Goal: Transaction & Acquisition: Obtain resource

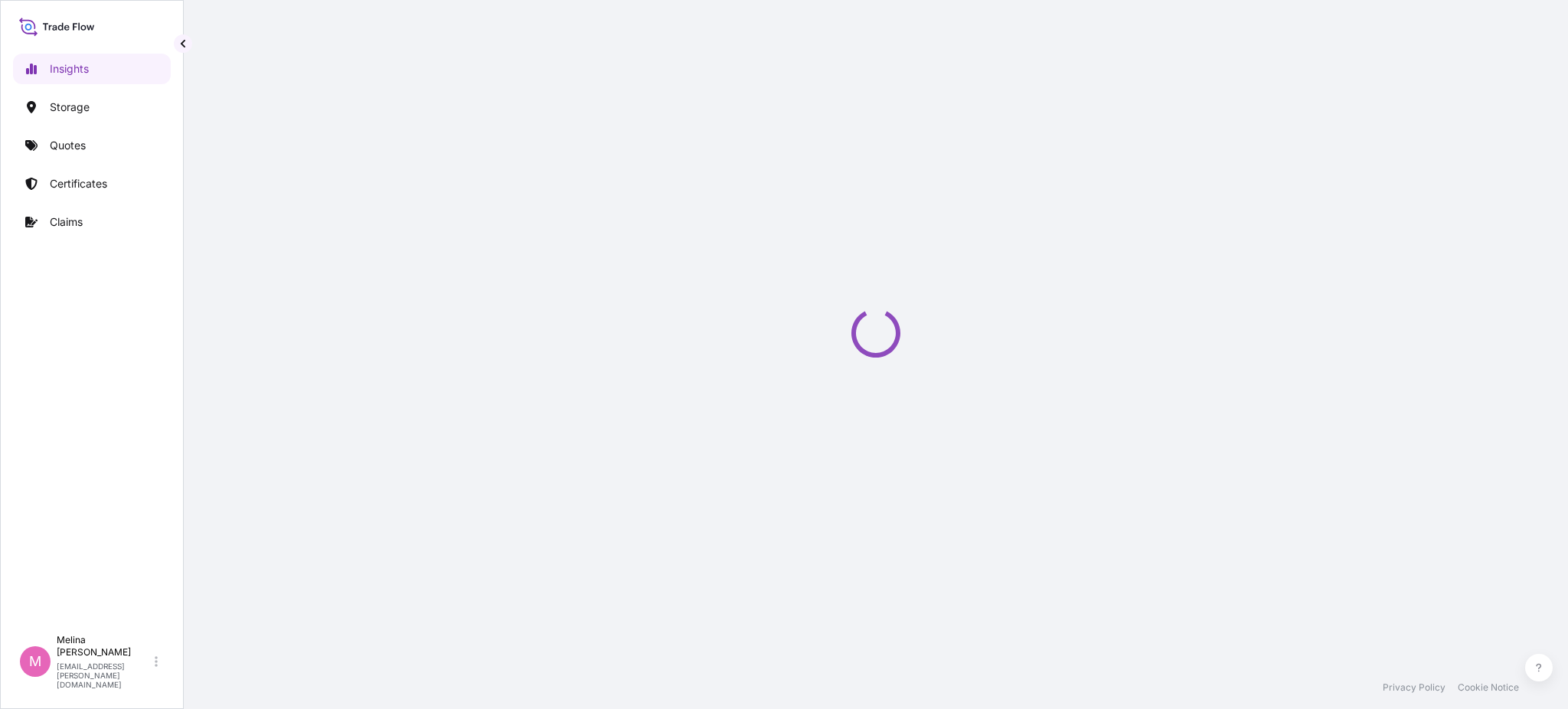
select select "2025"
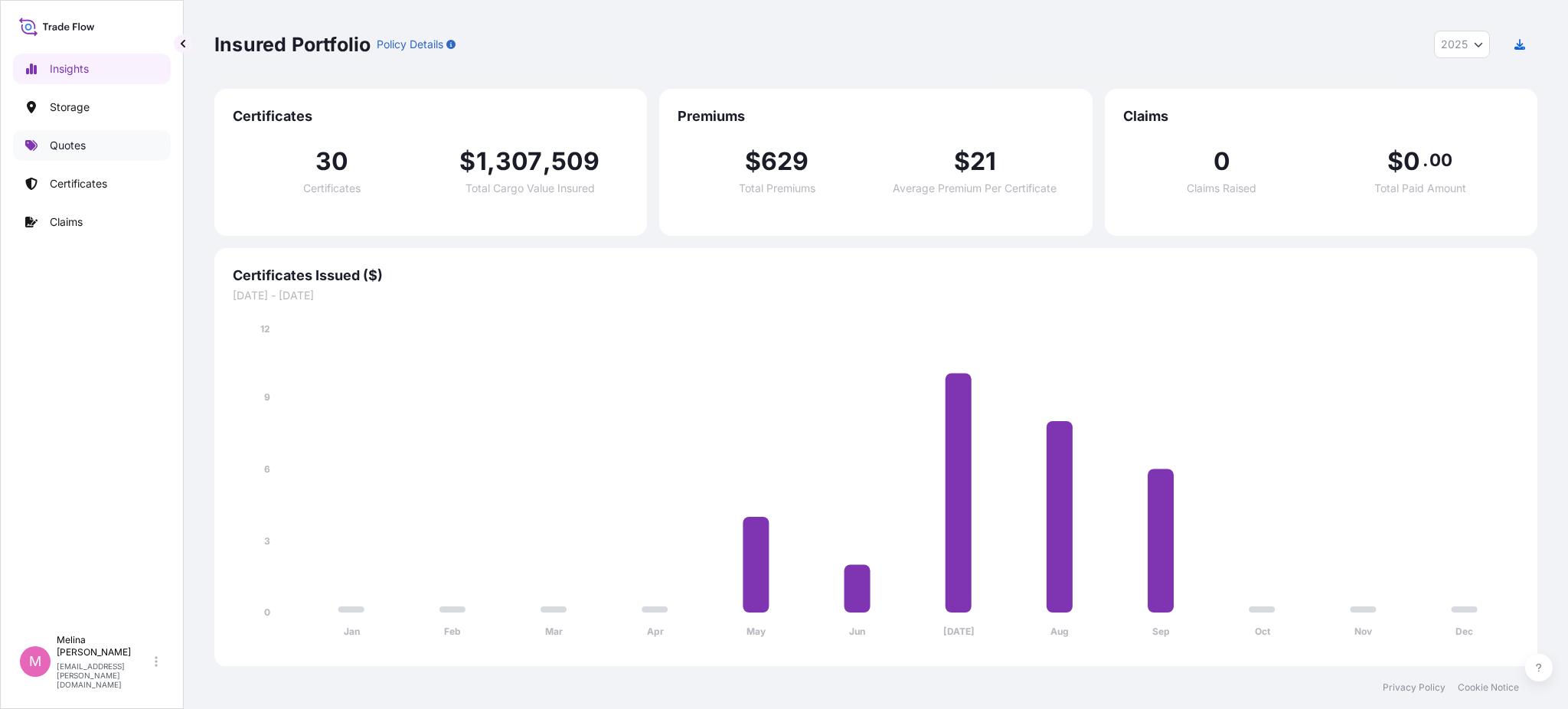
click at [80, 137] on p "Quotes" at bounding box center [68, 145] width 36 height 15
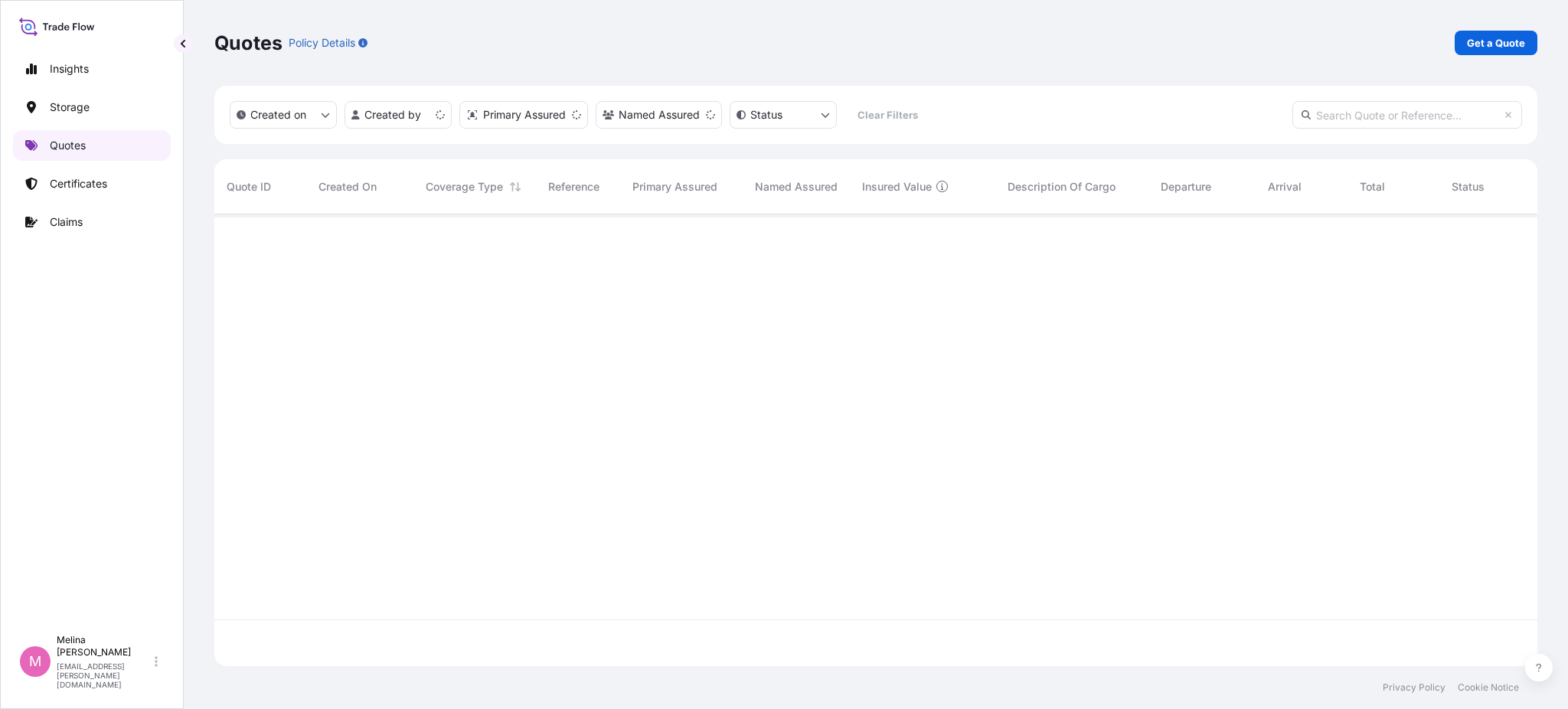
scroll to position [445, 1307]
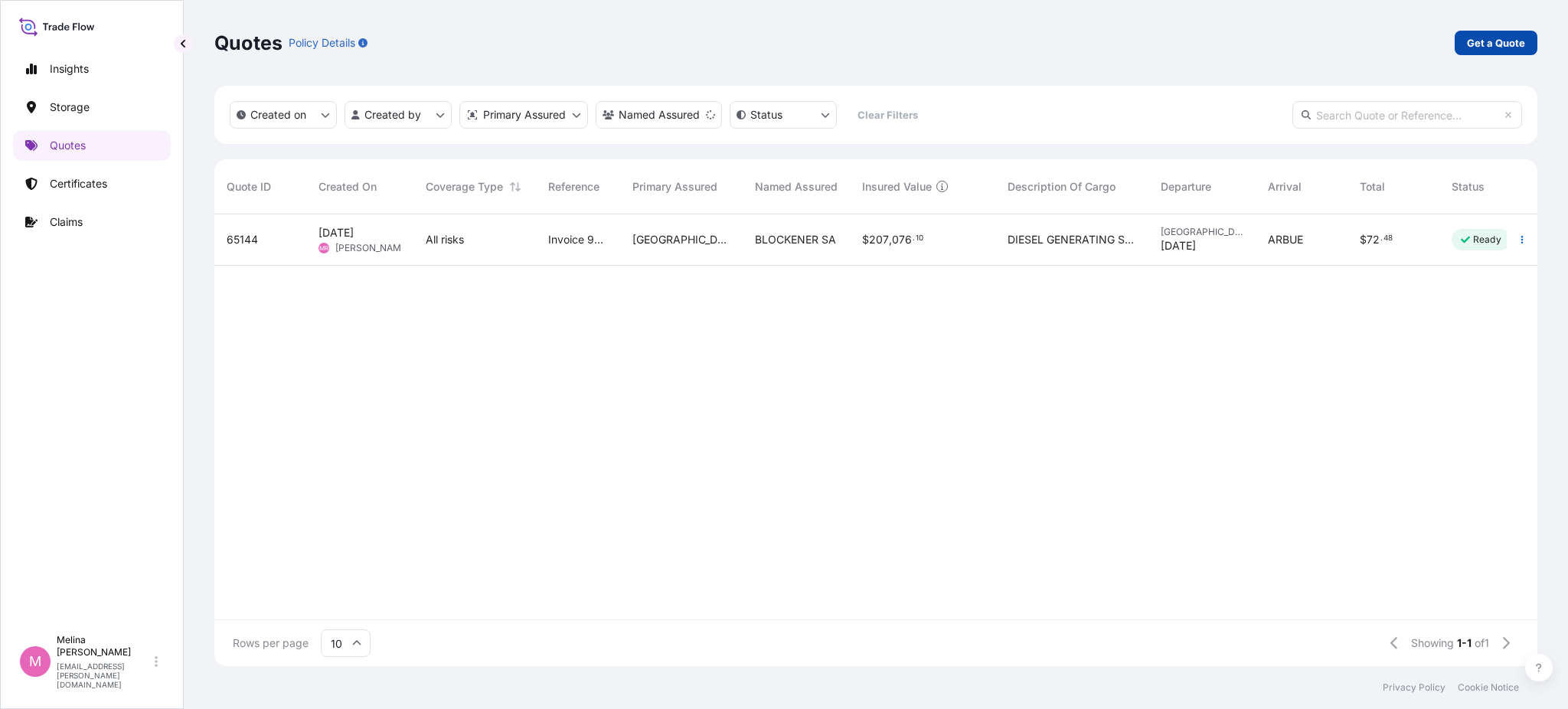
click at [1480, 43] on p "Get a Quote" at bounding box center [1496, 42] width 58 height 15
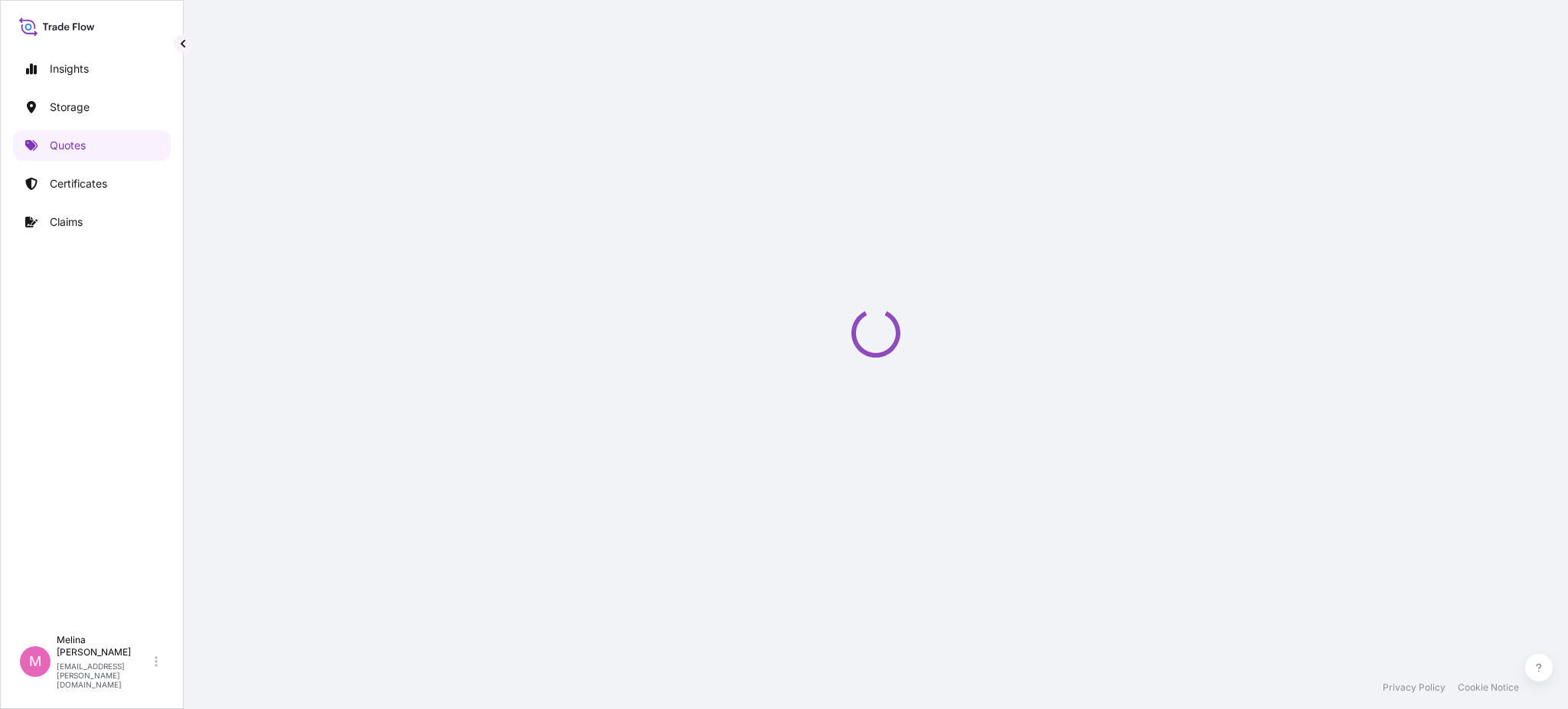
select select "Water"
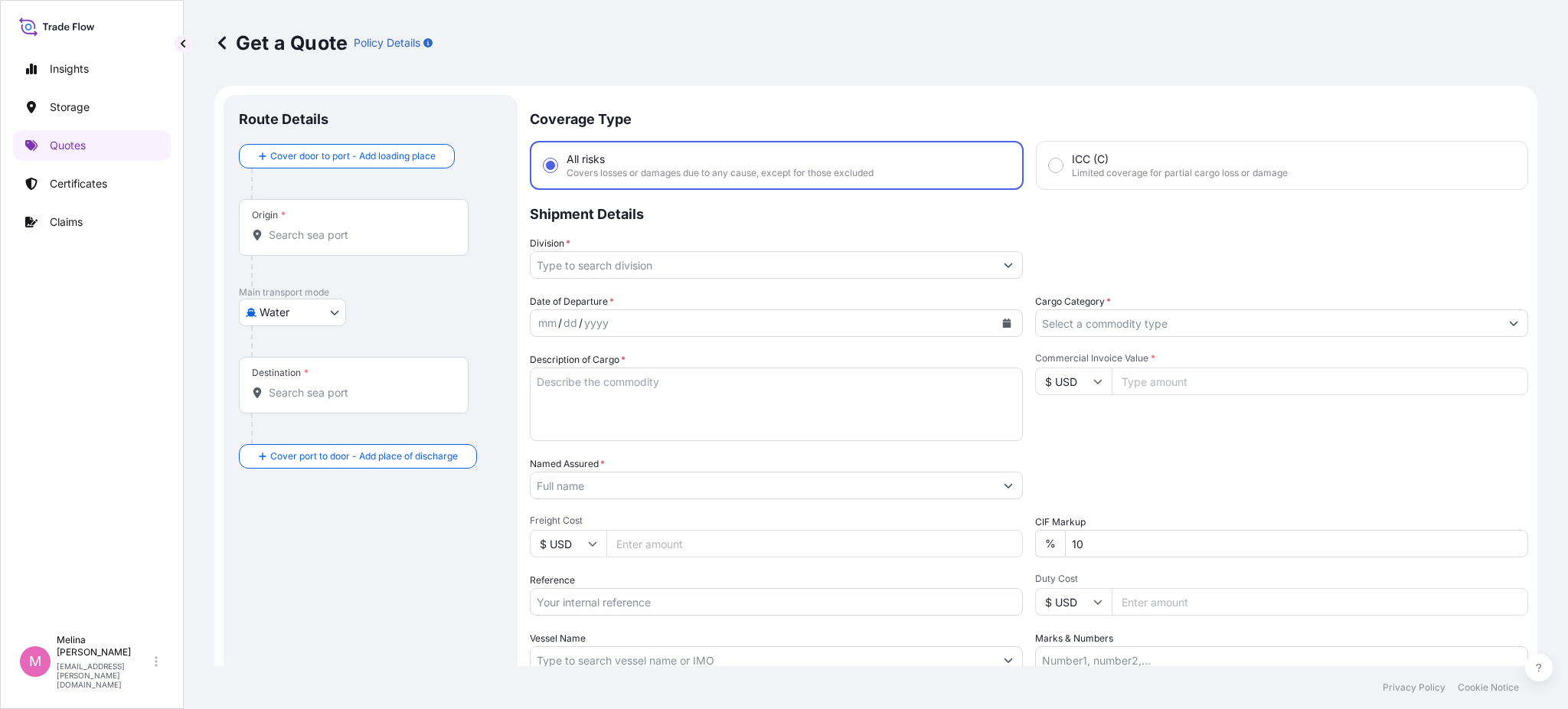
scroll to position [24, 0]
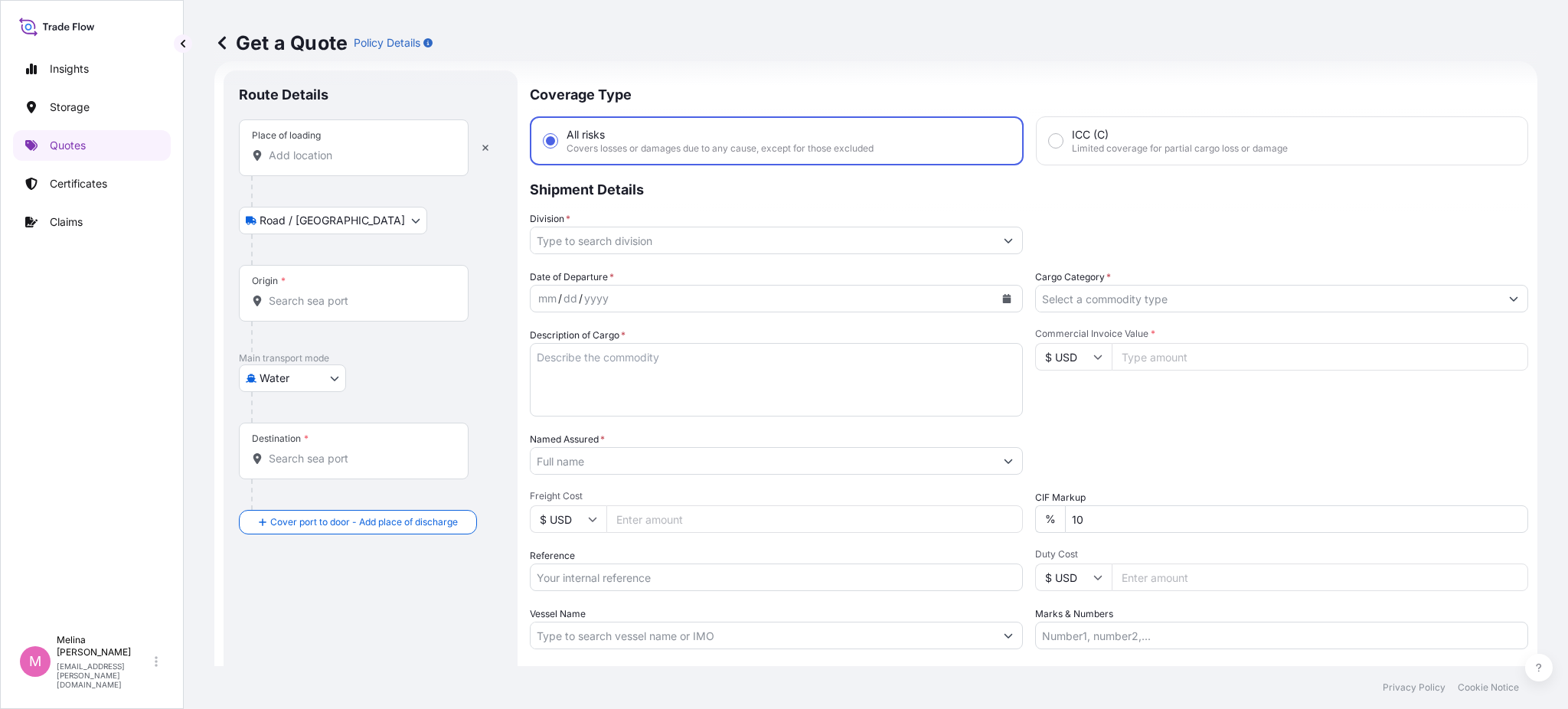
click at [328, 159] on input "Place of loading" at bounding box center [360, 155] width 181 height 15
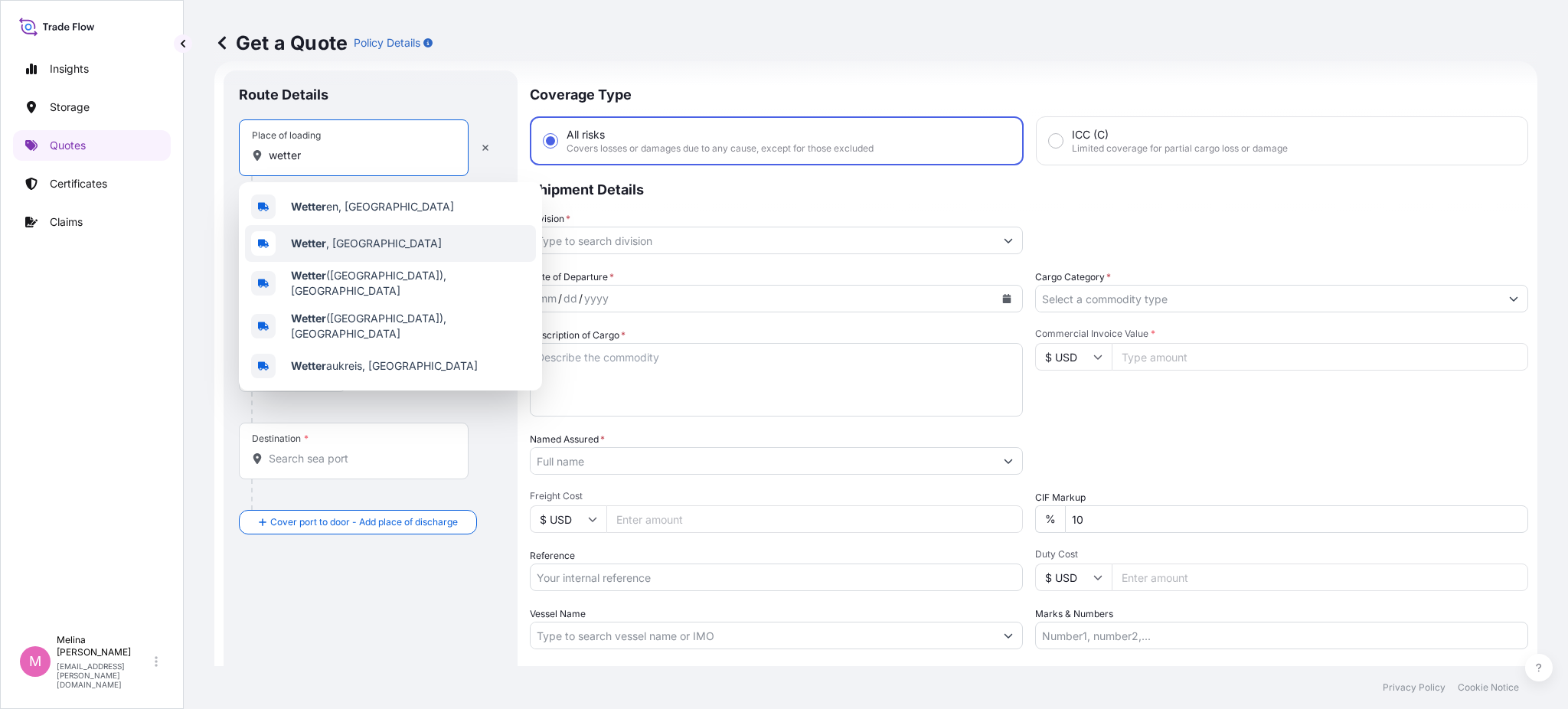
click at [330, 239] on span "Wetter , [GEOGRAPHIC_DATA]" at bounding box center [366, 244] width 151 height 15
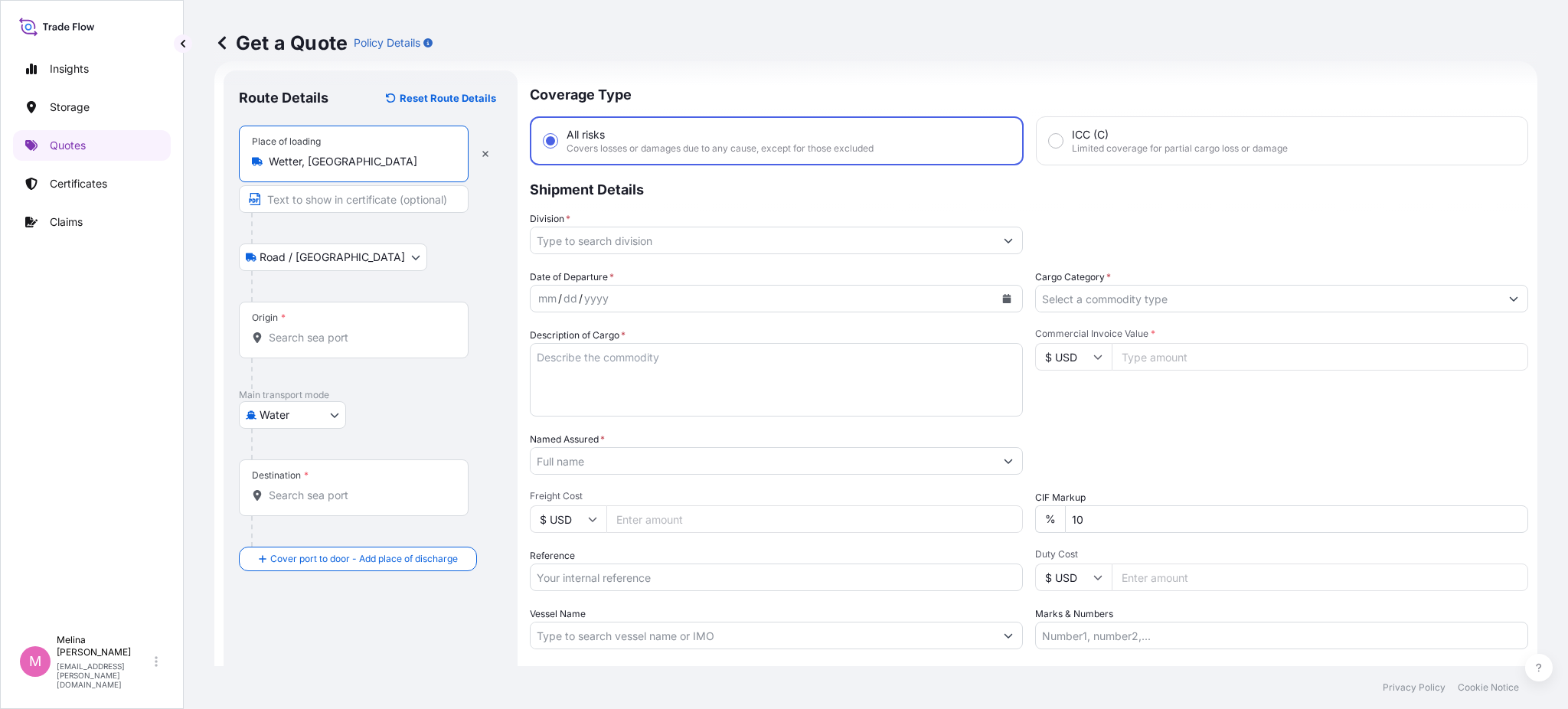
type input "Wetter, [GEOGRAPHIC_DATA]"
click at [313, 337] on input "Origin *" at bounding box center [360, 338] width 181 height 15
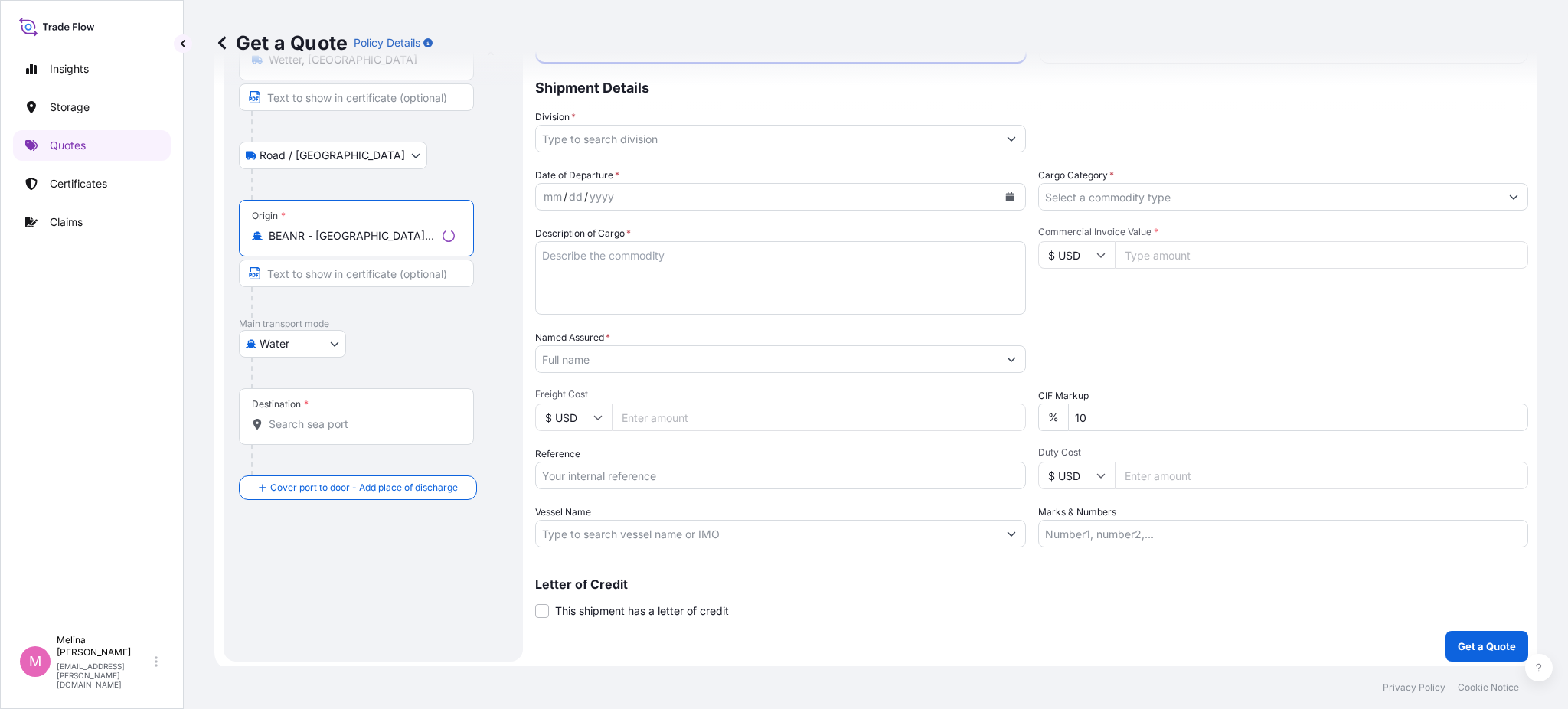
scroll to position [127, 0]
type input "BEANR - [GEOGRAPHIC_DATA], [GEOGRAPHIC_DATA]"
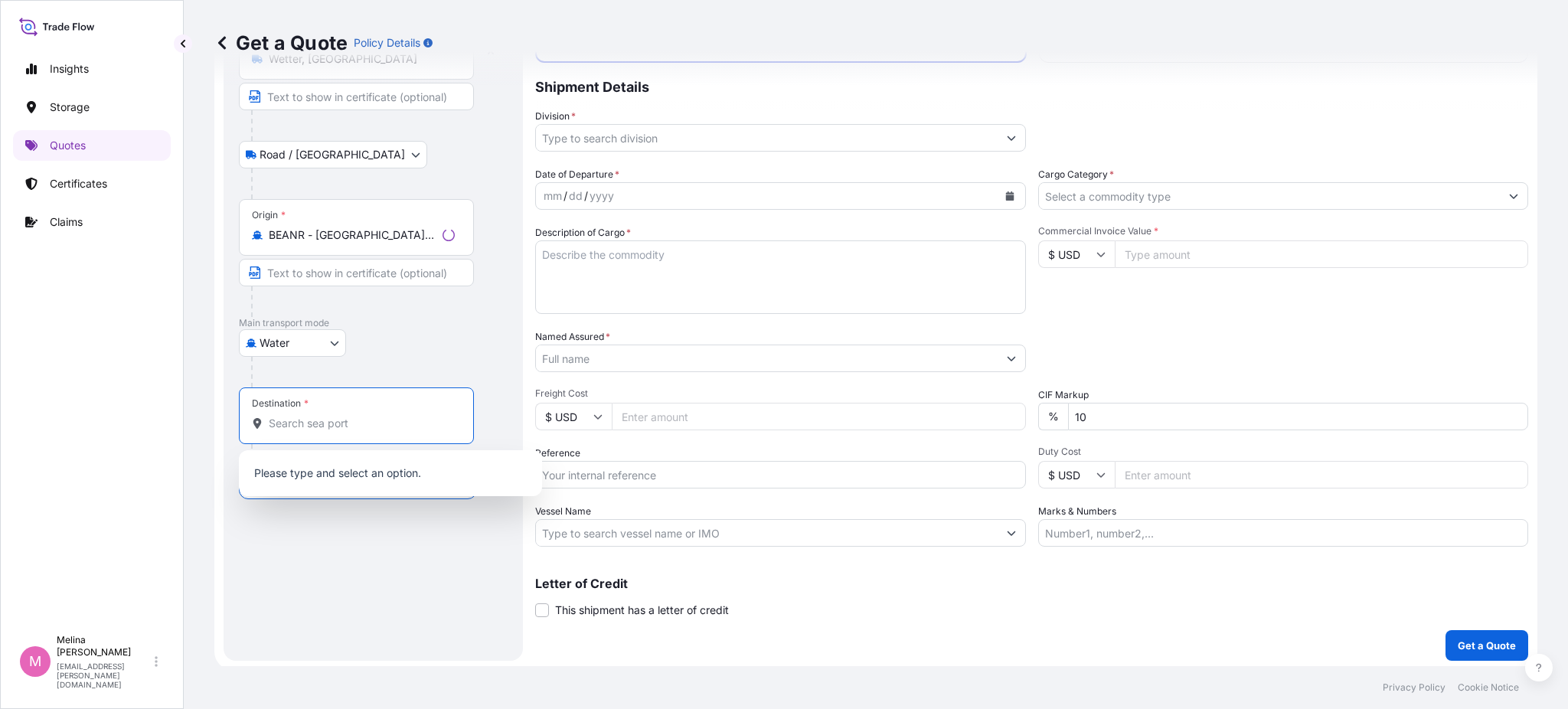
click at [306, 427] on input "Destination *" at bounding box center [362, 424] width 186 height 15
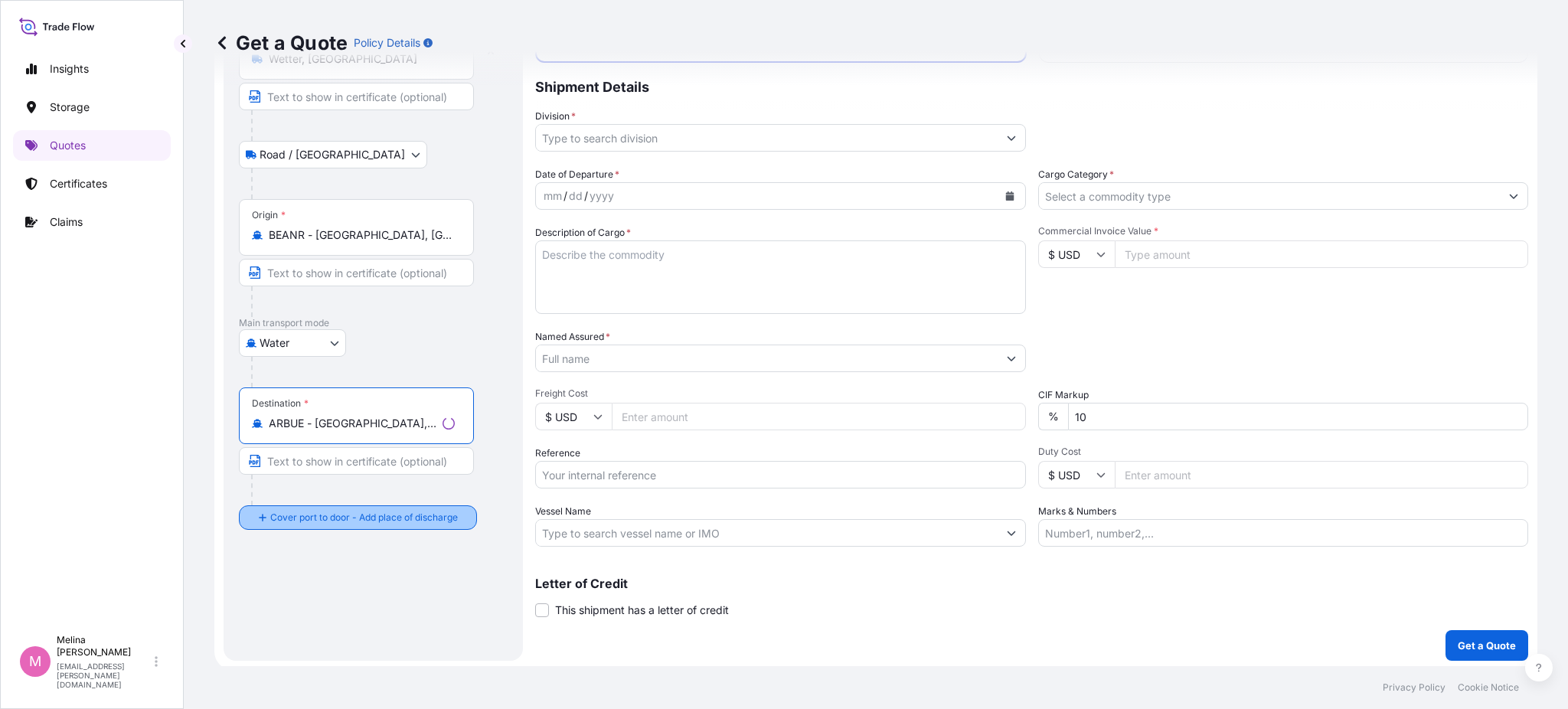
type input "ARBUE - [GEOGRAPHIC_DATA], [GEOGRAPHIC_DATA]"
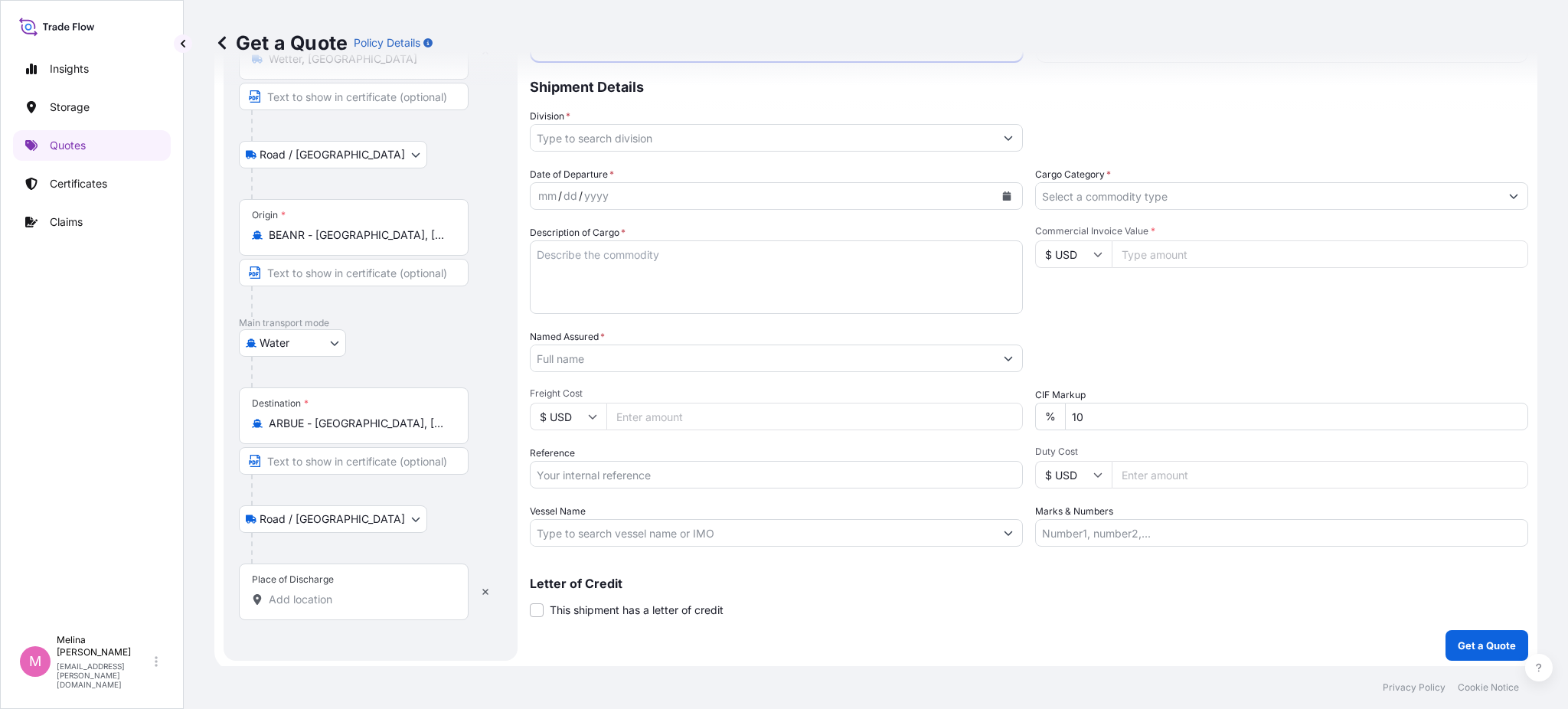
click at [302, 596] on input "Place of Discharge" at bounding box center [360, 600] width 181 height 15
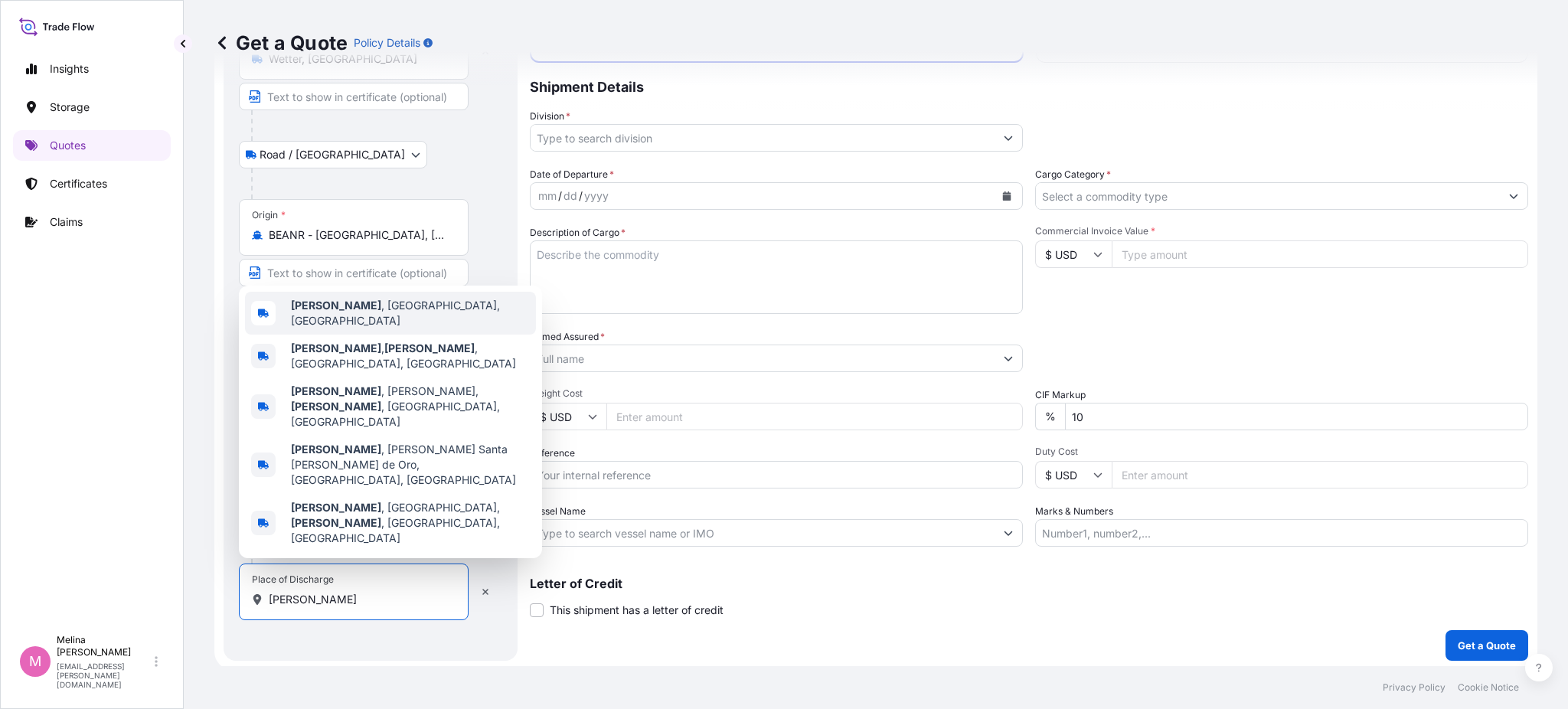
click at [374, 329] on span "[PERSON_NAME] , [GEOGRAPHIC_DATA], [GEOGRAPHIC_DATA]" at bounding box center [410, 313] width 239 height 31
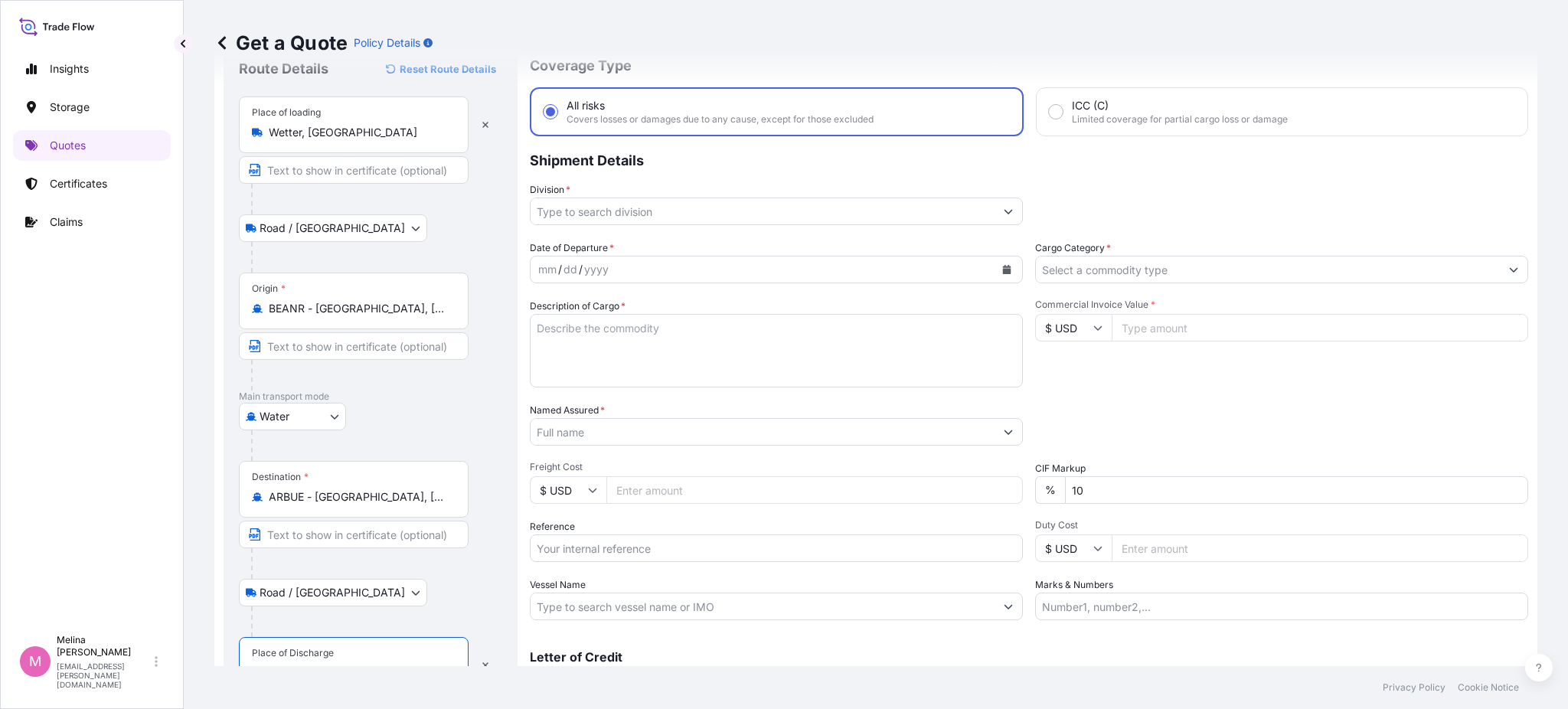
scroll to position [0, 0]
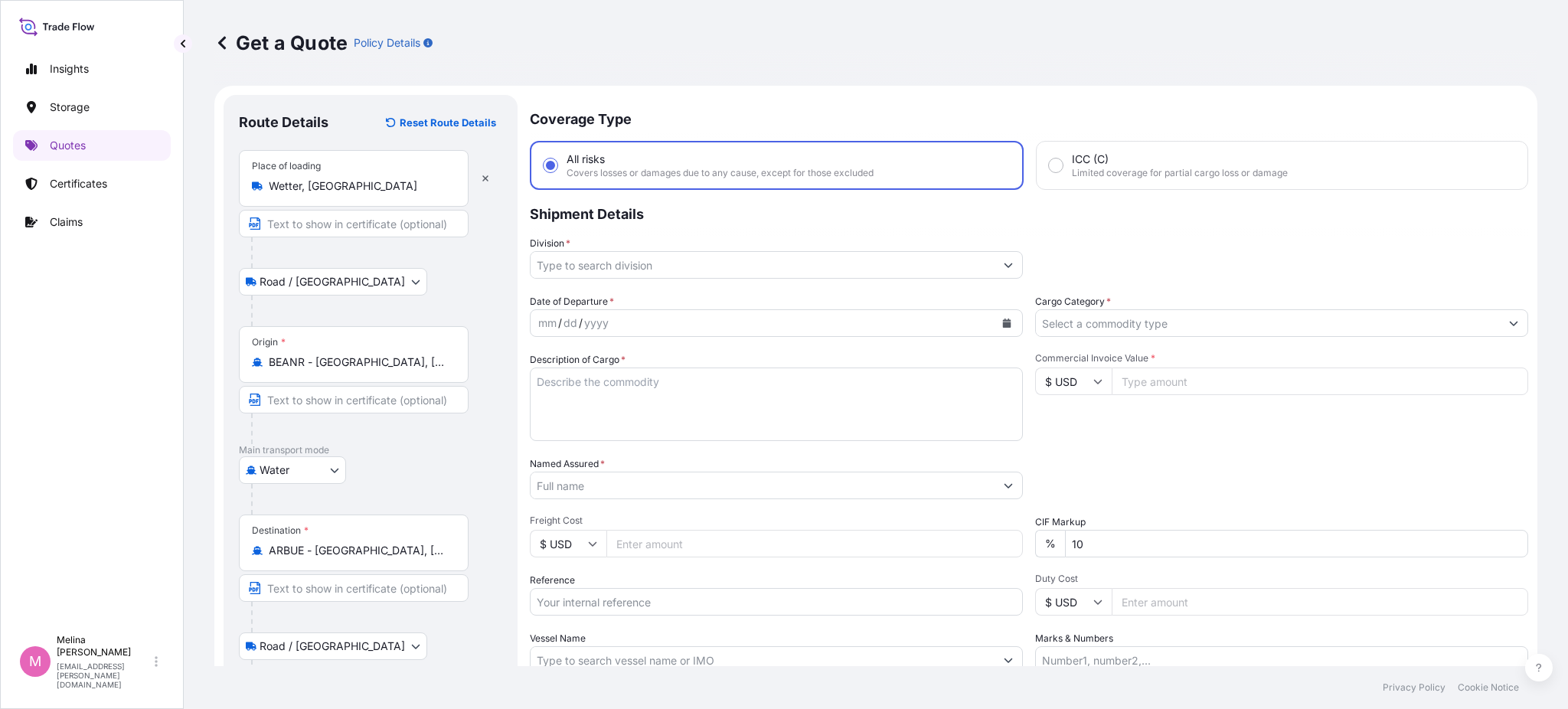
type input "[PERSON_NAME], [GEOGRAPHIC_DATA], [GEOGRAPHIC_DATA]"
click at [668, 266] on input "Division *" at bounding box center [762, 265] width 464 height 27
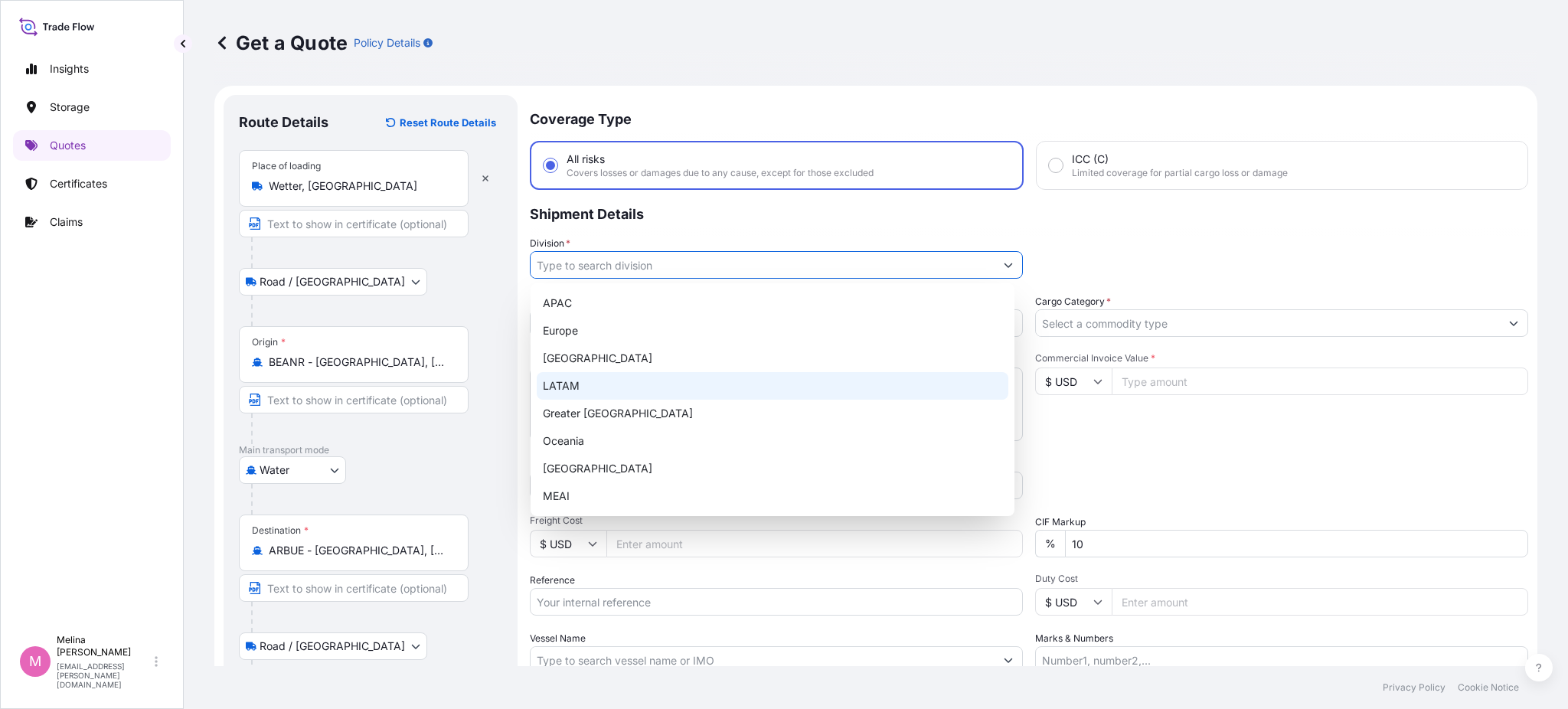
click at [582, 381] on div "LATAM" at bounding box center [772, 385] width 472 height 27
type input "LATAM"
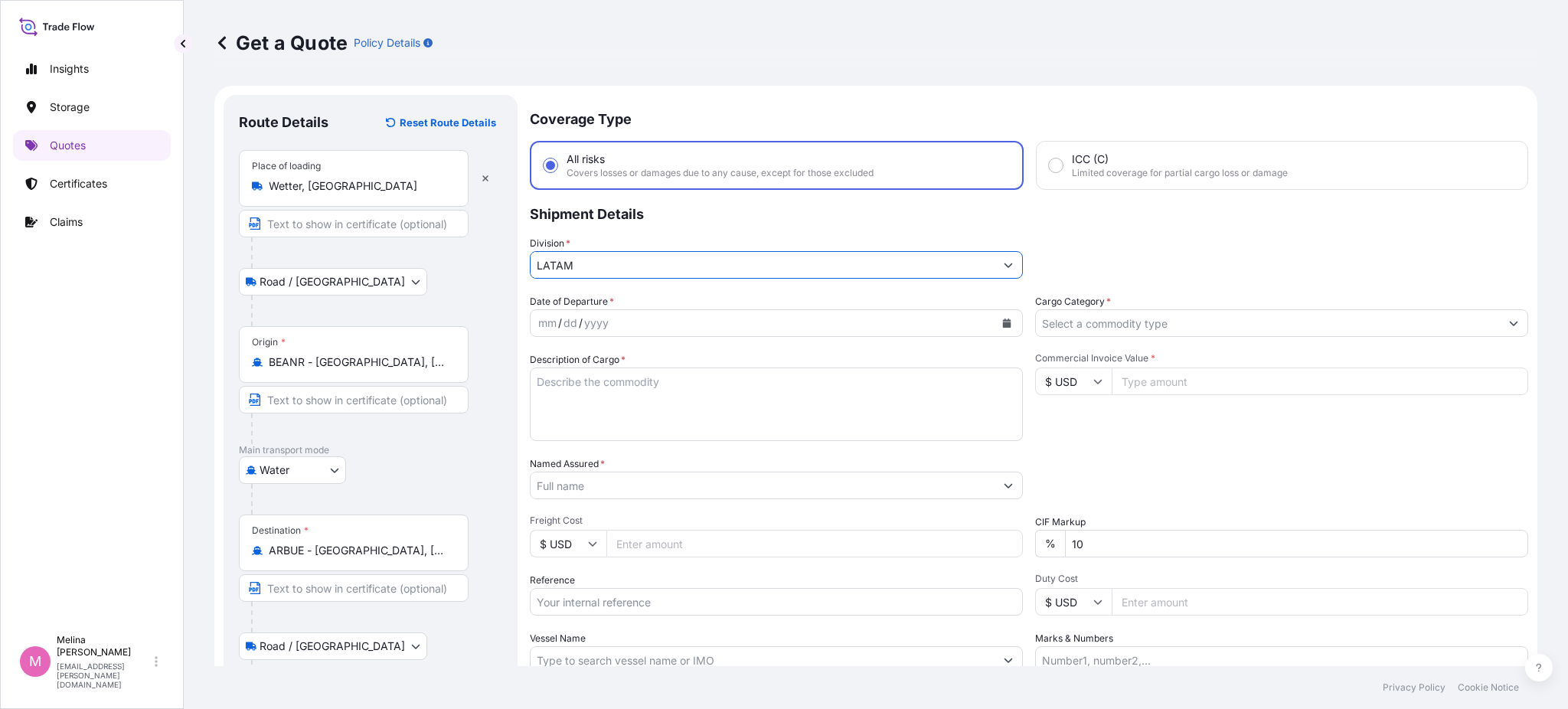
click at [728, 318] on div "mm / dd / yyyy" at bounding box center [762, 323] width 464 height 27
click at [1003, 322] on icon "Calendar" at bounding box center [1007, 323] width 8 height 9
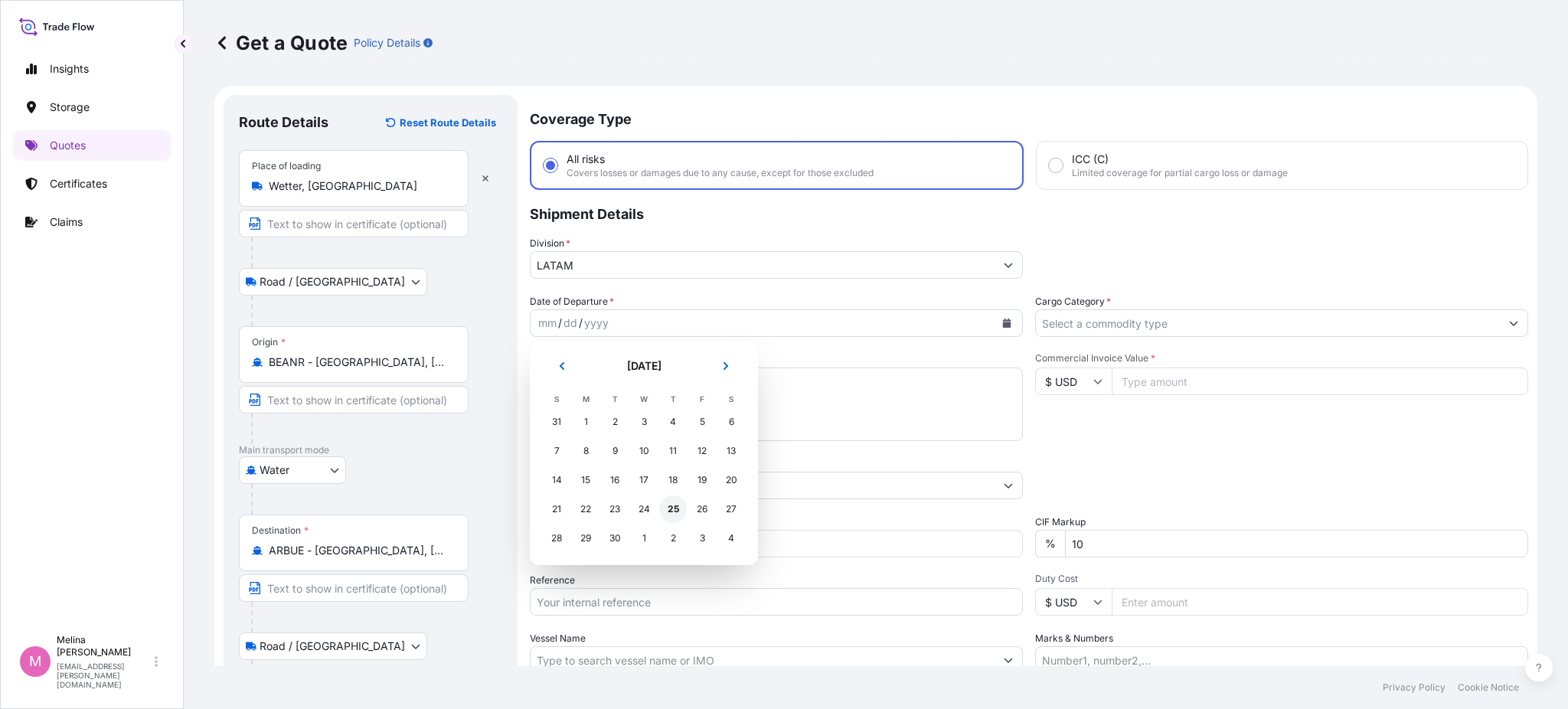
click at [665, 507] on div "25" at bounding box center [672, 508] width 27 height 27
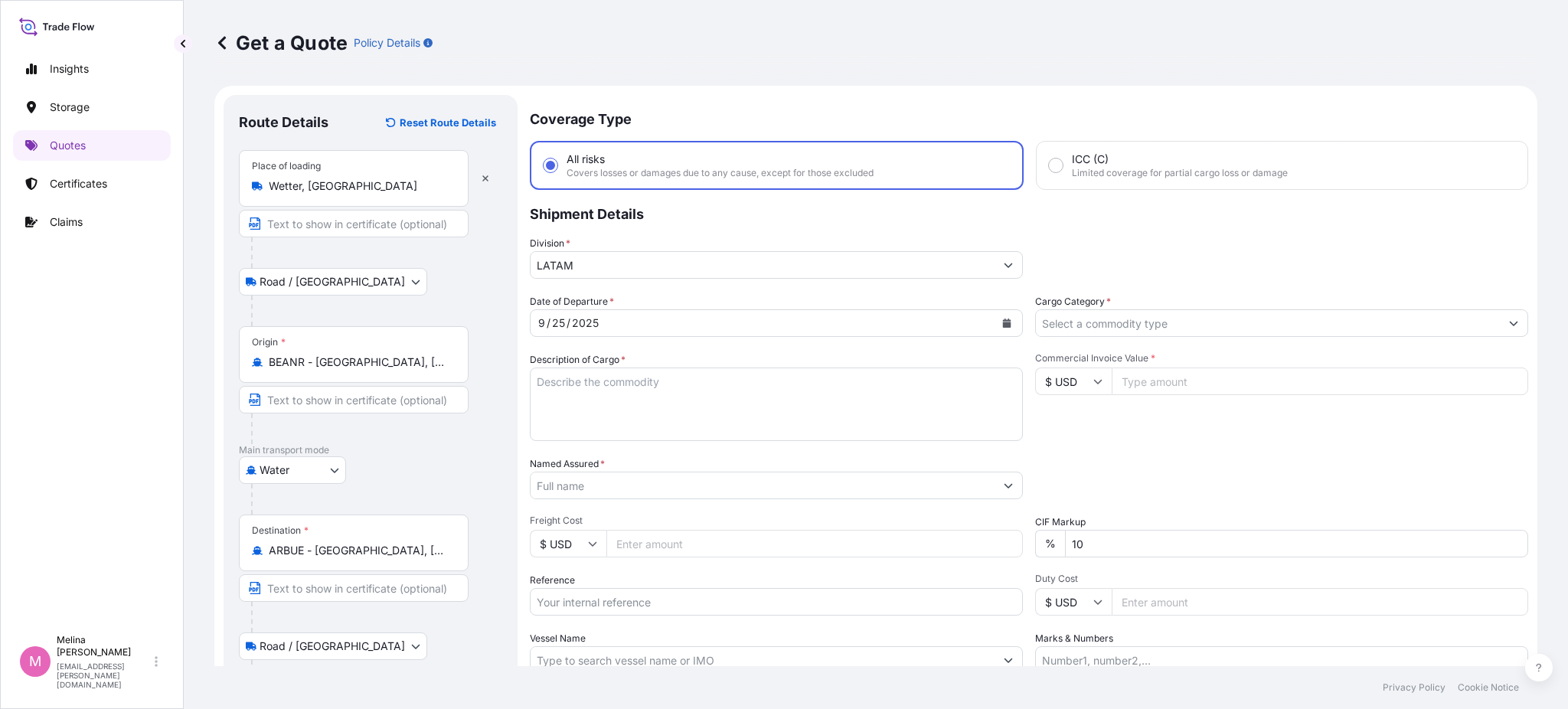
click at [1119, 257] on div "Division * LATAM" at bounding box center [1029, 258] width 999 height 43
click at [1086, 330] on input "Cargo Category *" at bounding box center [1268, 323] width 464 height 27
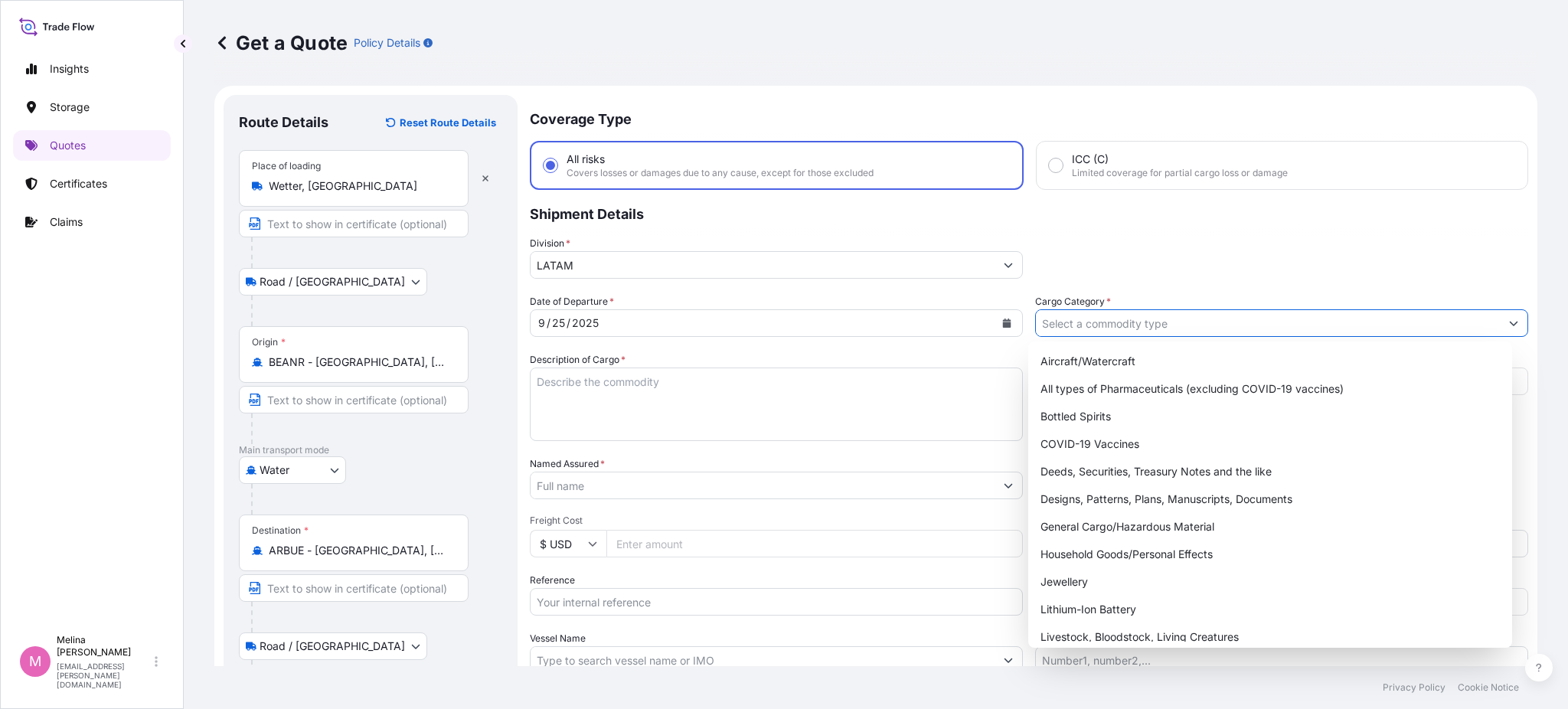
click at [1509, 319] on icon "Show suggestions" at bounding box center [1513, 323] width 9 height 9
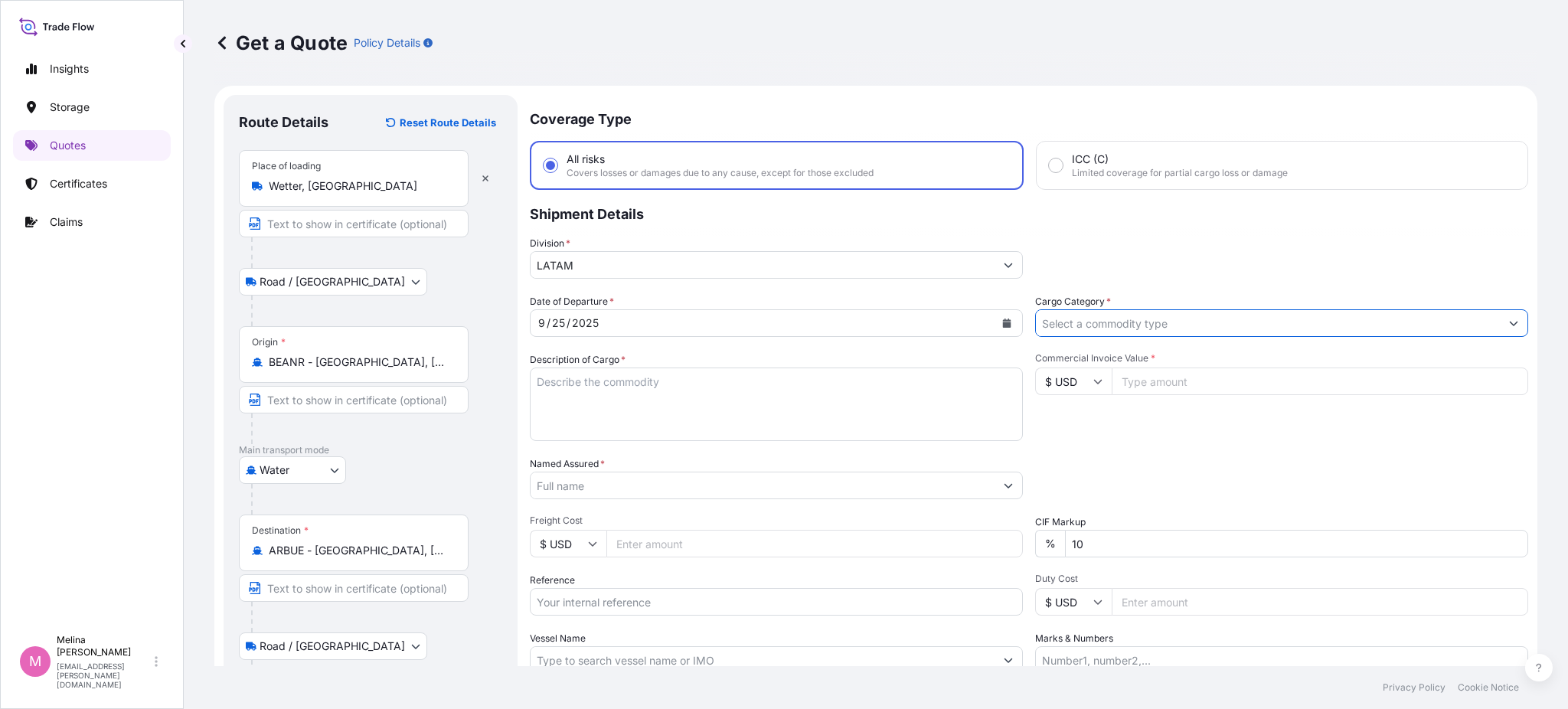
click at [1509, 319] on icon "Show suggestions" at bounding box center [1513, 323] width 9 height 9
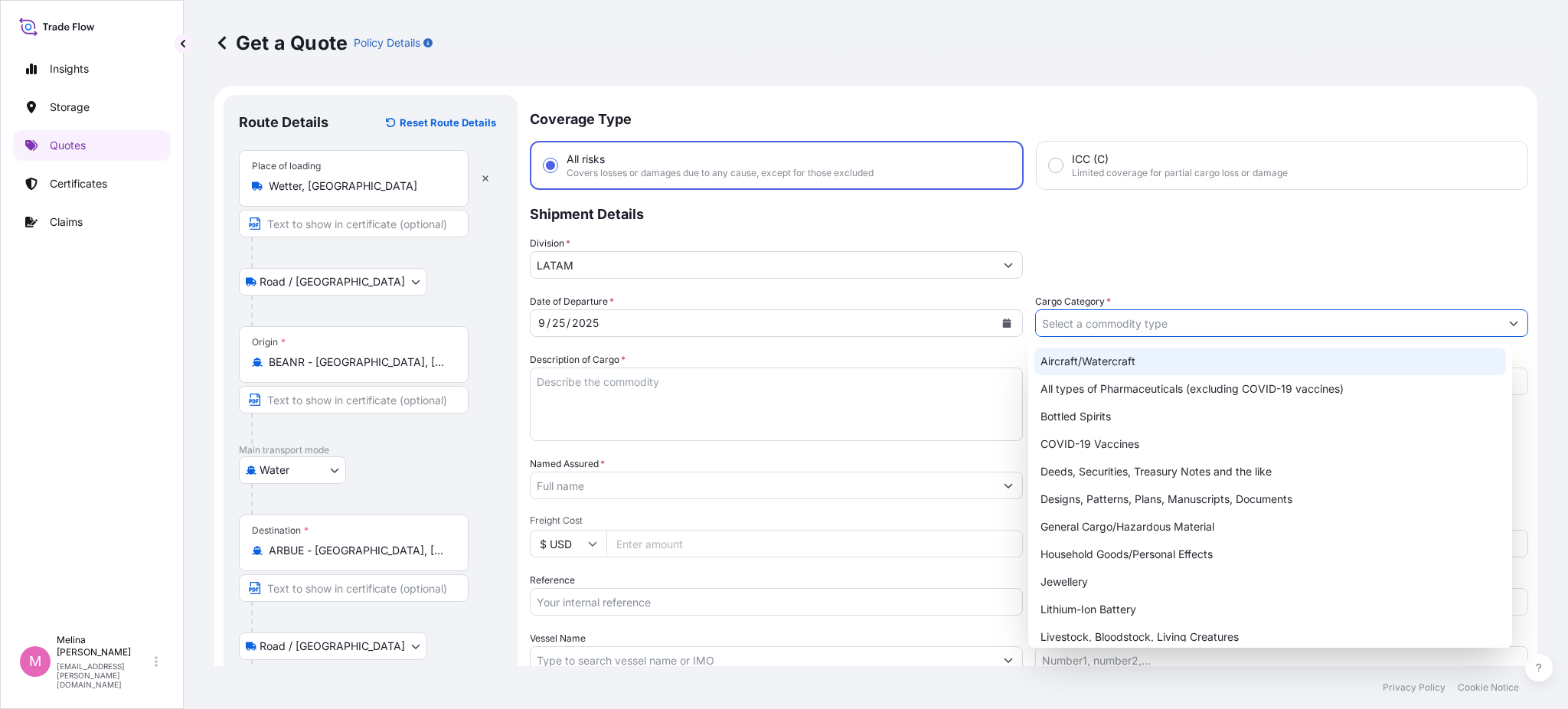
click at [1231, 322] on input "Cargo Category *" at bounding box center [1268, 323] width 464 height 27
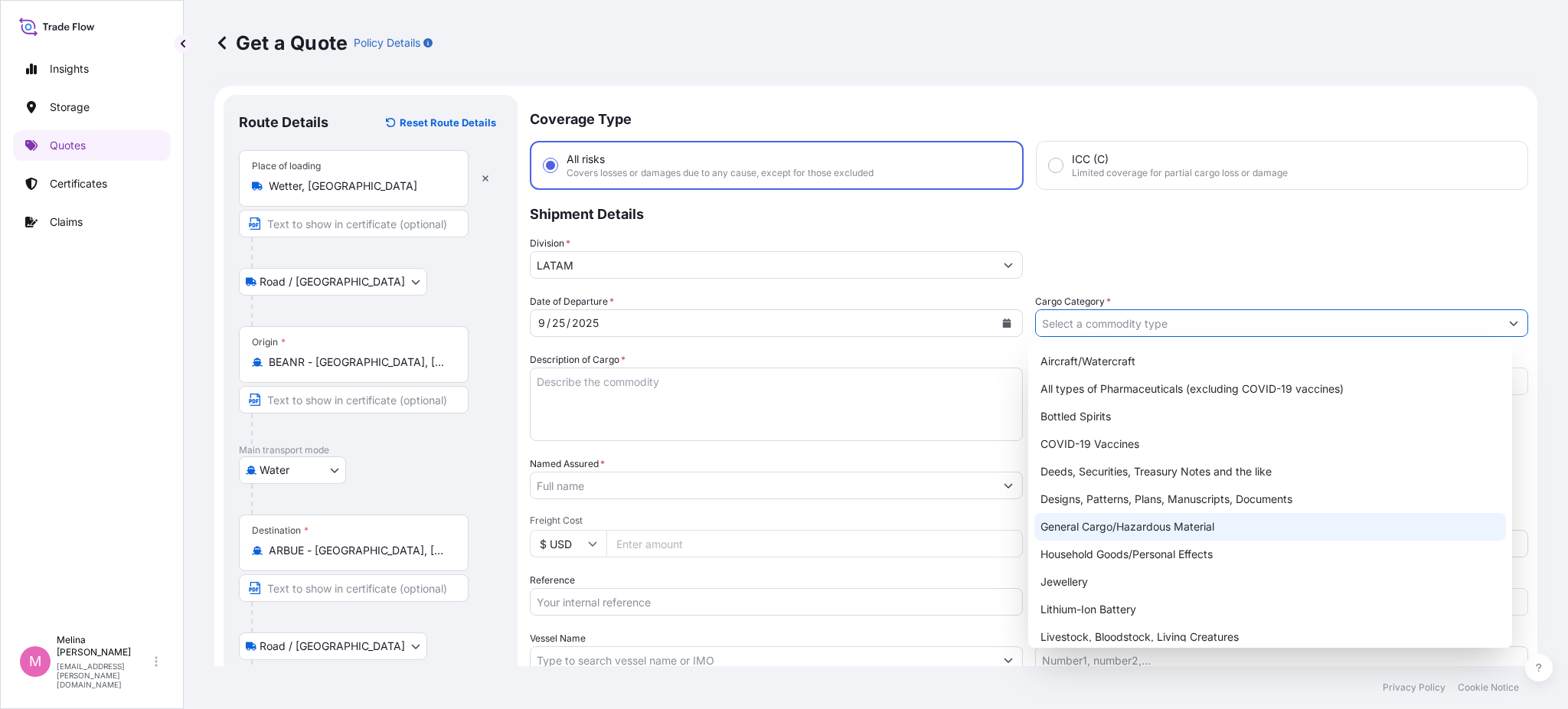
click at [1144, 532] on div "General Cargo/Hazardous Material" at bounding box center [1270, 526] width 472 height 27
type input "General Cargo/Hazardous Material"
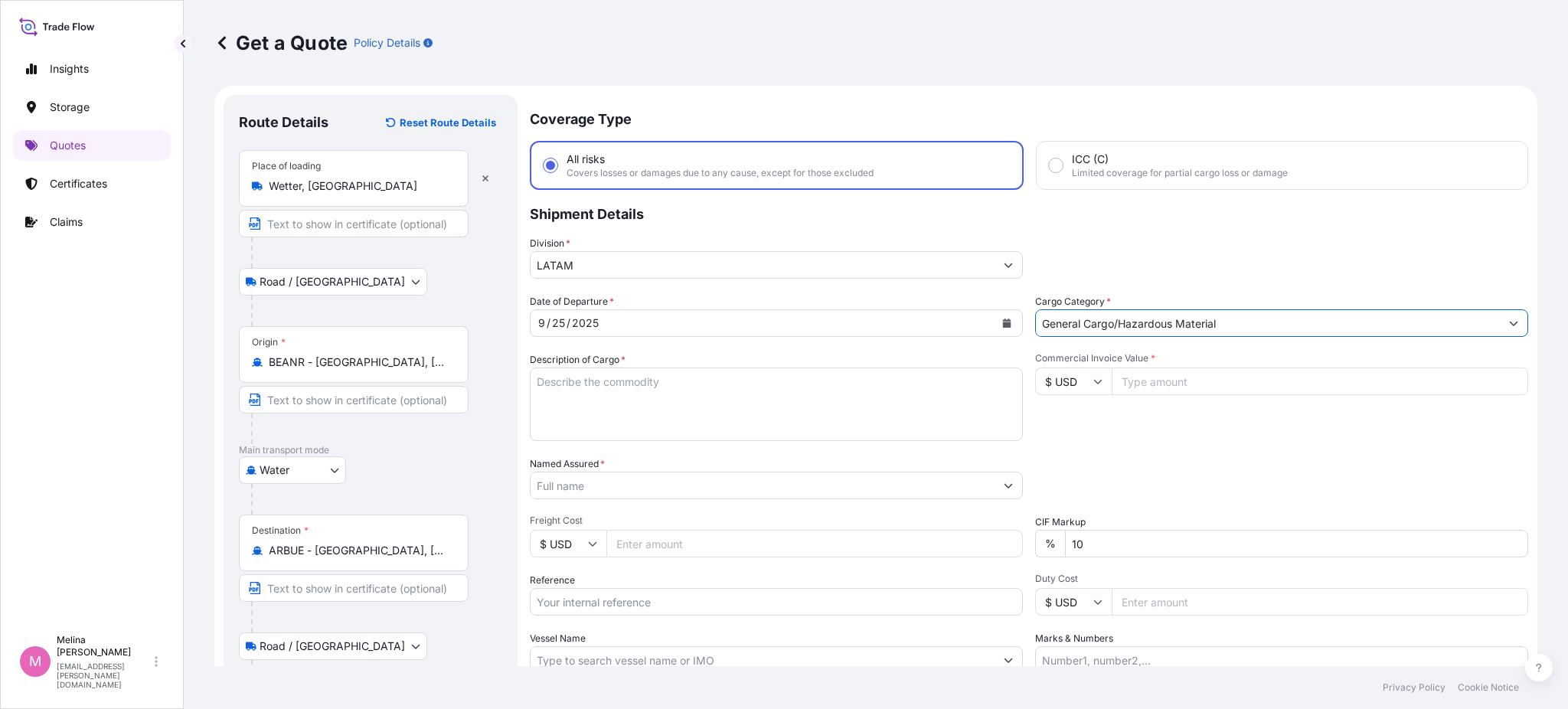
click at [634, 377] on textarea "Description of Cargo *" at bounding box center [776, 404] width 493 height 73
type textarea "MACHINERY PARTS"
click at [1094, 379] on icon at bounding box center [1098, 381] width 9 height 9
click at [1077, 437] on div "€ EUR" at bounding box center [1065, 422] width 64 height 29
type input "€ EUR"
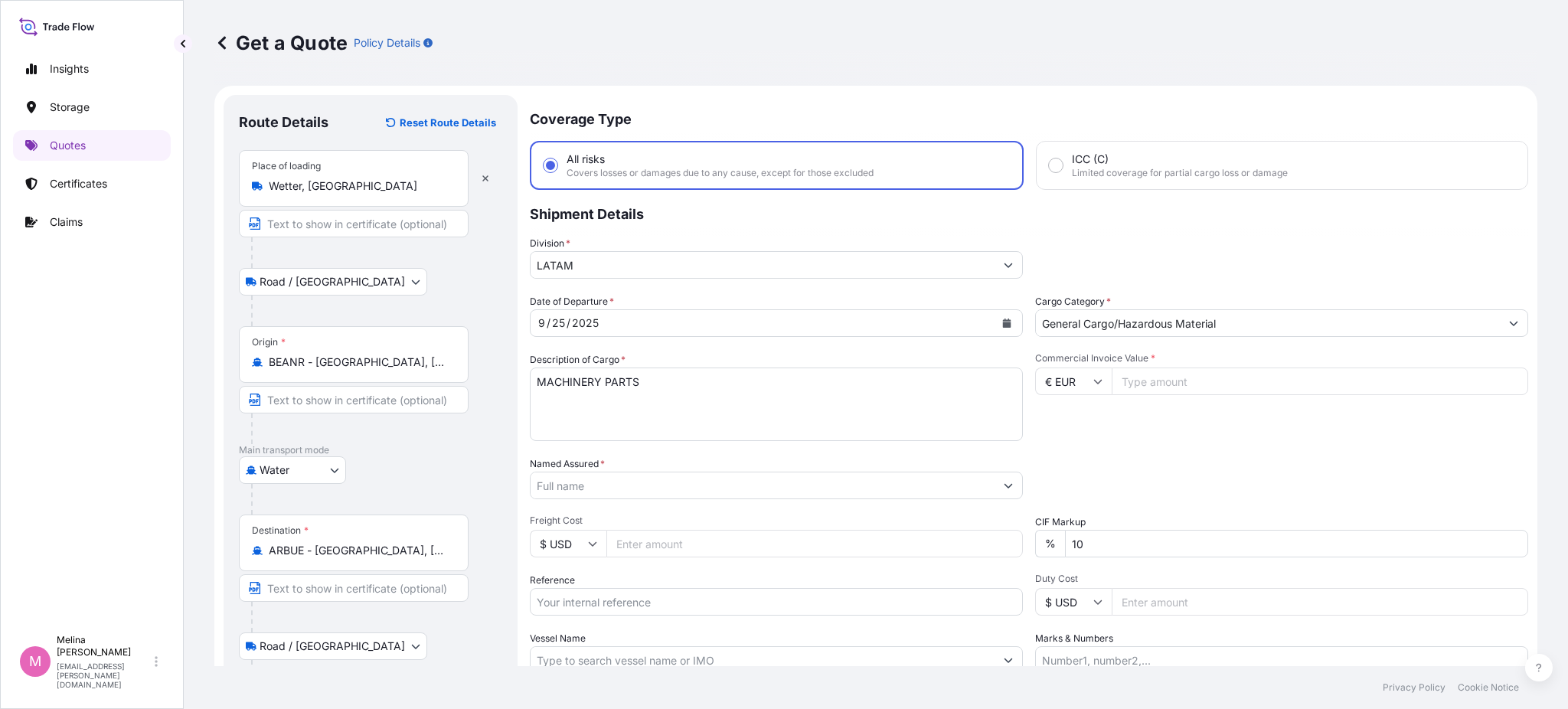
click at [1148, 380] on input "Commercial Invoice Value *" at bounding box center [1320, 380] width 417 height 27
type input "95957"
type input "95957.09"
click at [1123, 423] on div "Commercial Invoice Value * € EUR 95957.09" at bounding box center [1282, 396] width 493 height 89
drag, startPoint x: 1097, startPoint y: 540, endPoint x: 1059, endPoint y: 532, distance: 38.8
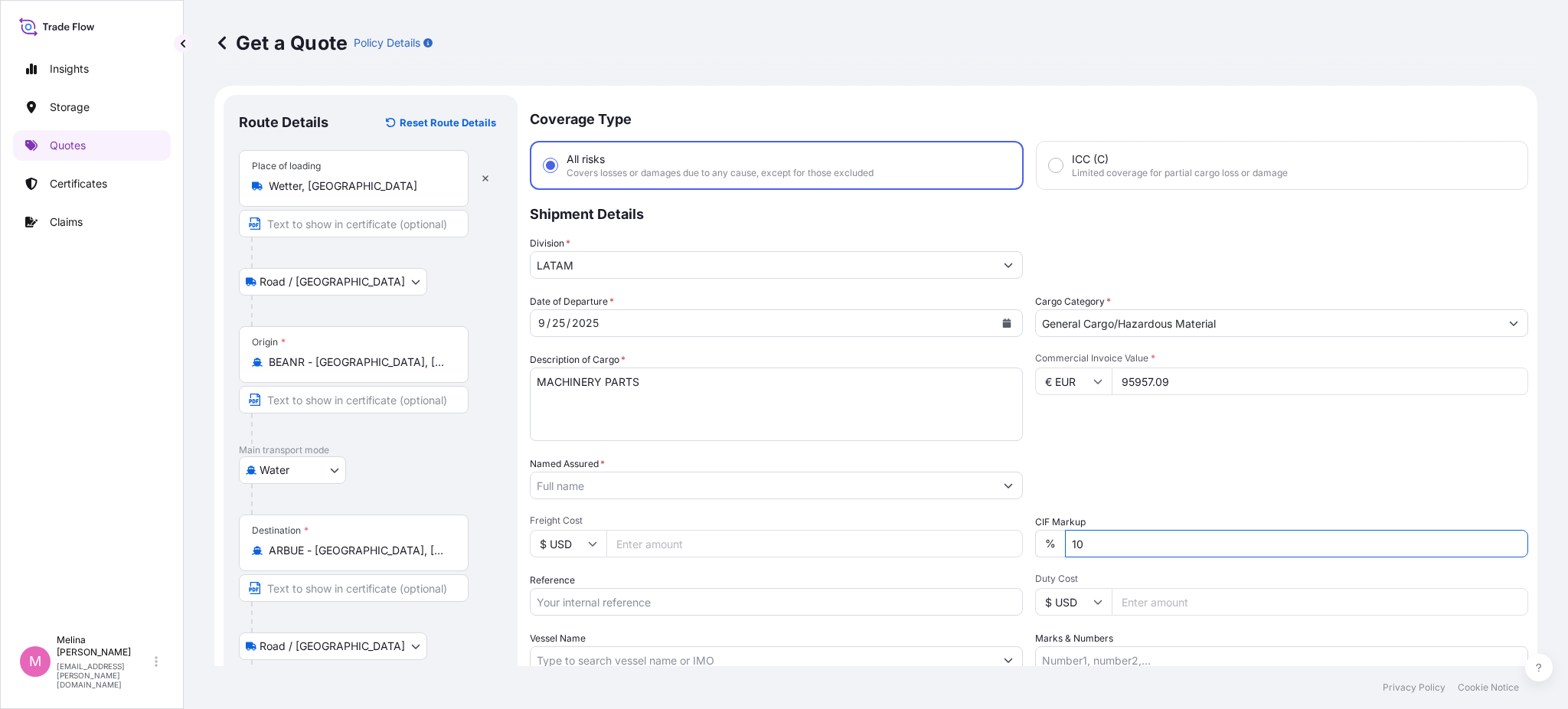
click at [1054, 544] on div "% 10" at bounding box center [1282, 543] width 493 height 27
type input "0"
click at [1141, 428] on div "Commercial Invoice Value * € EUR 95957.09" at bounding box center [1282, 396] width 493 height 89
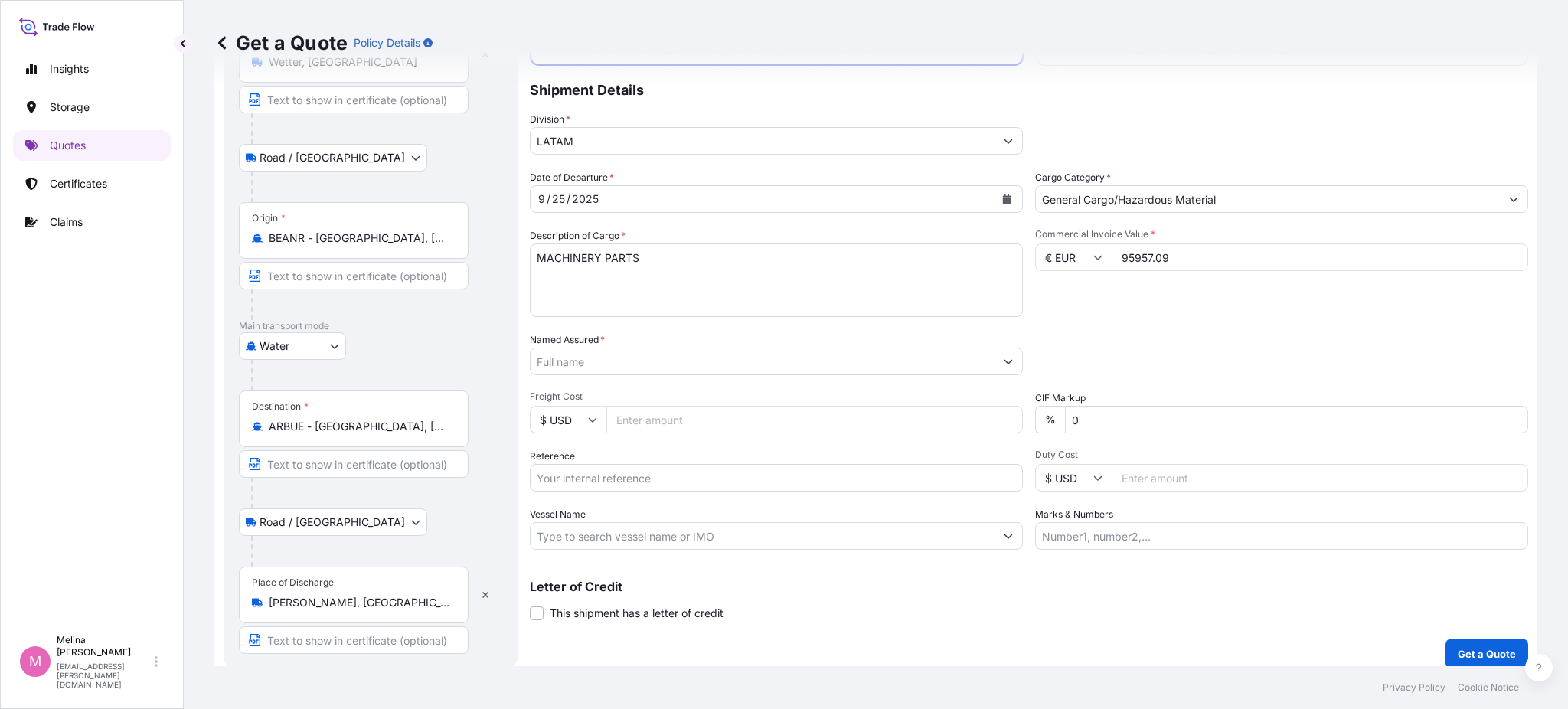
scroll to position [136, 0]
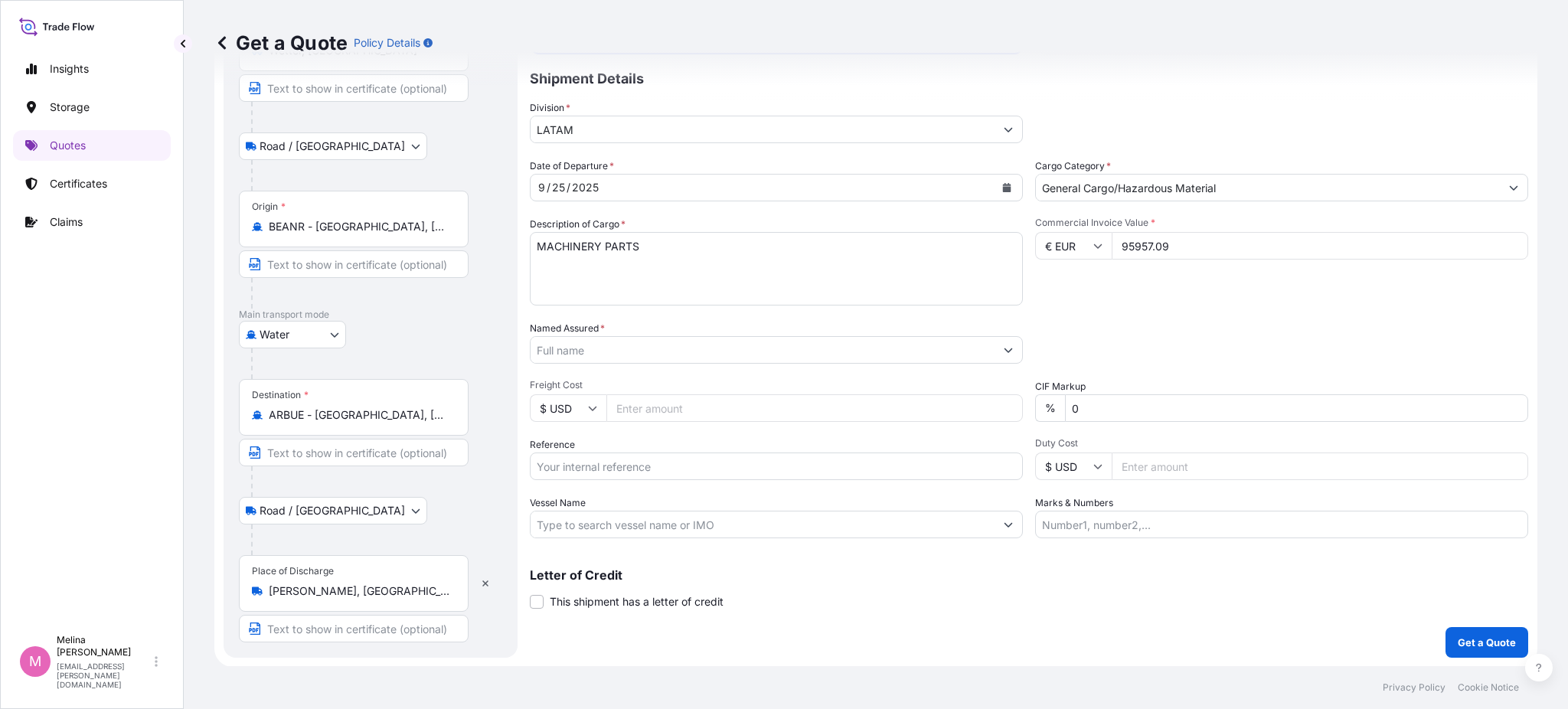
click at [808, 464] on input "Reference" at bounding box center [776, 466] width 493 height 27
click at [1096, 305] on div "Date of Departure * [DATE] Cargo Category * General Cargo/Hazardous Material De…" at bounding box center [1029, 347] width 999 height 379
click at [819, 523] on input "Vessel Name" at bounding box center [762, 524] width 464 height 27
click at [1063, 523] on input "Marks & Numbers" at bounding box center [1282, 524] width 493 height 27
click at [1132, 290] on div "Commercial Invoice Value * € EUR 95957.09" at bounding box center [1282, 261] width 493 height 89
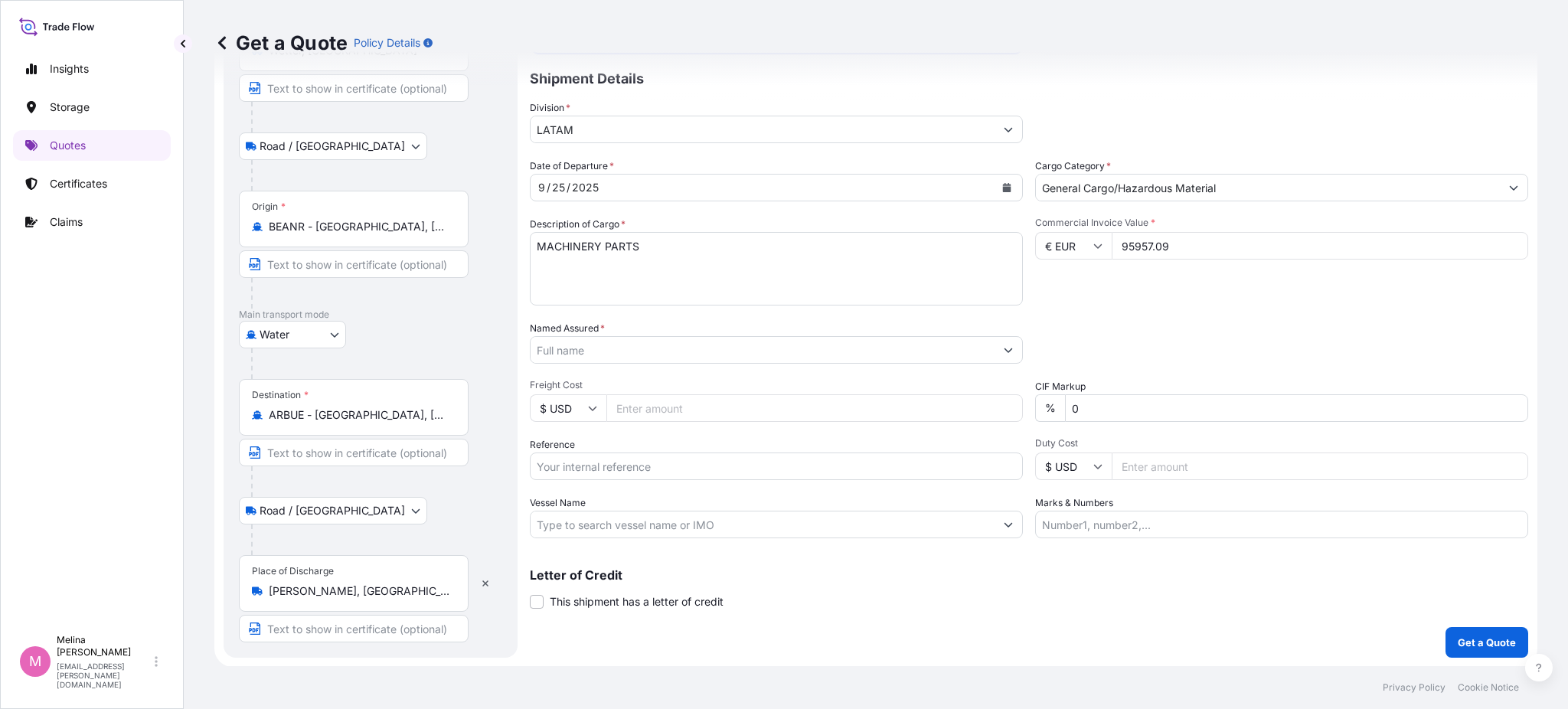
click at [1006, 350] on button "Show suggestions" at bounding box center [1008, 349] width 27 height 27
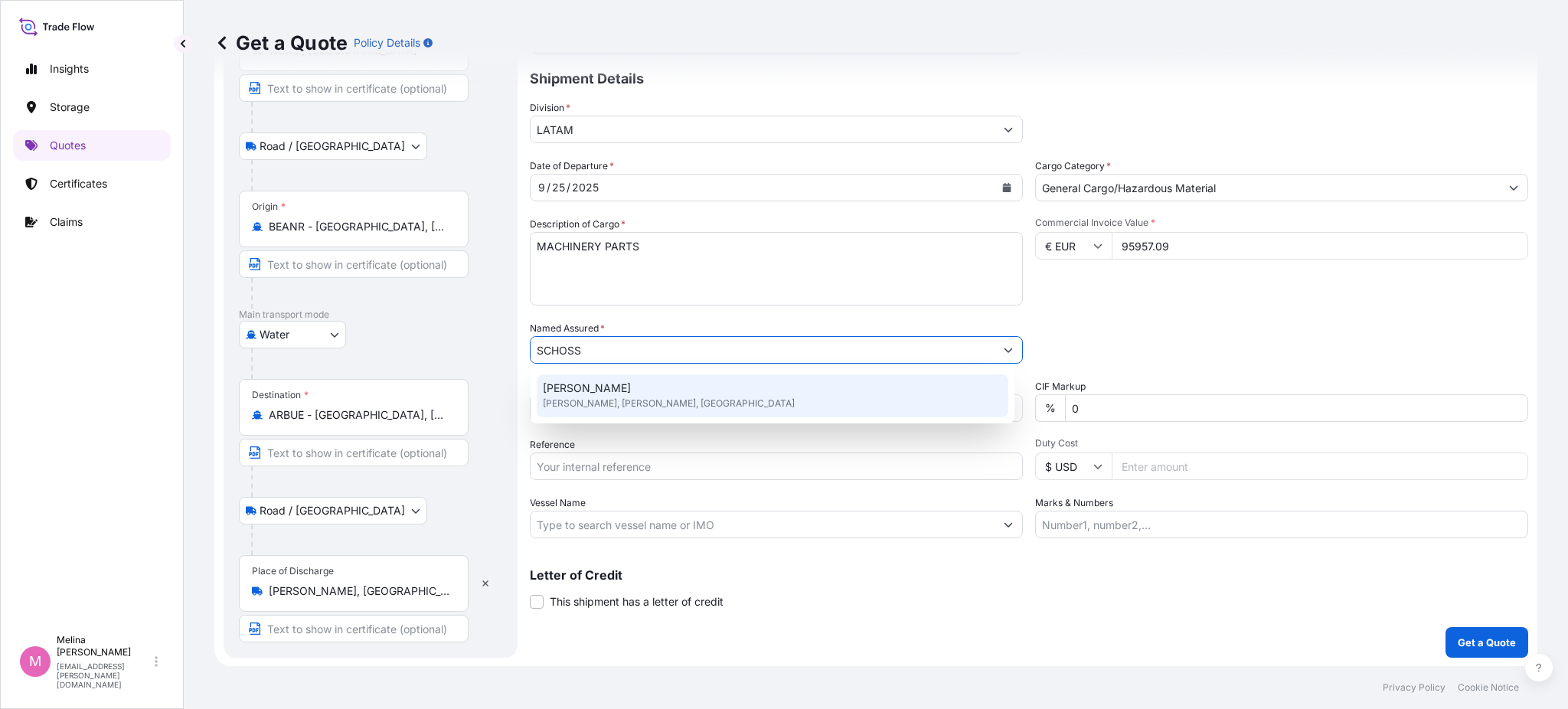
click at [640, 392] on div "[PERSON_NAME] [PERSON_NAME], [PERSON_NAME], [GEOGRAPHIC_DATA]" at bounding box center [772, 396] width 472 height 43
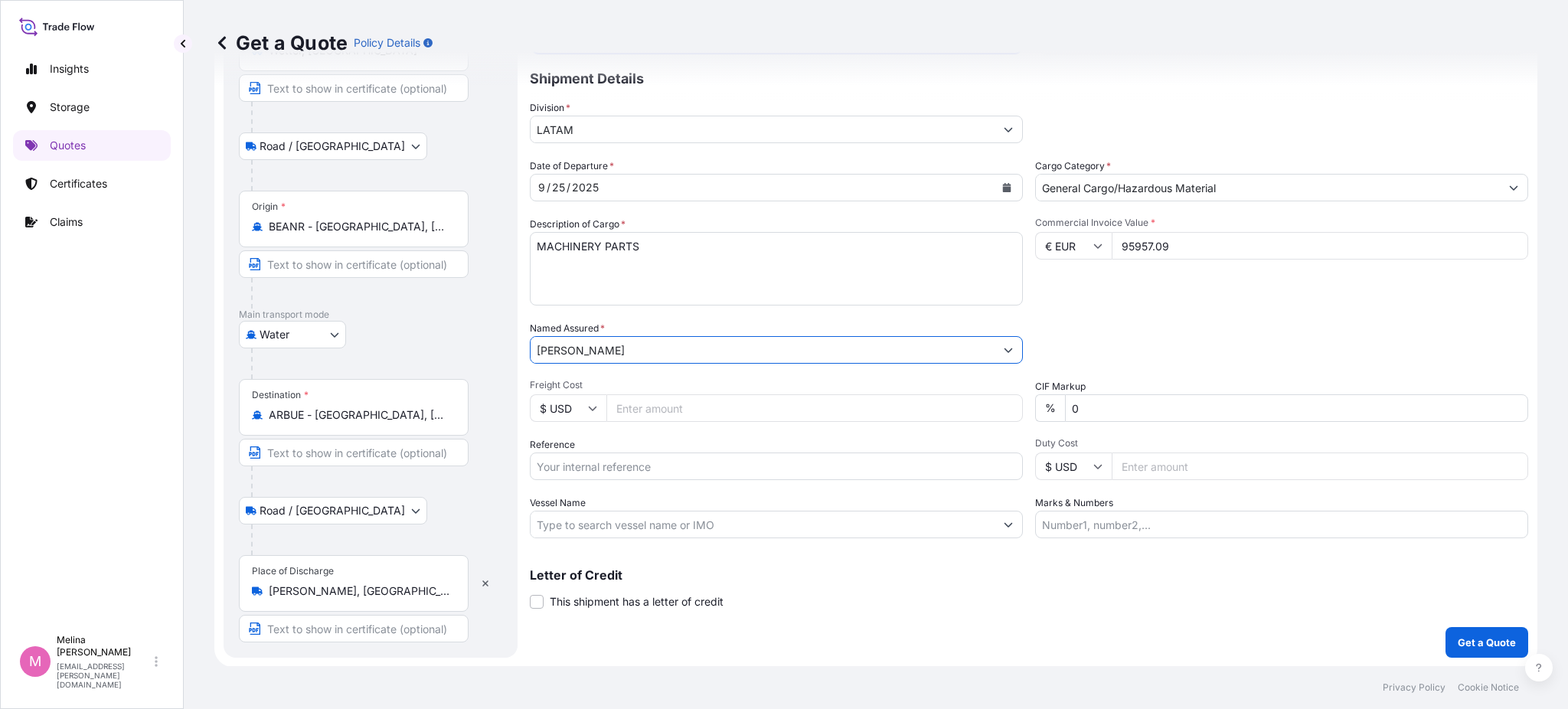
type input "[PERSON_NAME]"
click at [605, 460] on input "Reference" at bounding box center [776, 466] width 493 height 27
paste input "40338888"
paste input "40342927"
paste input "MEDU4102322"
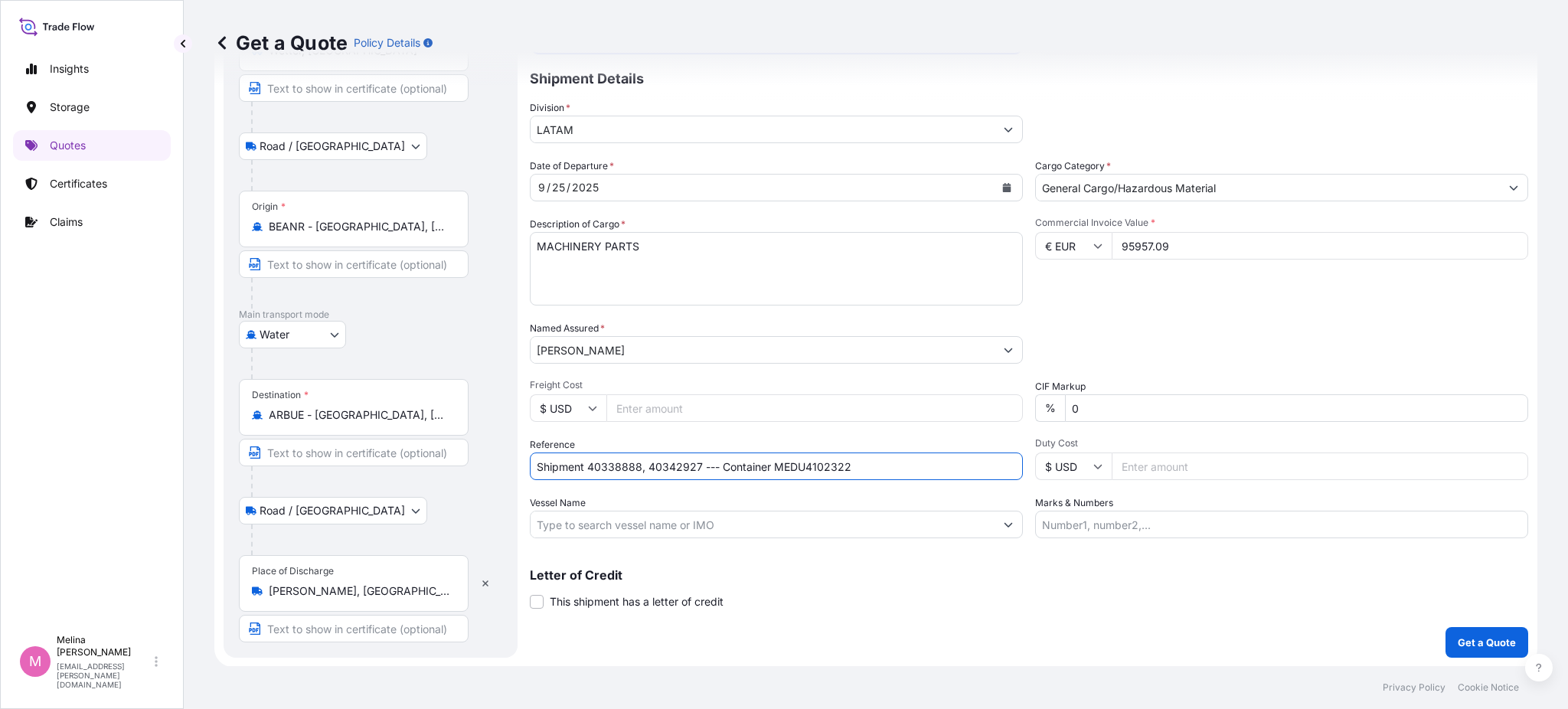
type input "Shipment 40338888, 40342927 --- Container MEDU4102322"
click at [1136, 457] on input "Duty Cost" at bounding box center [1320, 466] width 417 height 27
click at [1094, 513] on input "Marks & Numbers" at bounding box center [1282, 524] width 493 height 27
paste input "trade Flow // "This clause, commonly required by land carrier, implies that in …"
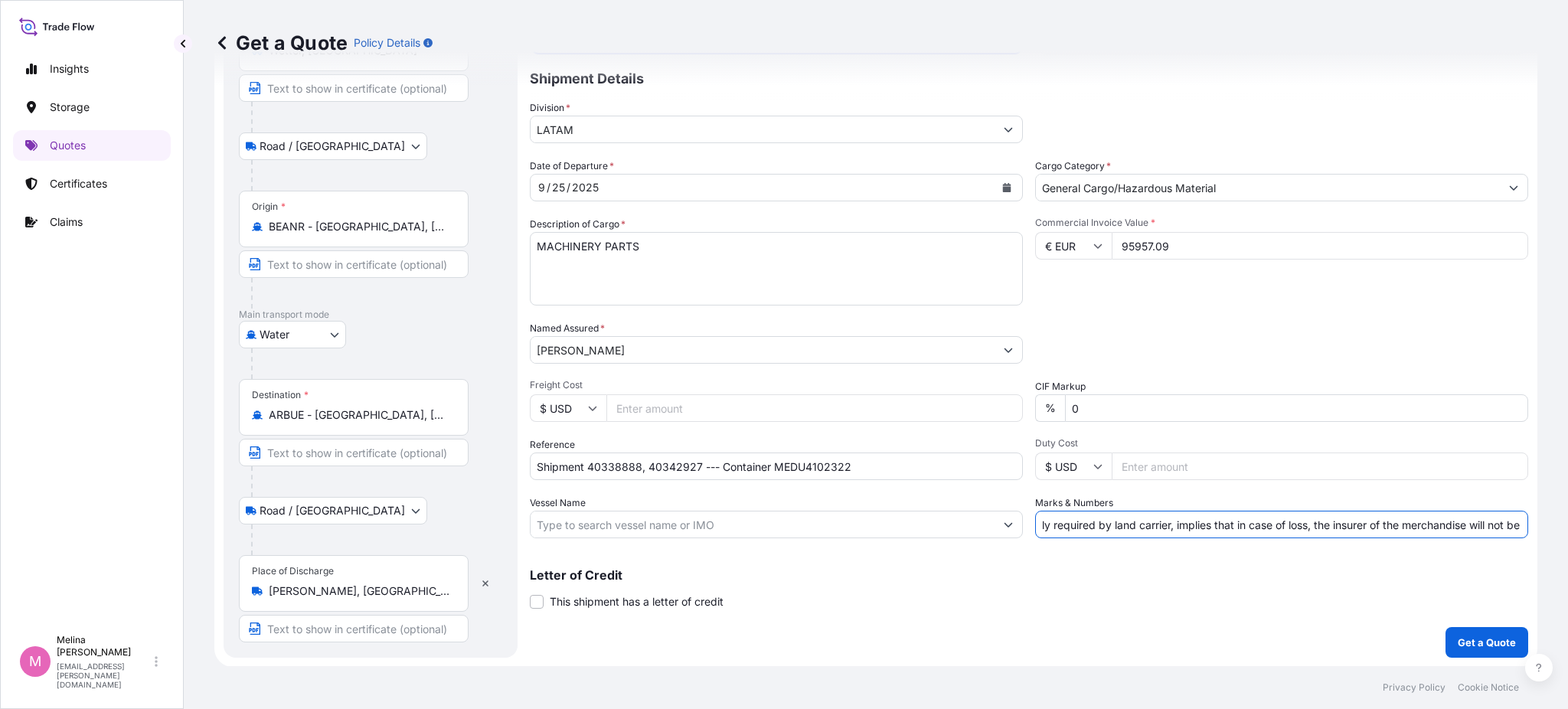
scroll to position [0, 0]
drag, startPoint x: 1091, startPoint y: 522, endPoint x: 940, endPoint y: 522, distance: 151.0
click at [940, 522] on div "Date of Departure * [DATE] Cargo Category * General Cargo/Hazardous Material De…" at bounding box center [1029, 347] width 999 height 379
click at [1106, 520] on input "trade Flow // "This clause, commonly required by land carrier, implies that in …" at bounding box center [1282, 524] width 493 height 27
drag, startPoint x: 1097, startPoint y: 522, endPoint x: 987, endPoint y: 515, distance: 110.2
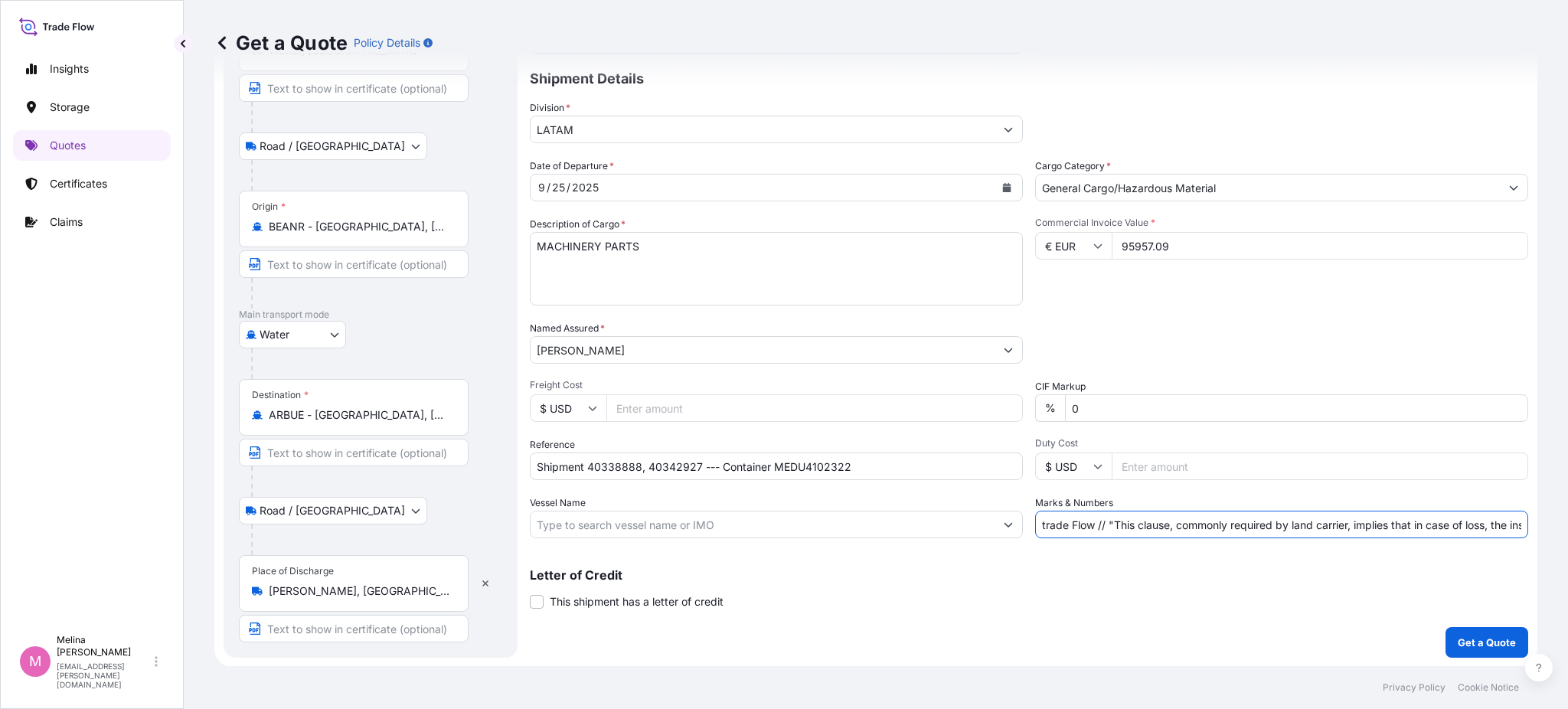
click at [987, 515] on div "Date of Departure * [DATE] Cargo Category * General Cargo/Hazardous Material De…" at bounding box center [1029, 347] width 999 height 379
type input ""This clause, commonly required by land carrier, implies that in case of loss, …"
click at [959, 569] on p "Letter of Credit" at bounding box center [1029, 574] width 999 height 12
click at [1458, 647] on p "Get a Quote" at bounding box center [1487, 642] width 58 height 15
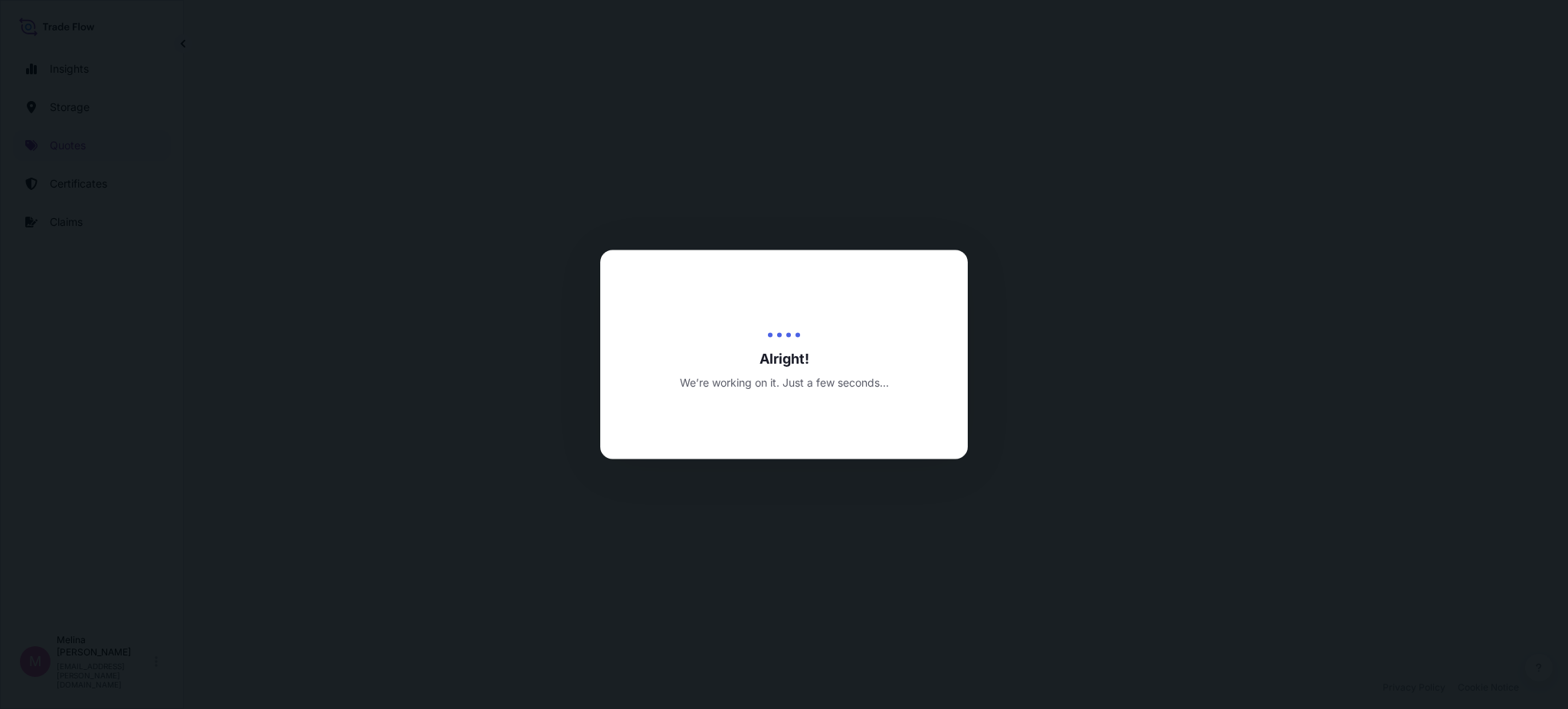
select select "Road / [GEOGRAPHIC_DATA]"
select select "Water"
select select "Road / [GEOGRAPHIC_DATA]"
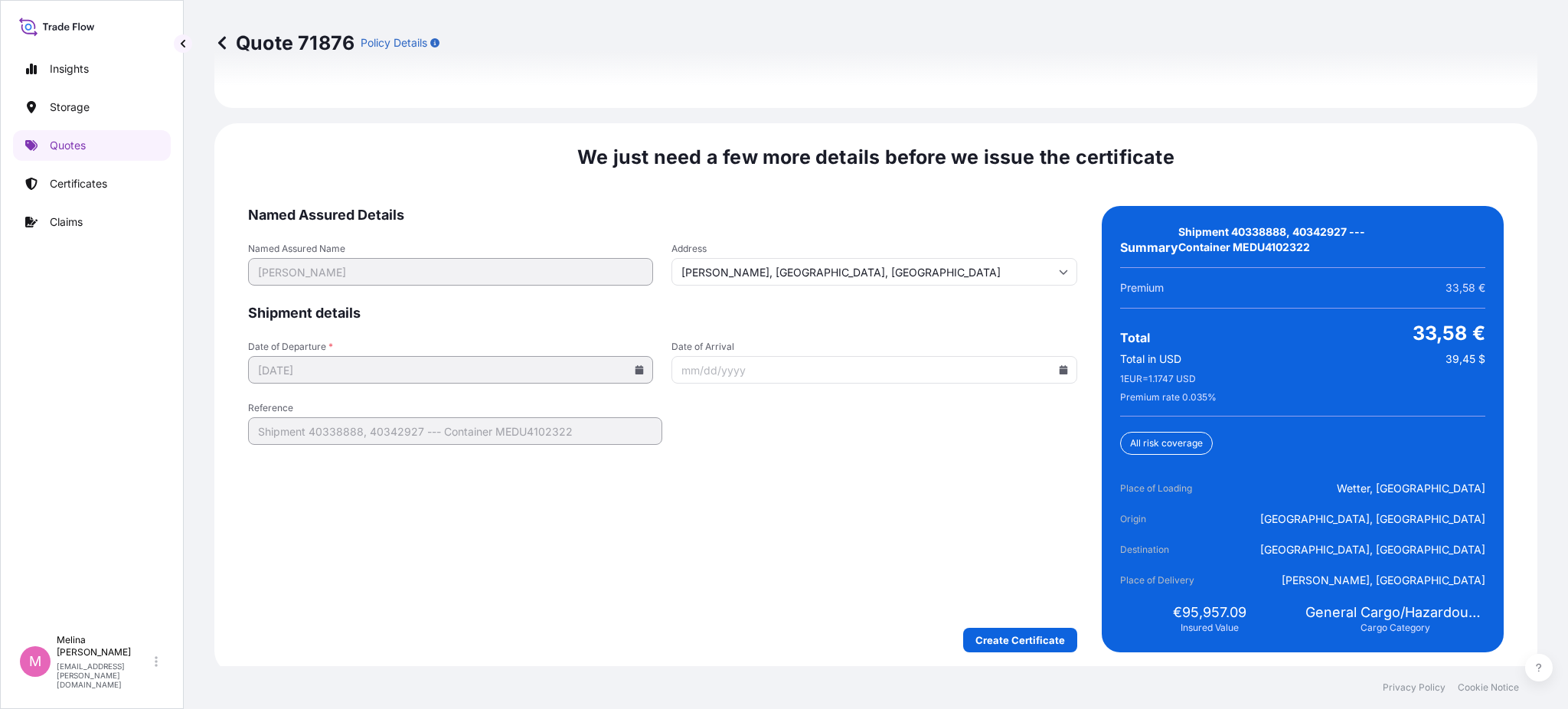
scroll to position [2409, 0]
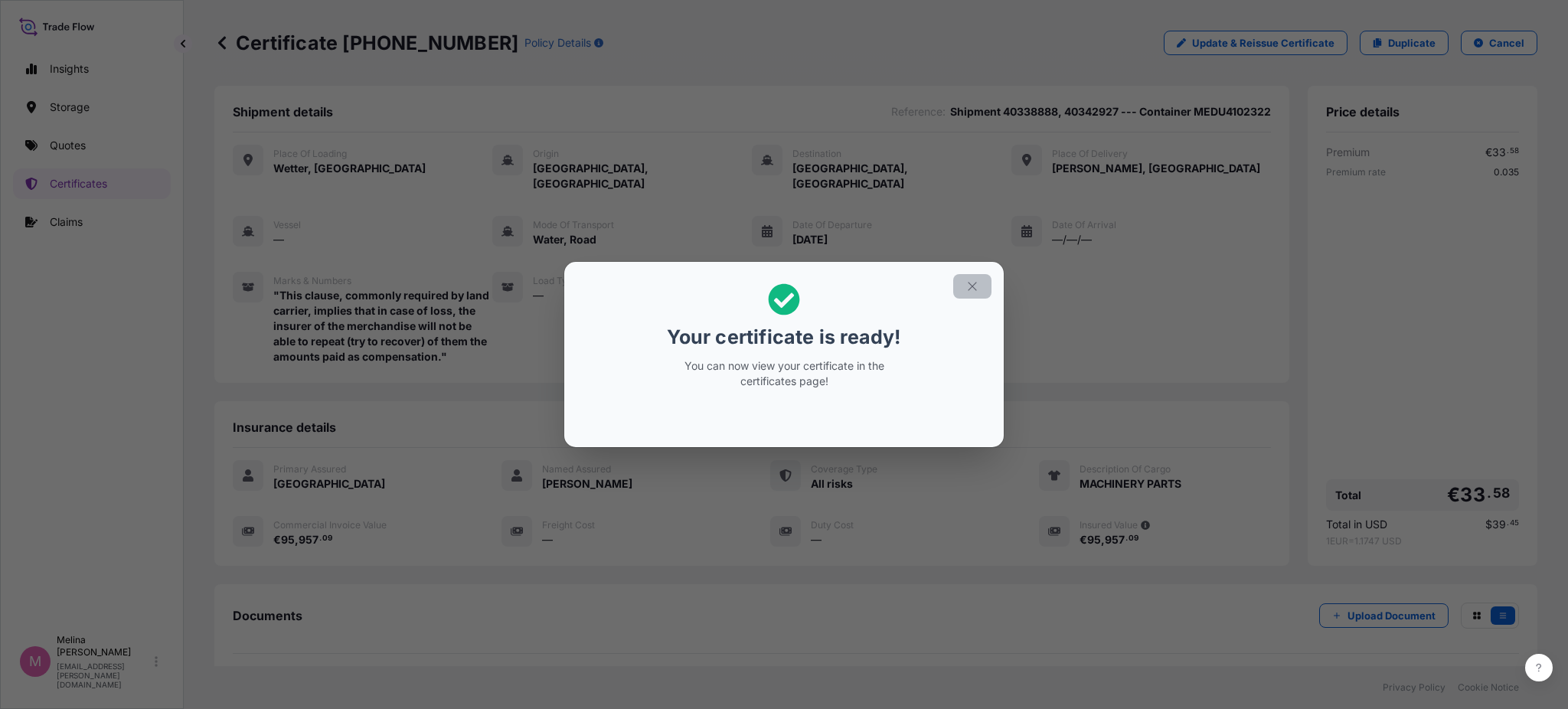
click at [972, 287] on icon "button" at bounding box center [971, 286] width 8 height 8
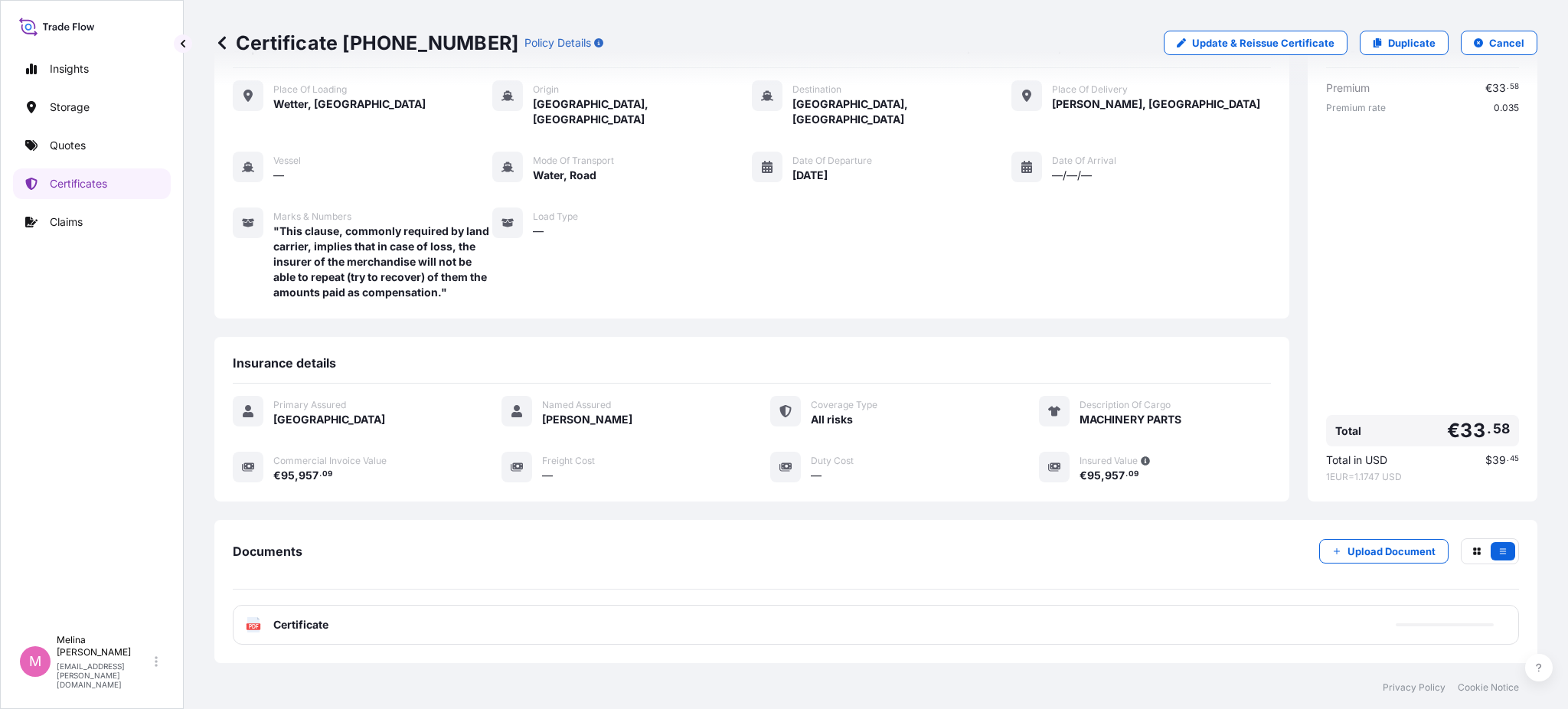
scroll to position [137, 0]
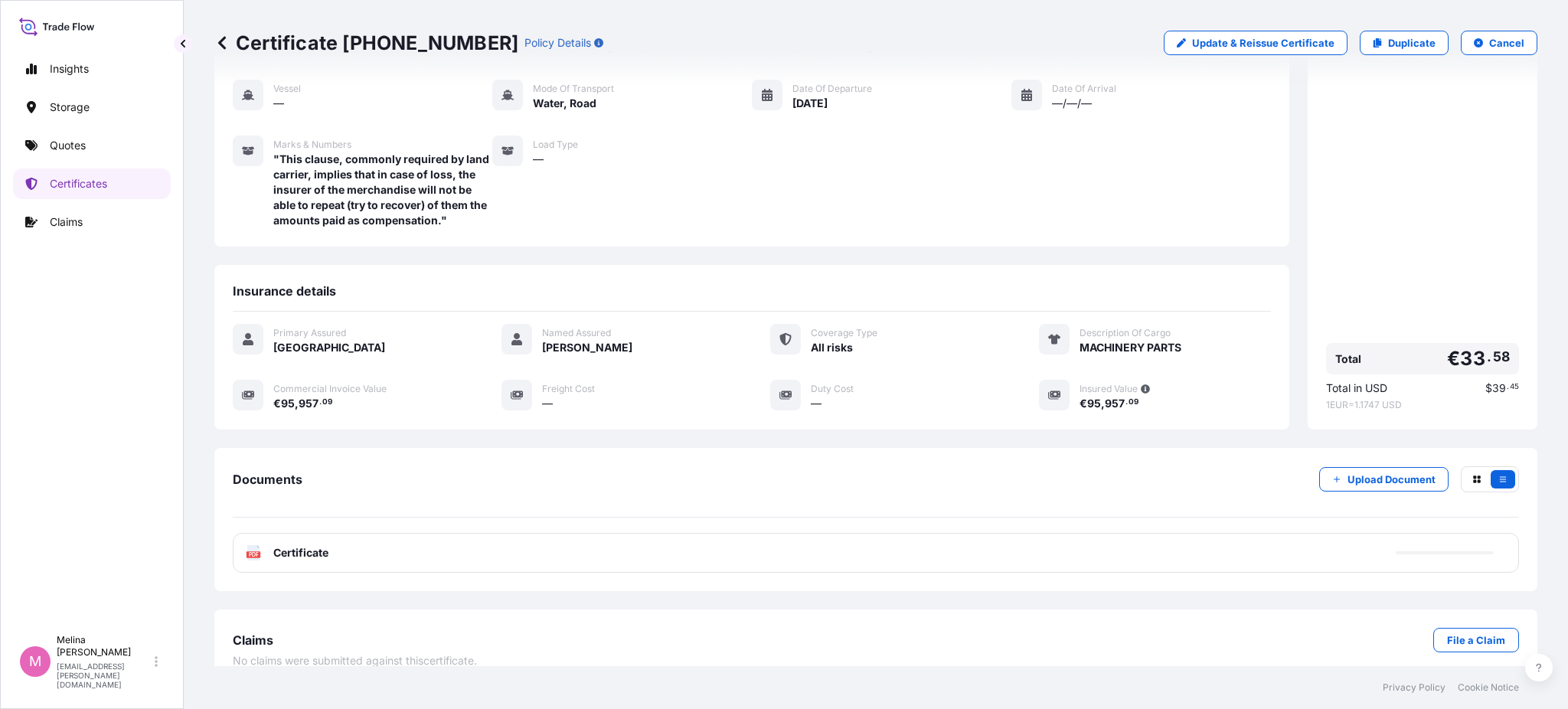
click at [1019, 466] on div "Documents Upload Document" at bounding box center [875, 491] width 1287 height 52
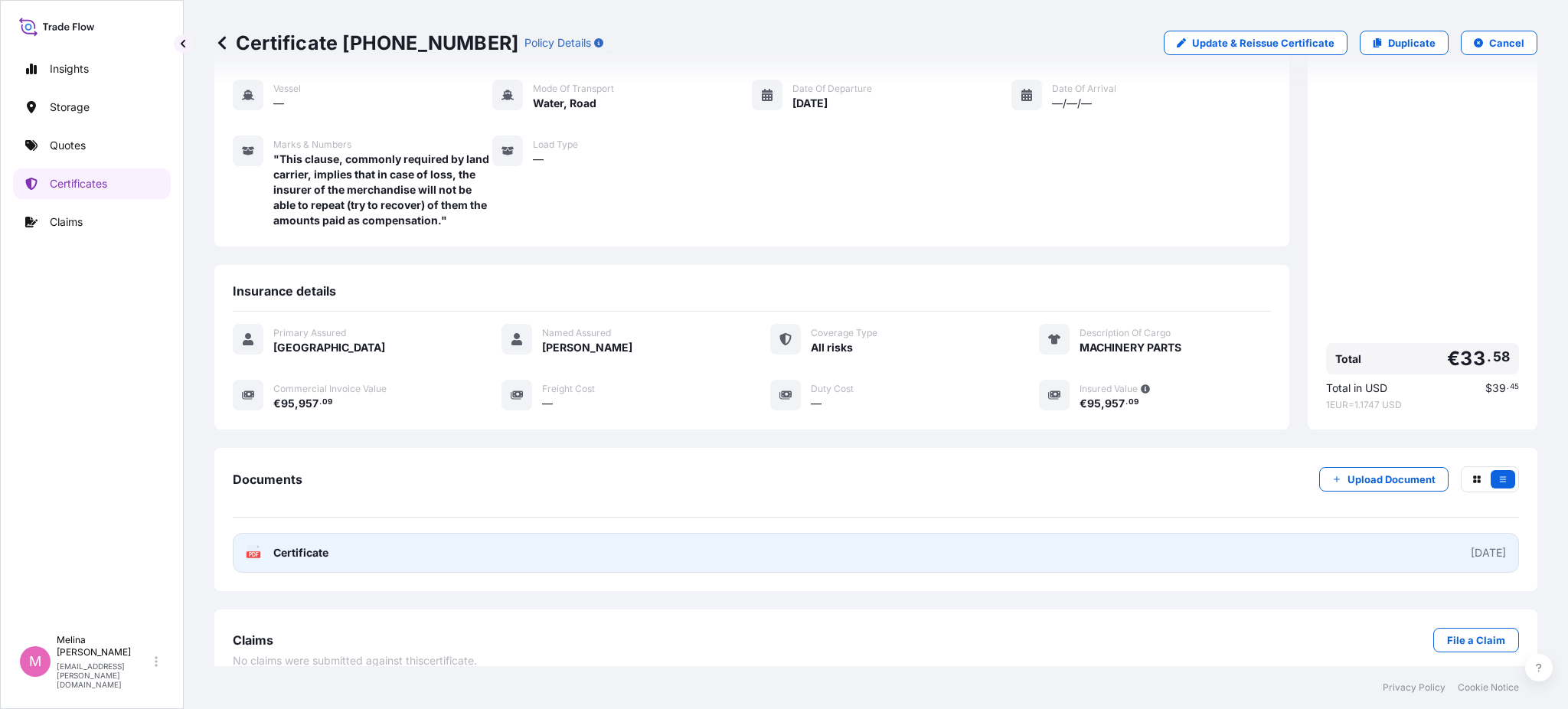
click at [307, 545] on span "Certificate" at bounding box center [300, 553] width 56 height 15
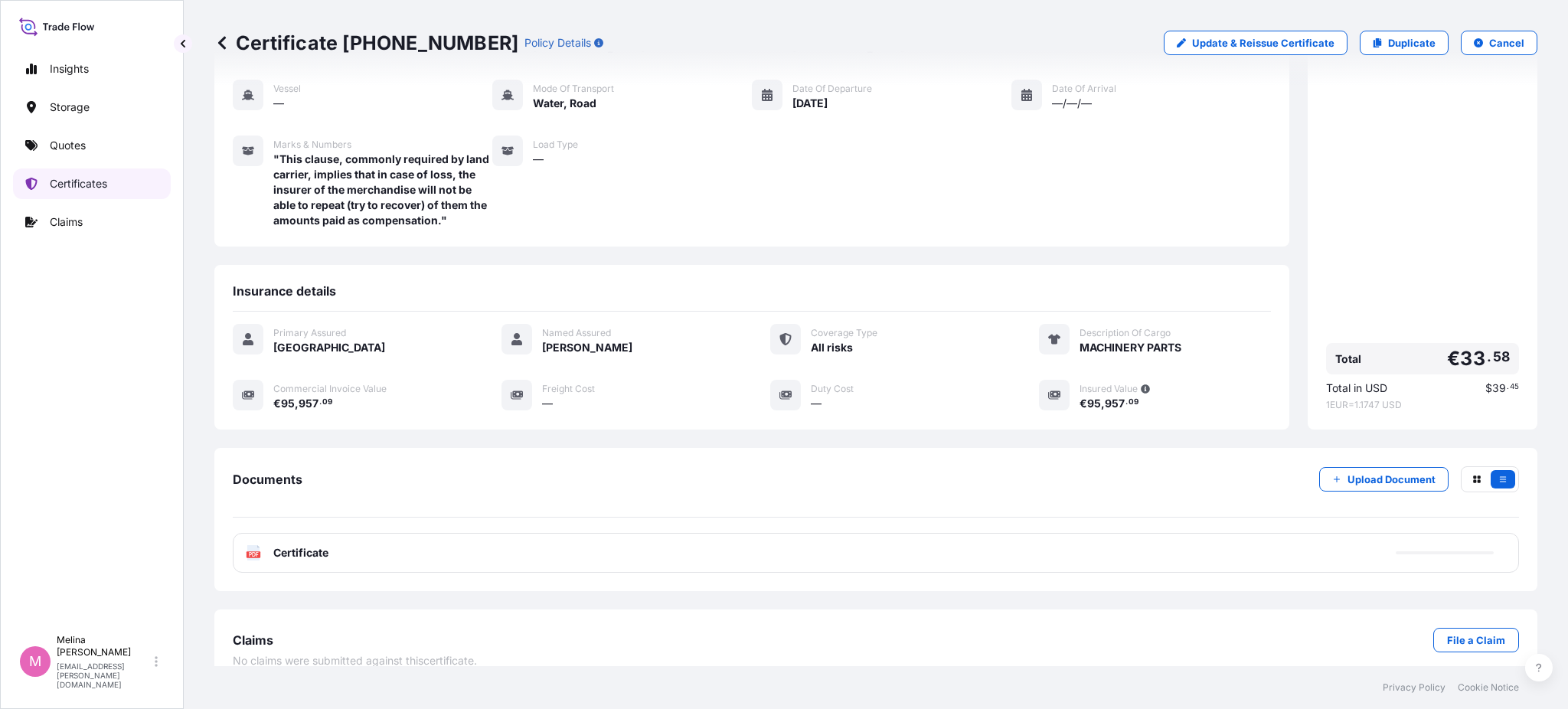
click at [84, 200] on div "Insights Storage Quotes Certificates Claims" at bounding box center [92, 333] width 158 height 588
click at [96, 182] on p "Certificates" at bounding box center [78, 184] width 57 height 15
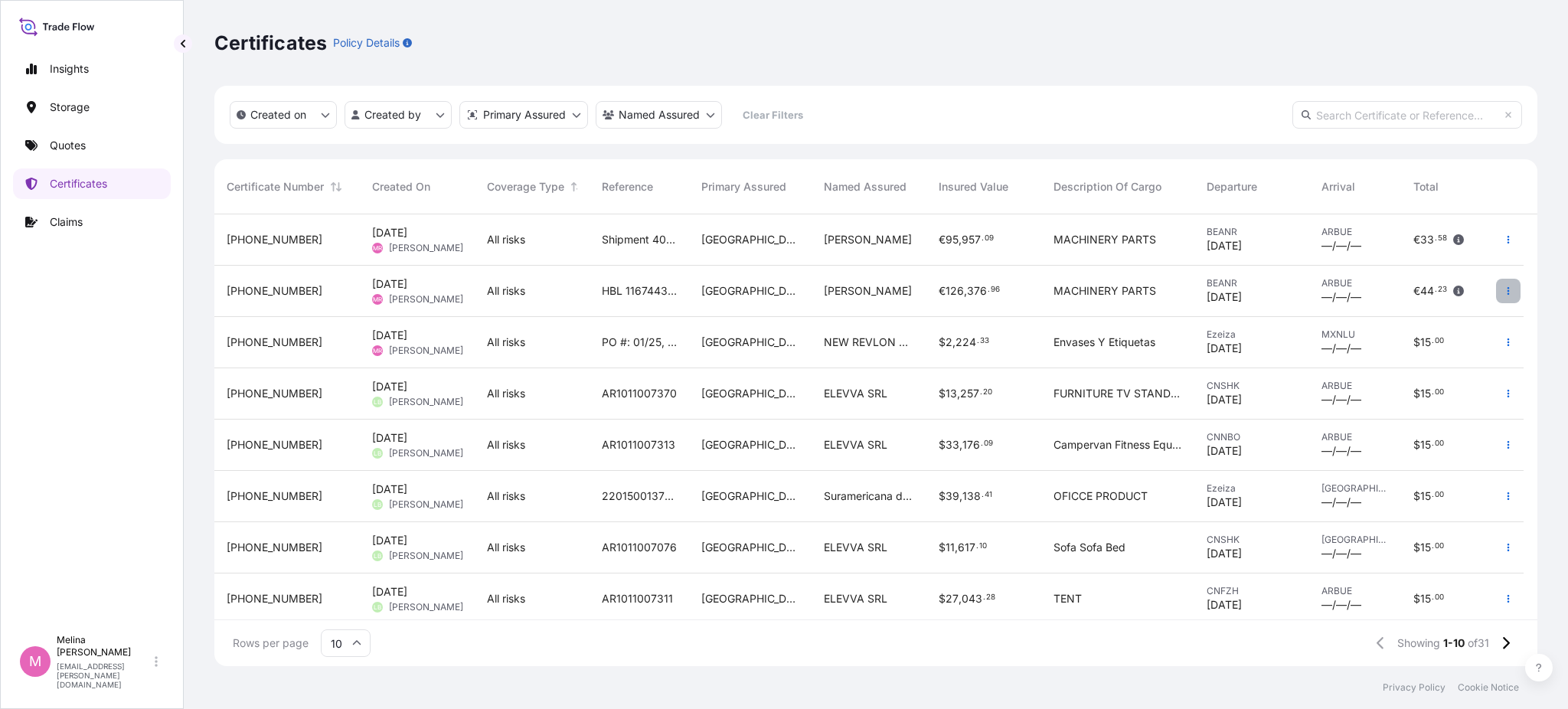
click at [1500, 292] on button "button" at bounding box center [1508, 291] width 24 height 24
click at [454, 277] on span "[DATE] [PERSON_NAME]" at bounding box center [417, 291] width 90 height 29
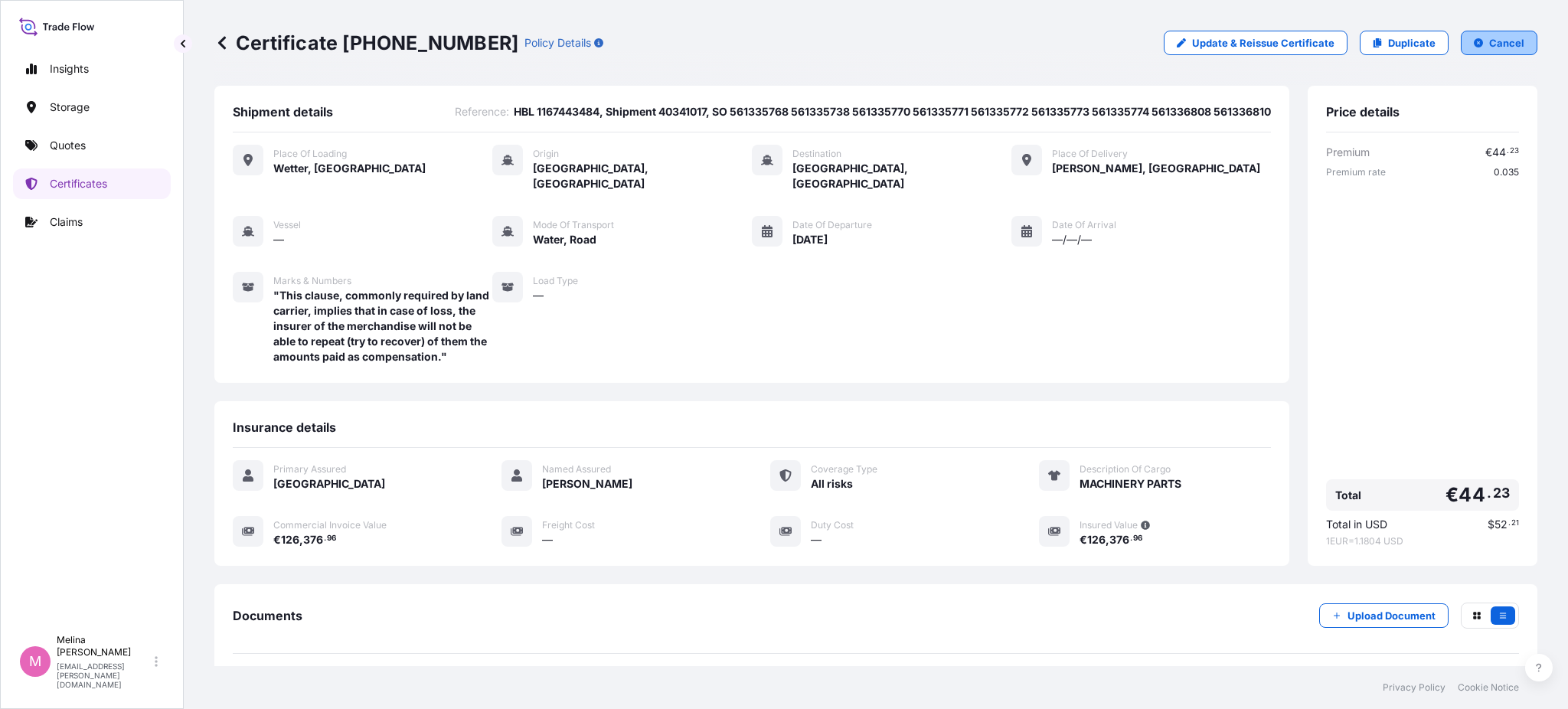
click at [1500, 48] on p "Cancel" at bounding box center [1506, 42] width 35 height 15
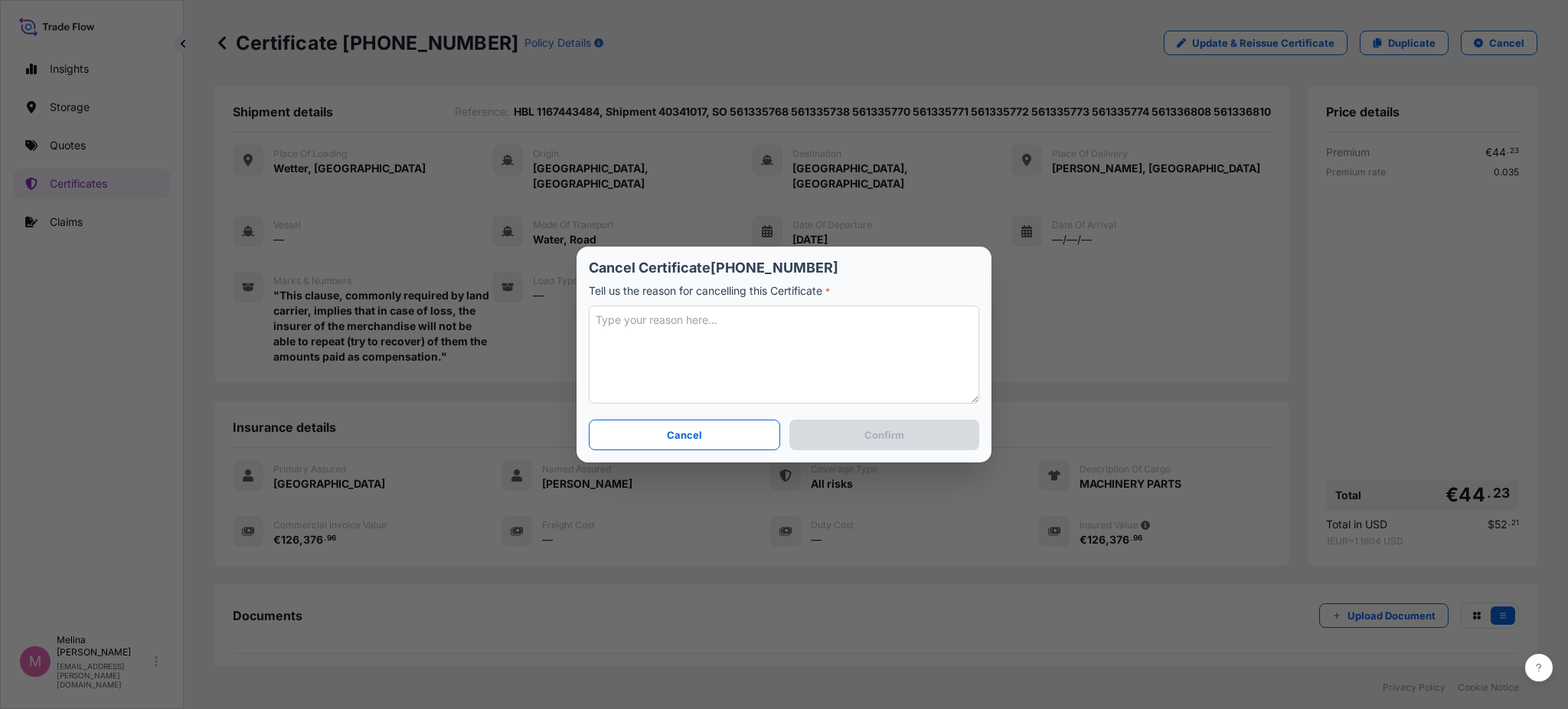
click at [779, 345] on textarea at bounding box center [784, 355] width 391 height 98
type textarea "Because insured value will change"
click at [846, 424] on button "Confirm" at bounding box center [885, 435] width 190 height 31
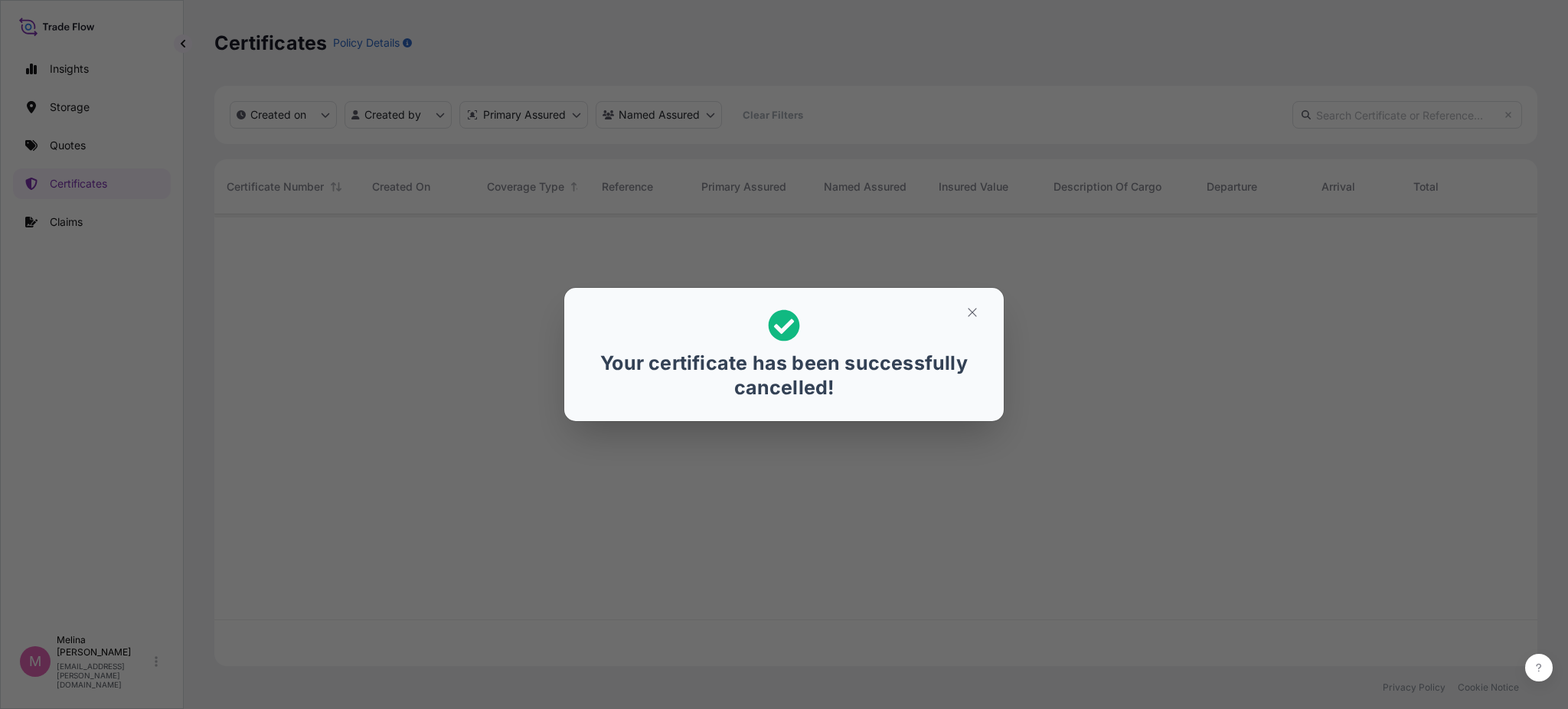
scroll to position [445, 1307]
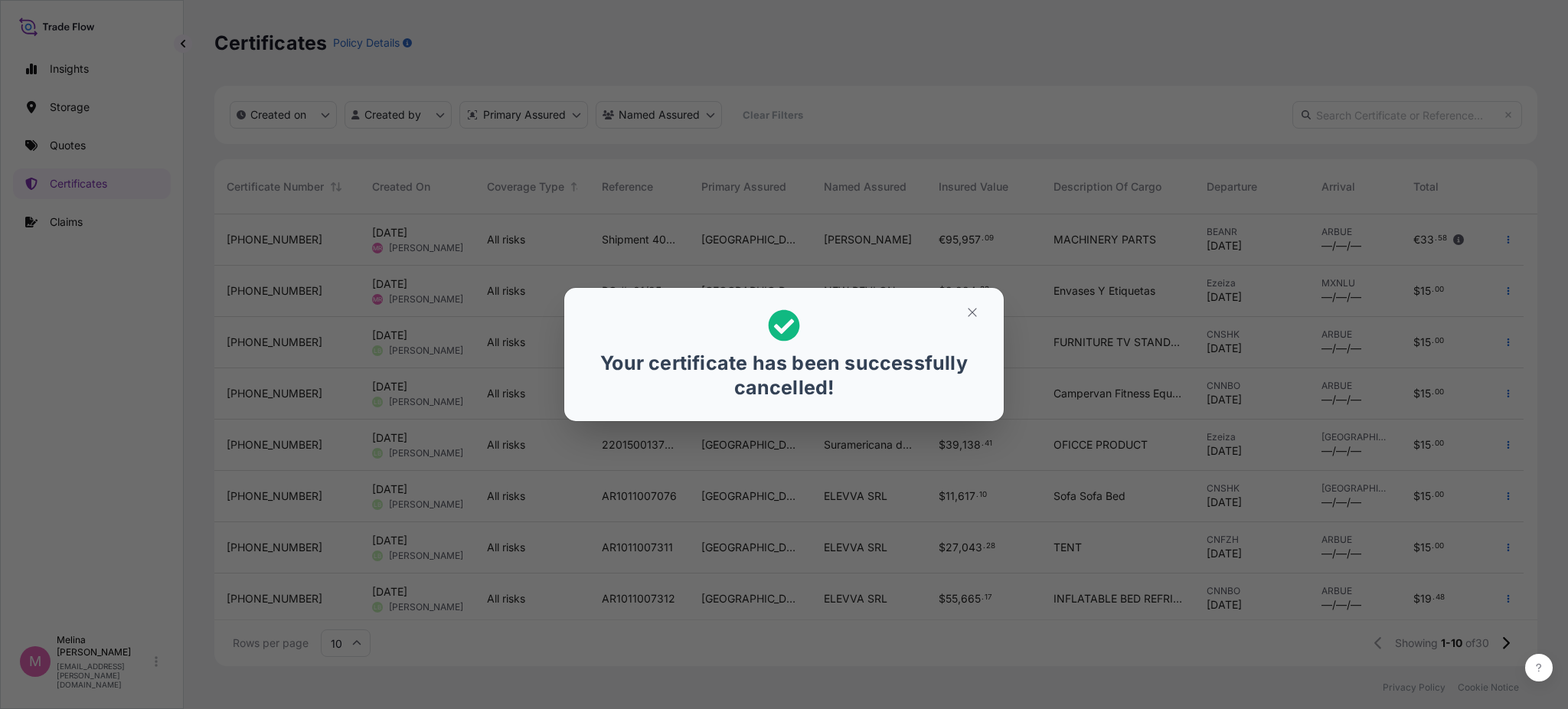
click at [583, 55] on div "Your certificate has been successfully cancelled!" at bounding box center [784, 355] width 1568 height 710
click at [975, 310] on icon "button" at bounding box center [972, 313] width 14 height 14
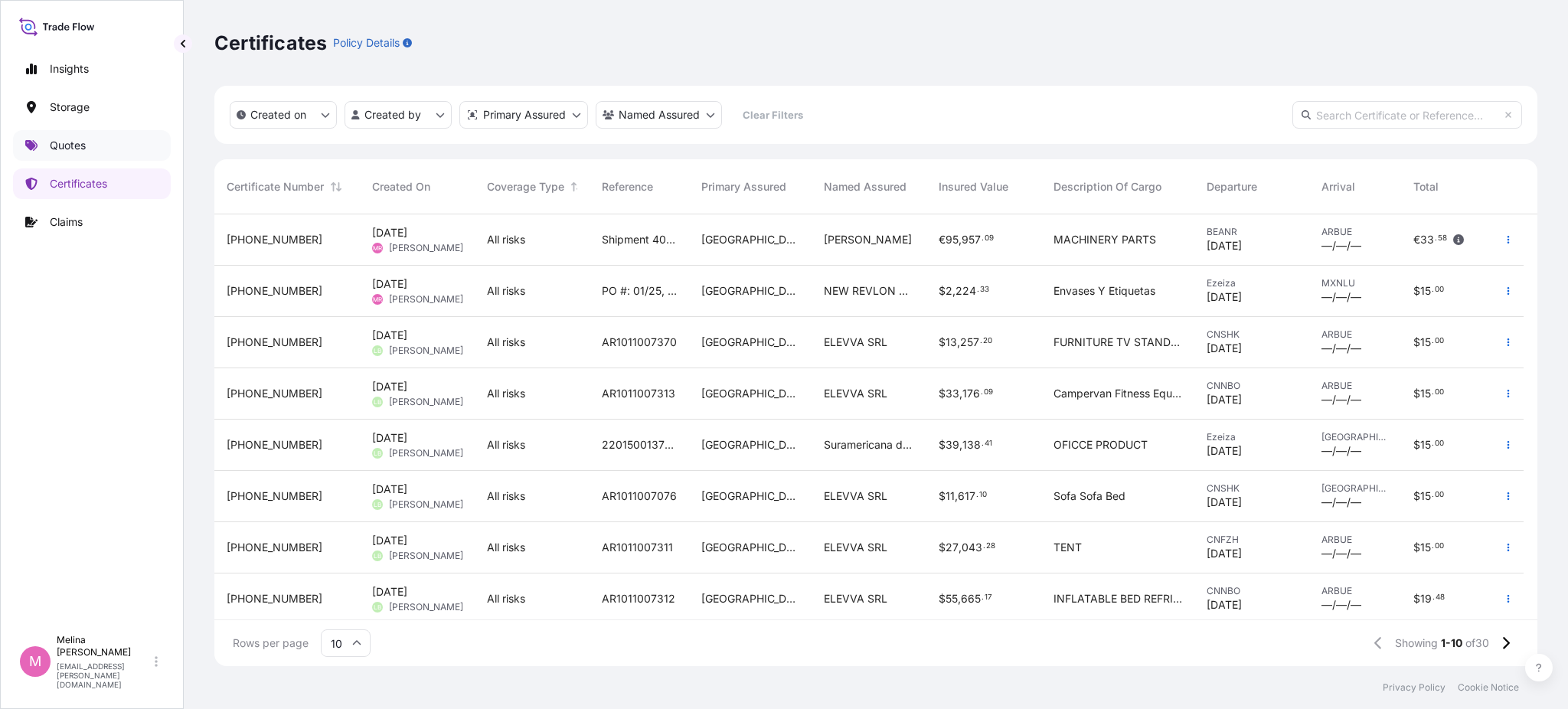
click at [68, 141] on p "Quotes" at bounding box center [68, 145] width 36 height 15
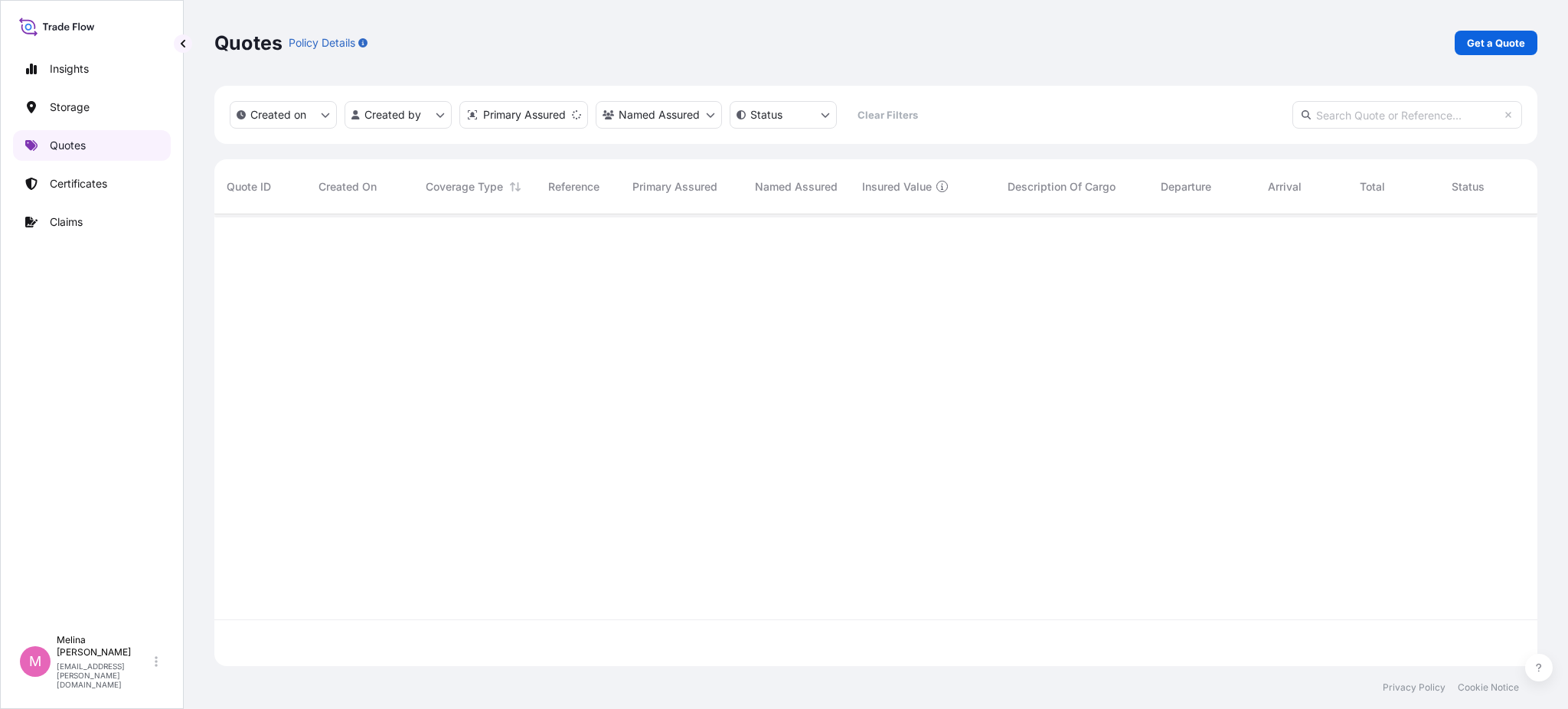
scroll to position [445, 1307]
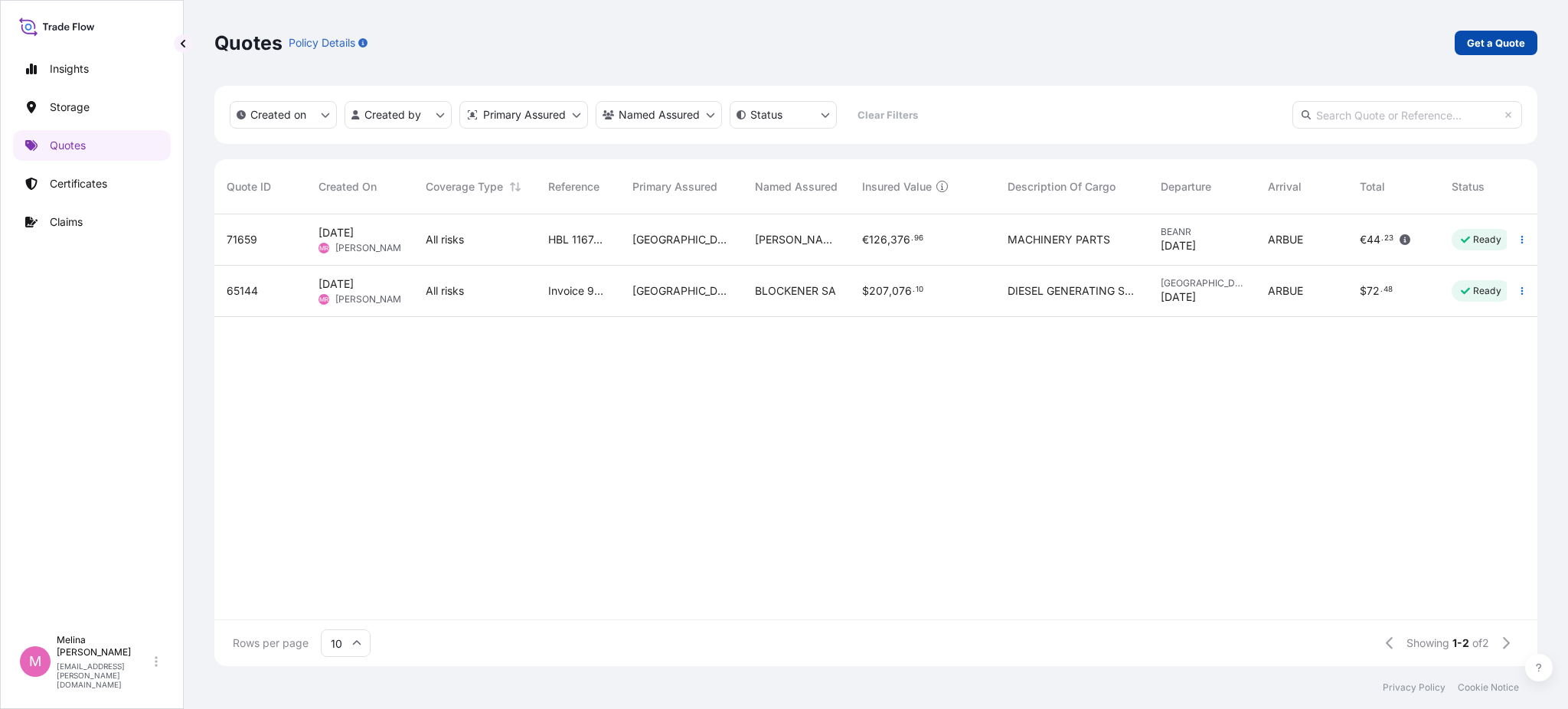
click at [1487, 35] on p "Get a Quote" at bounding box center [1496, 42] width 58 height 15
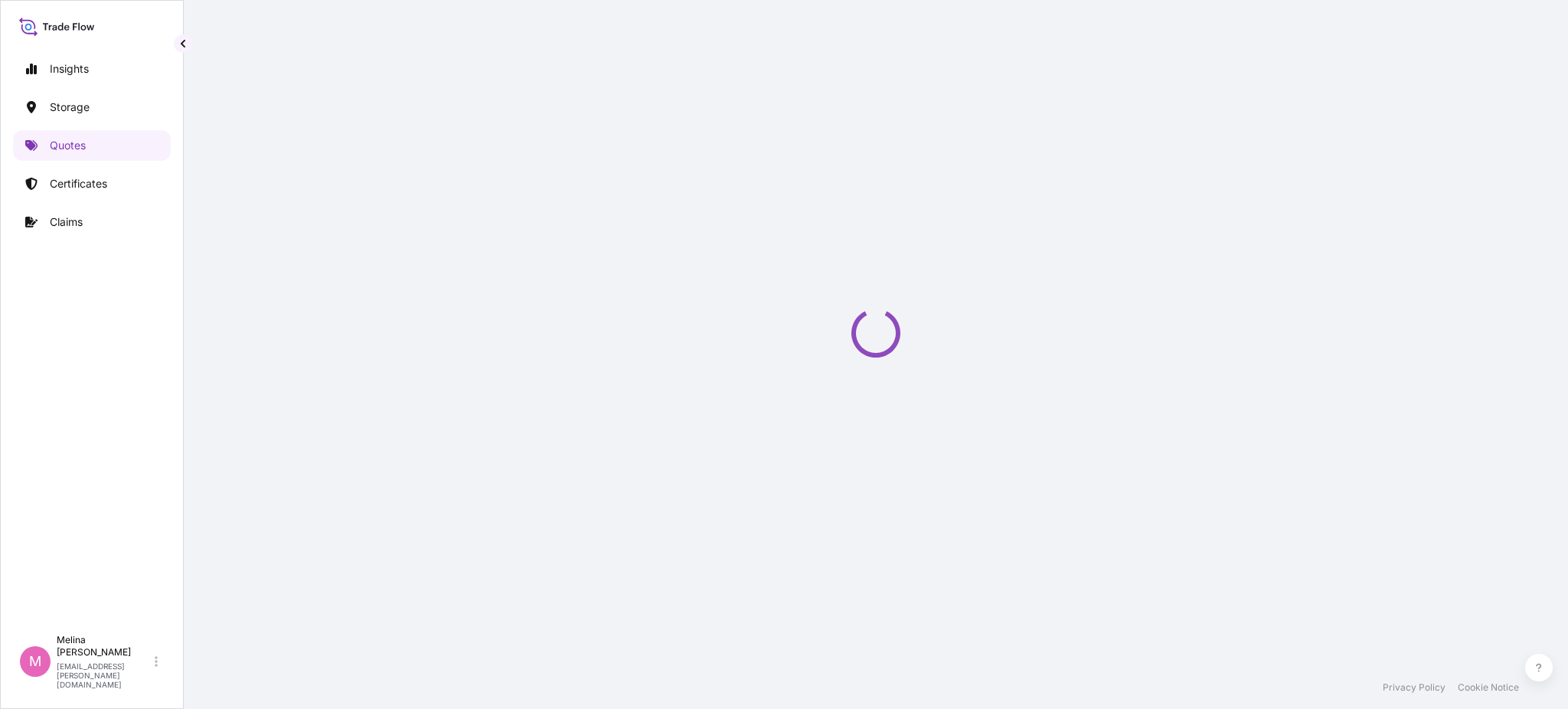
select select "Water"
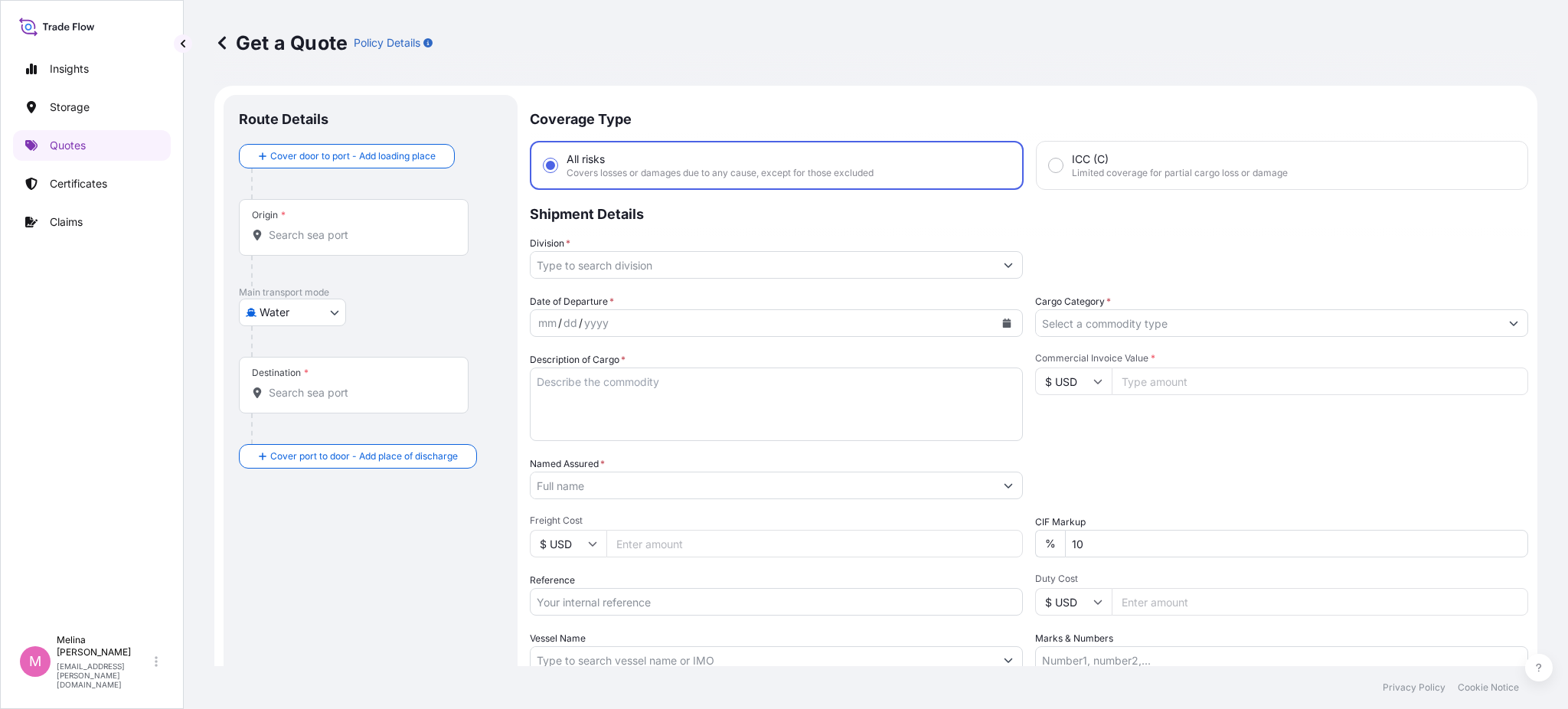
scroll to position [24, 0]
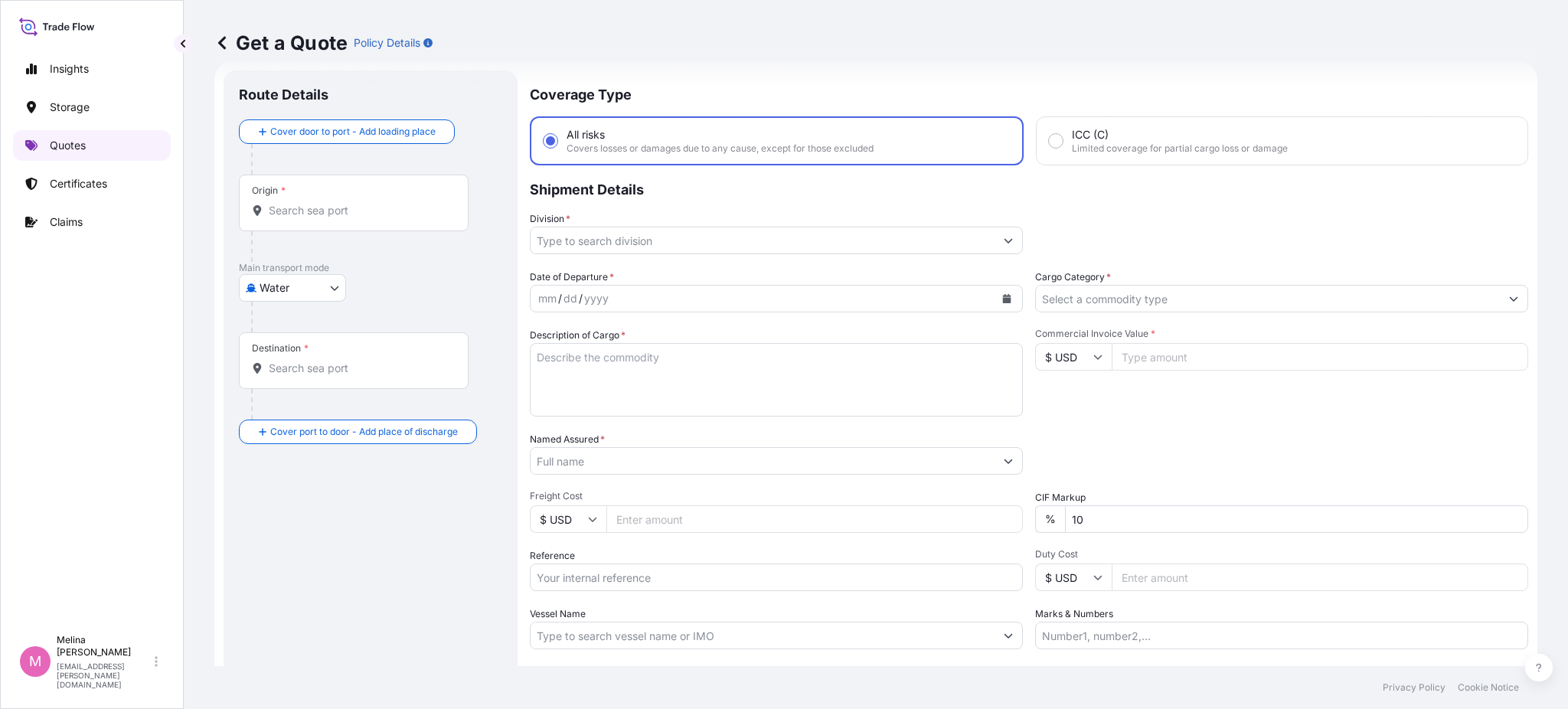
click at [54, 153] on link "Quotes" at bounding box center [92, 145] width 158 height 31
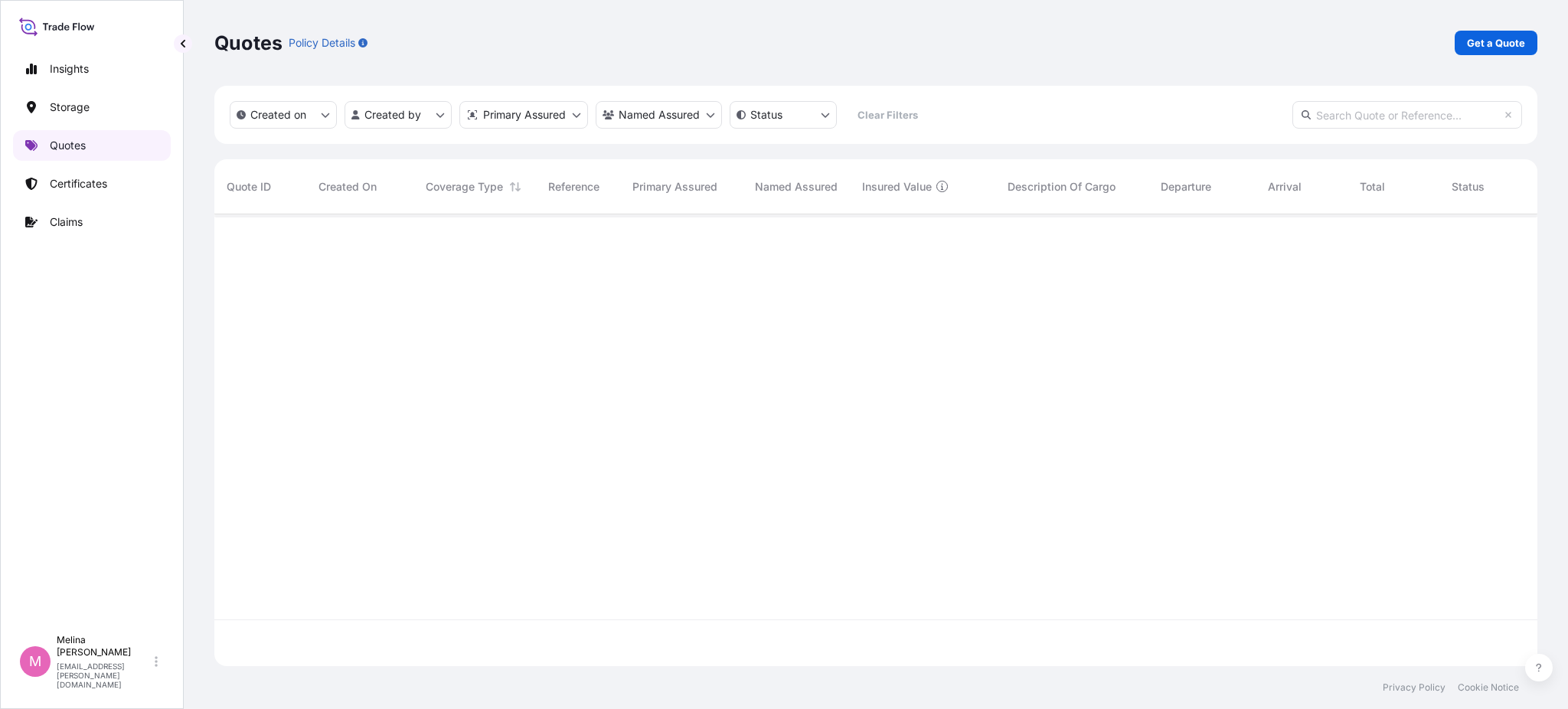
scroll to position [445, 1307]
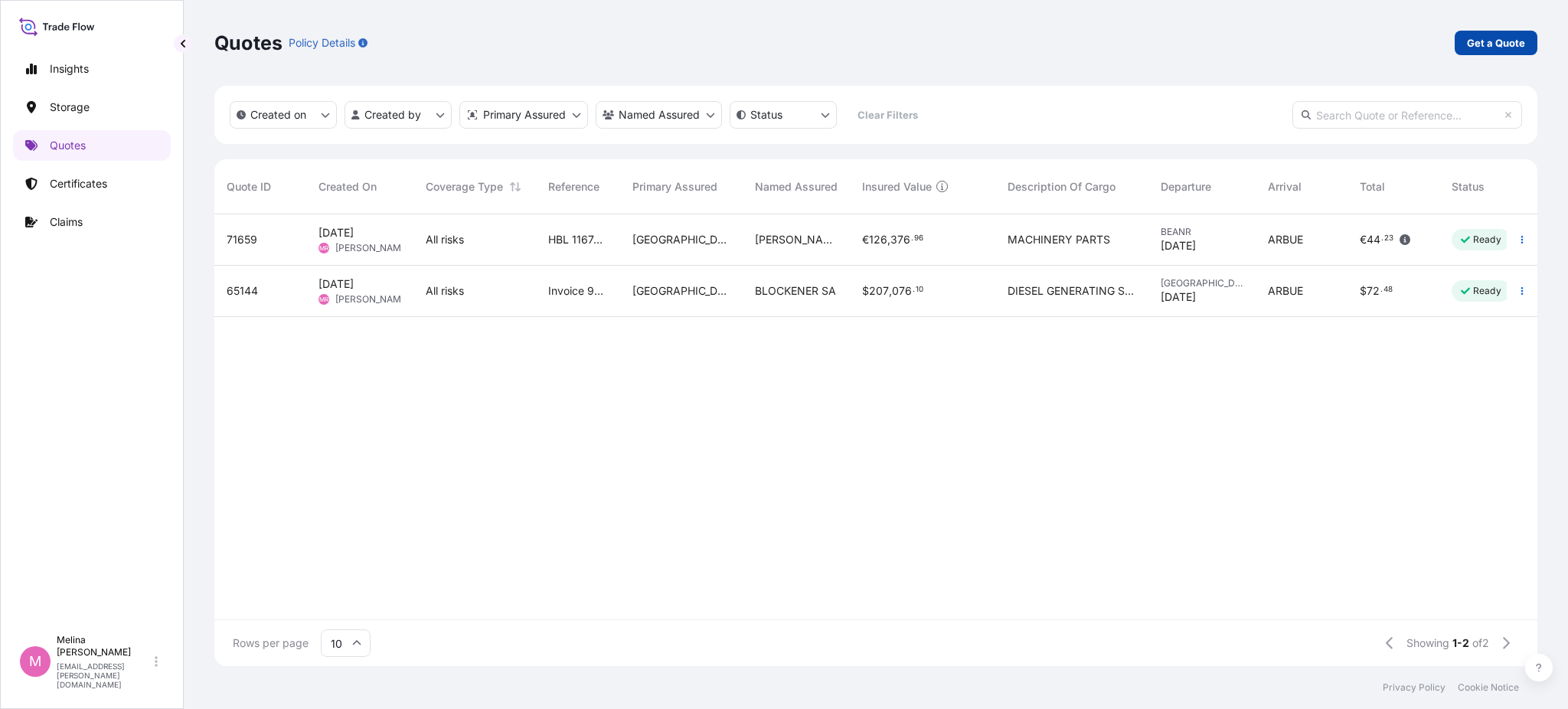
click at [1475, 42] on p "Get a Quote" at bounding box center [1496, 42] width 58 height 15
select select "Road / [GEOGRAPHIC_DATA]"
select select "Water"
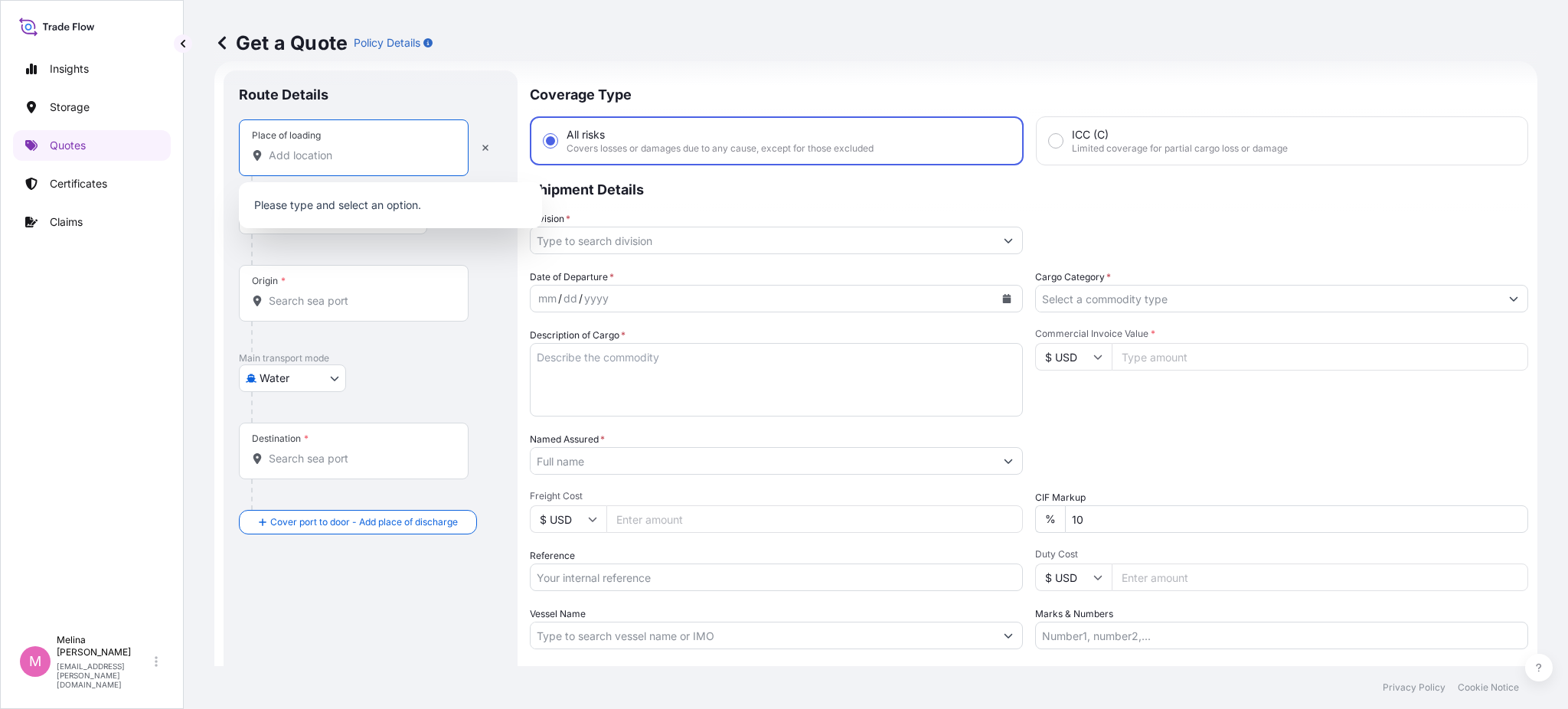
click at [318, 156] on input "Place of loading" at bounding box center [360, 155] width 181 height 15
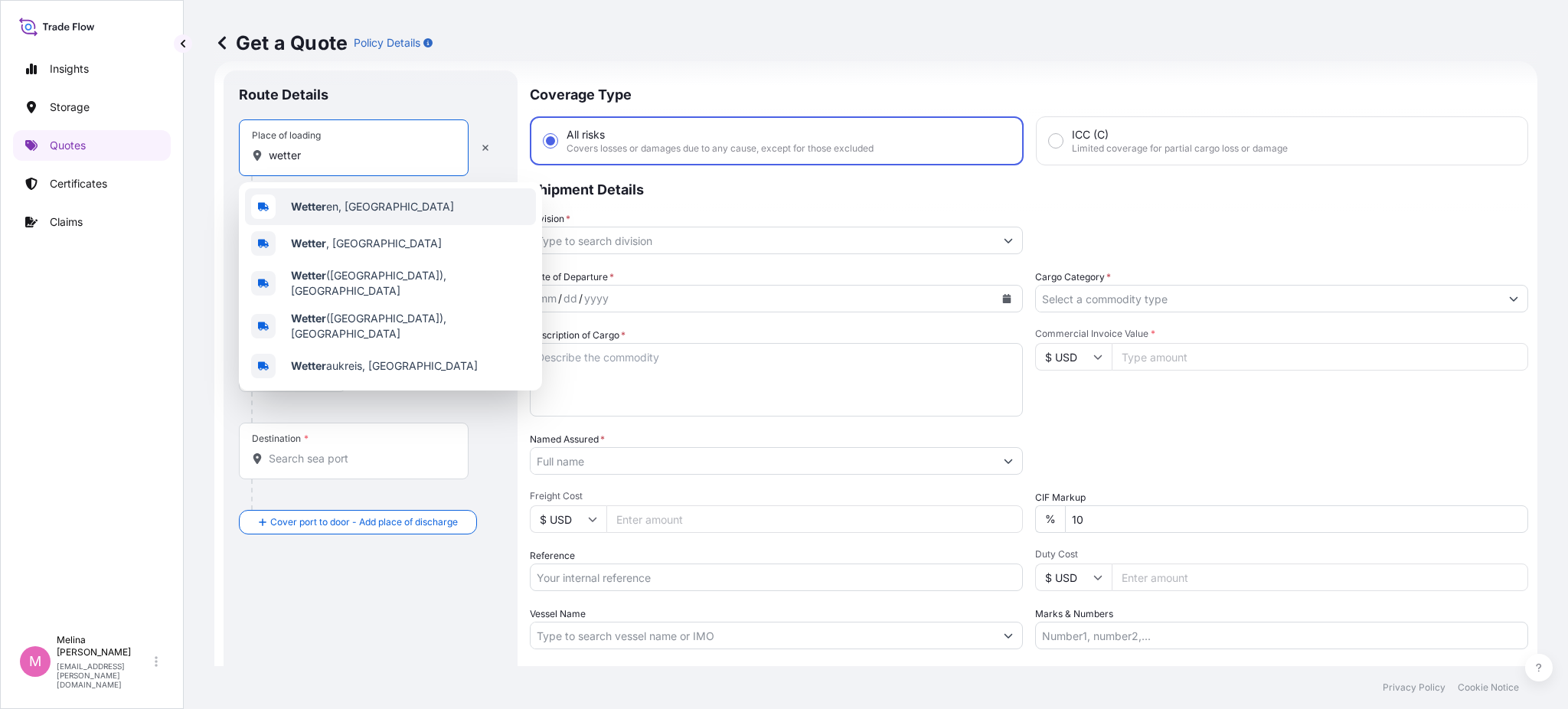
click at [321, 201] on b "Wetter" at bounding box center [308, 206] width 35 height 13
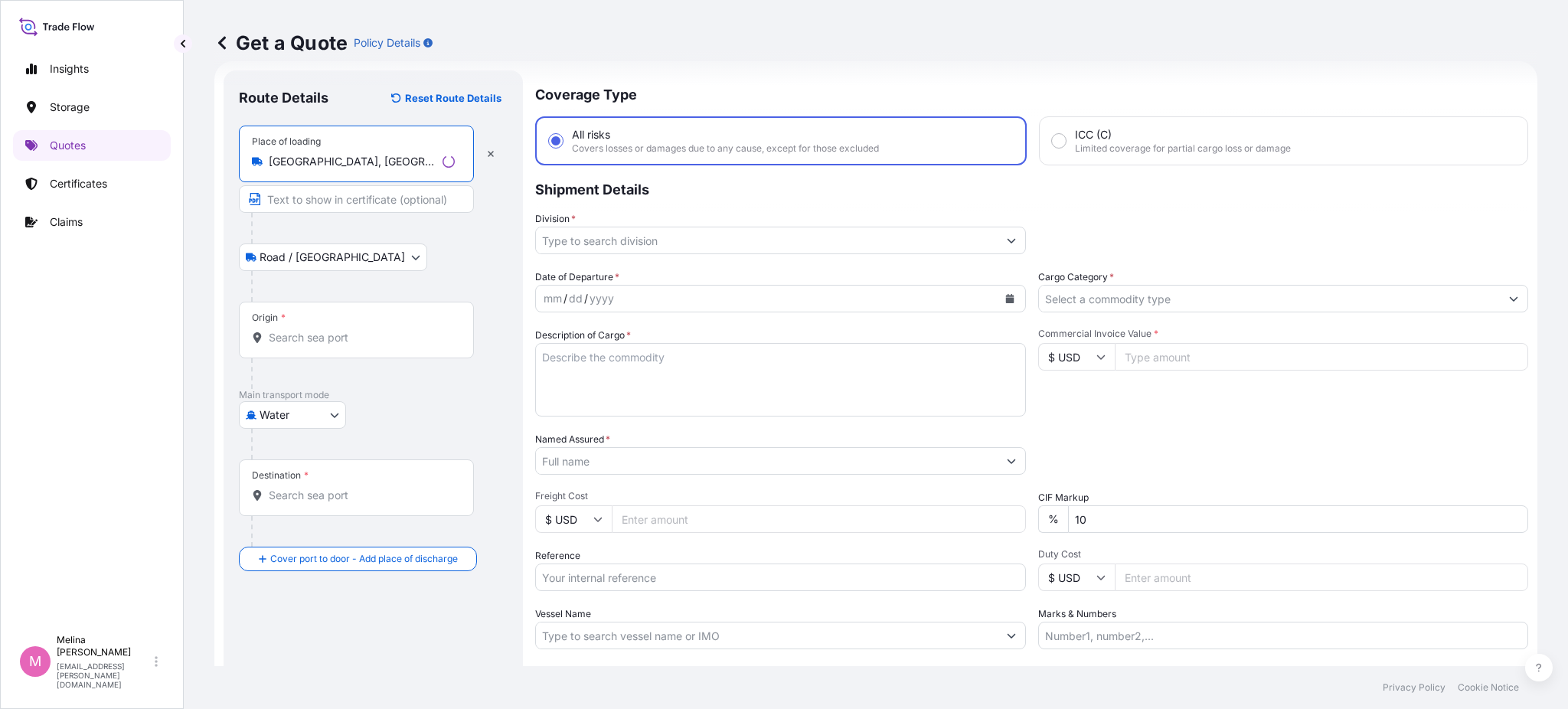
click at [356, 154] on input "[GEOGRAPHIC_DATA], [GEOGRAPHIC_DATA]" at bounding box center [353, 162] width 168 height 15
drag, startPoint x: 382, startPoint y: 157, endPoint x: 240, endPoint y: 159, distance: 142.0
click at [240, 159] on div "Place of loading [GEOGRAPHIC_DATA], [GEOGRAPHIC_DATA]" at bounding box center [354, 153] width 230 height 56
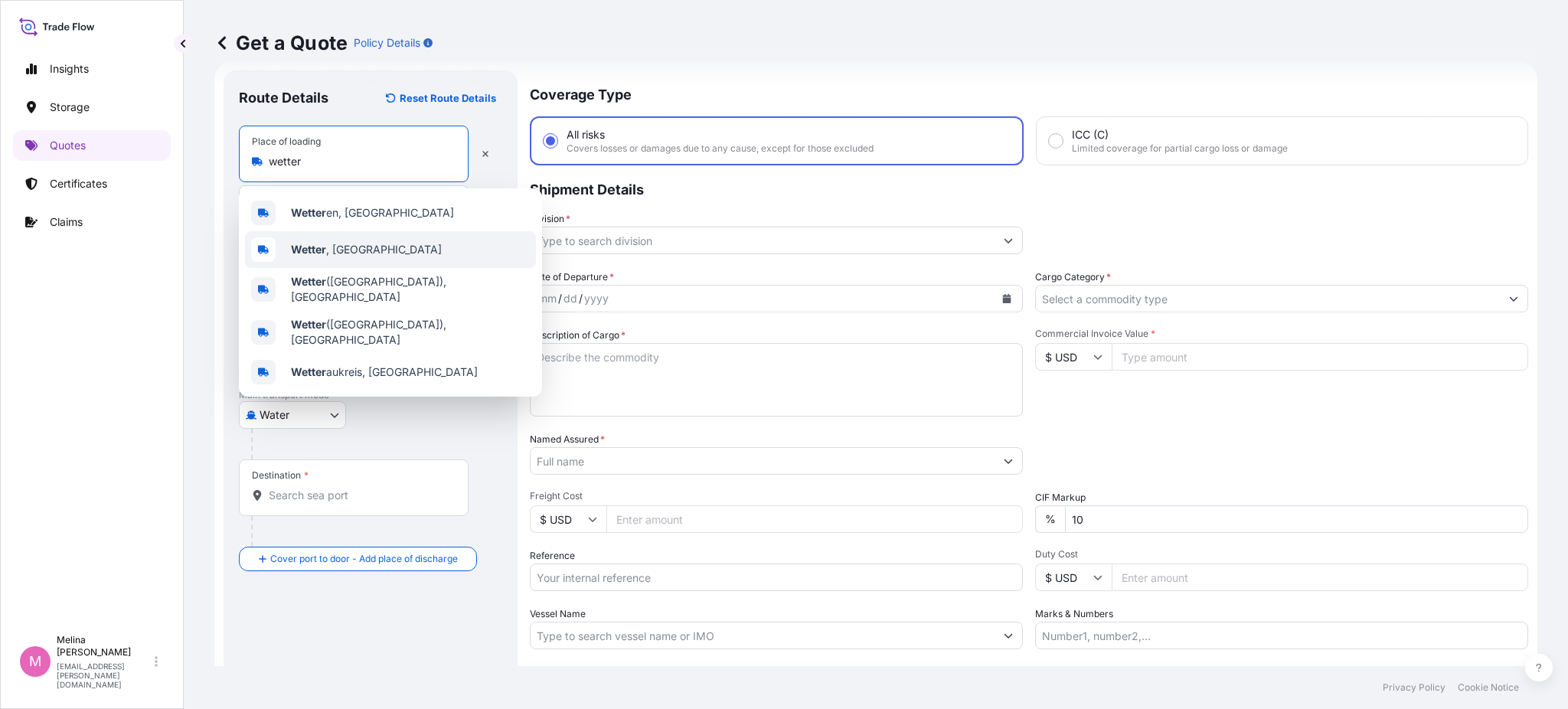
click at [344, 250] on span "Wetter , [GEOGRAPHIC_DATA]" at bounding box center [366, 250] width 151 height 15
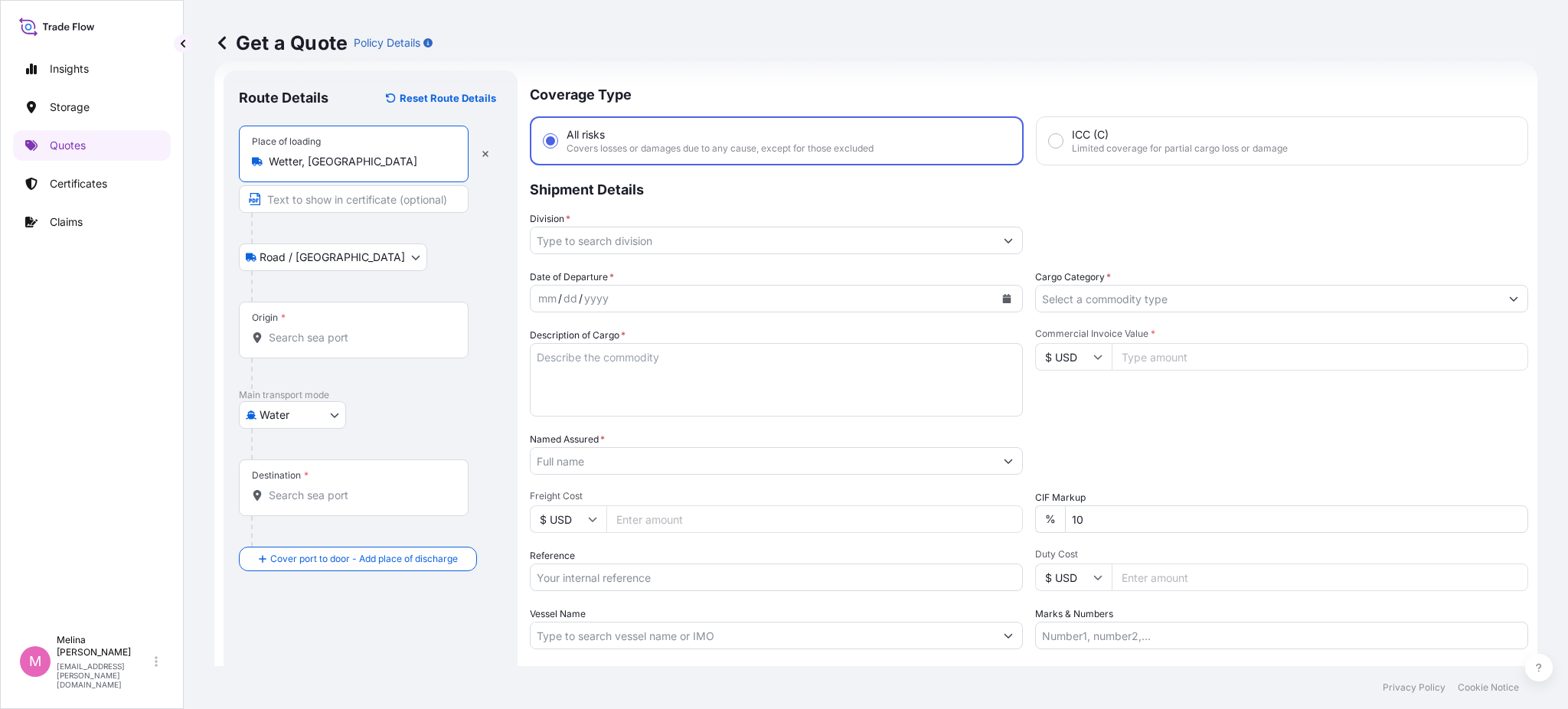
type input "Wetter, [GEOGRAPHIC_DATA]"
click at [330, 330] on input "Origin *" at bounding box center [360, 338] width 181 height 15
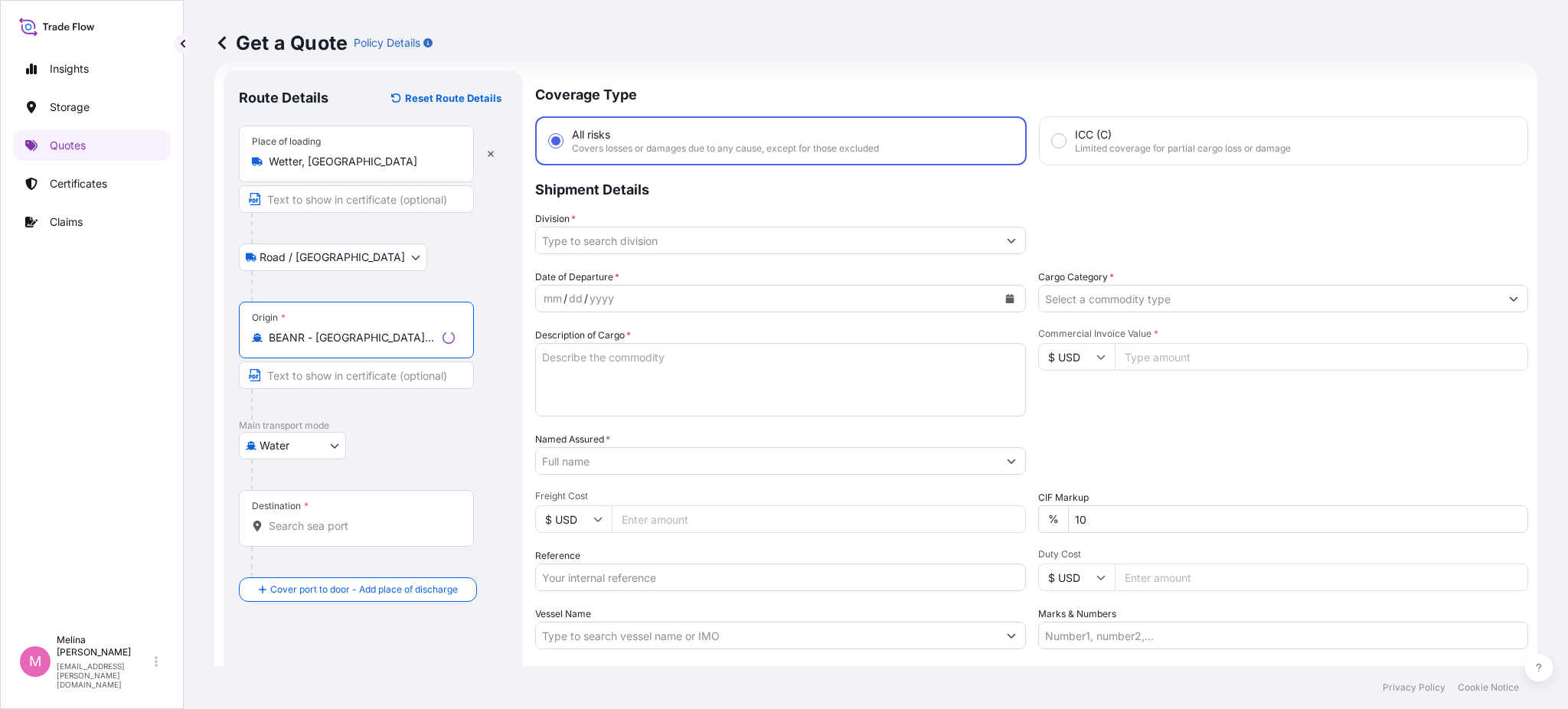
type input "BEANR - [GEOGRAPHIC_DATA], [GEOGRAPHIC_DATA]"
click at [376, 411] on div at bounding box center [362, 404] width 223 height 31
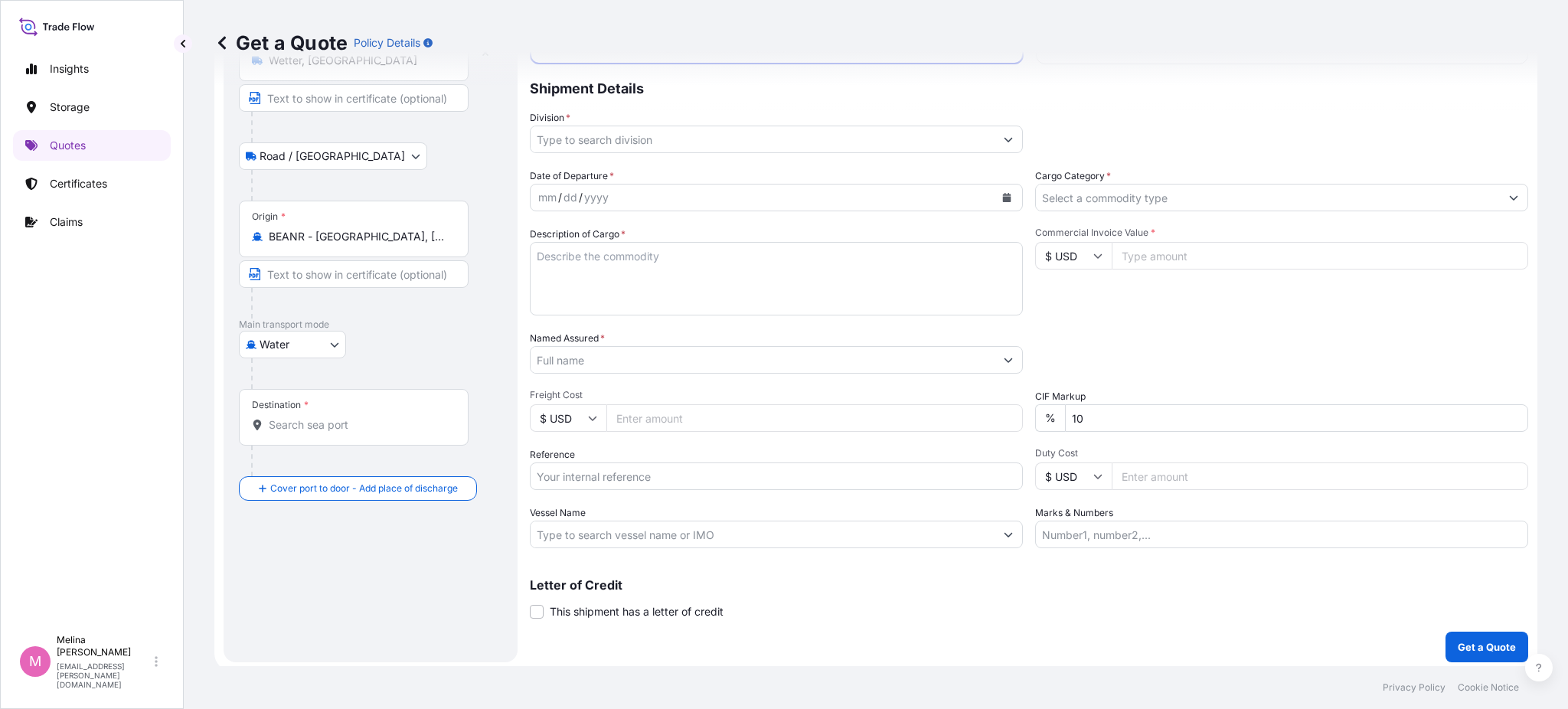
scroll to position [126, 0]
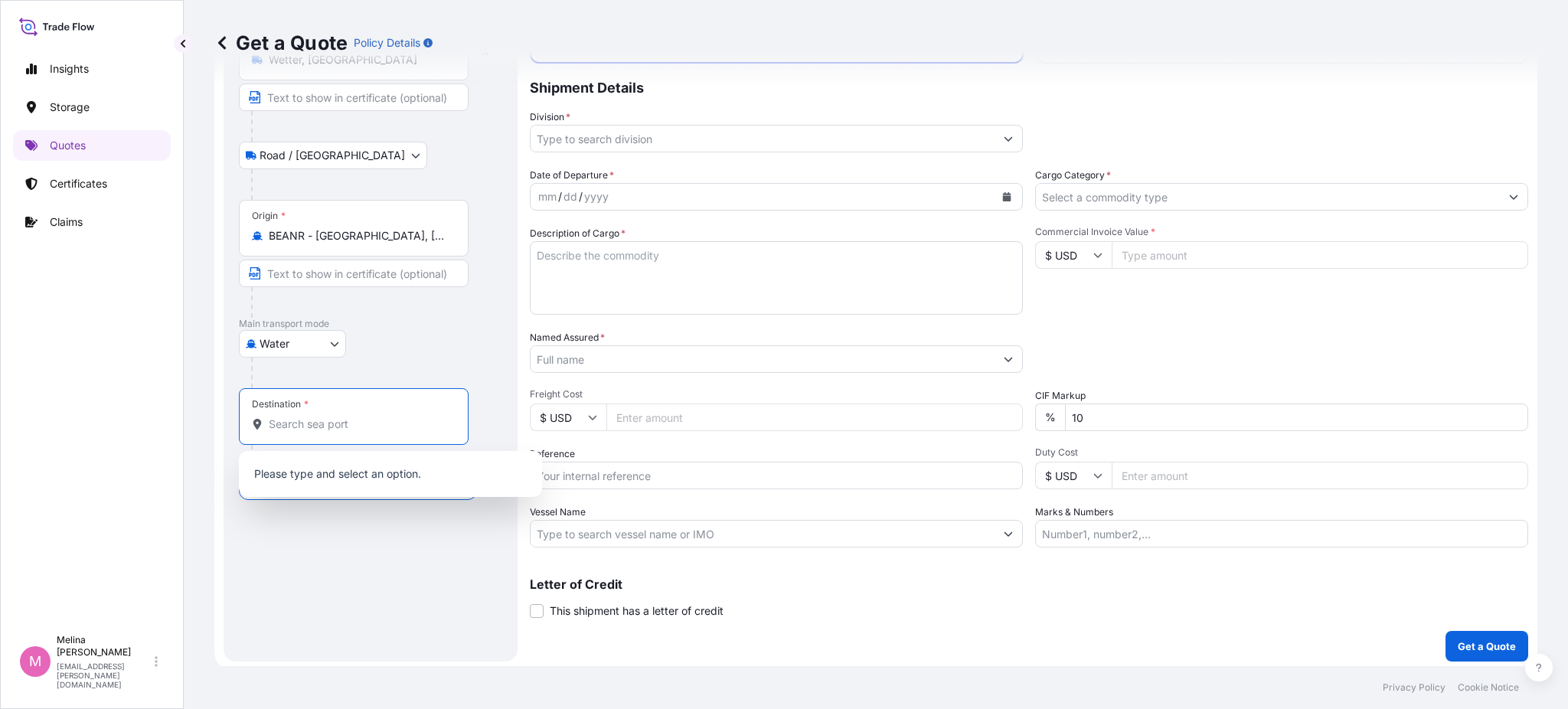
click at [341, 426] on input "Destination *" at bounding box center [360, 425] width 181 height 15
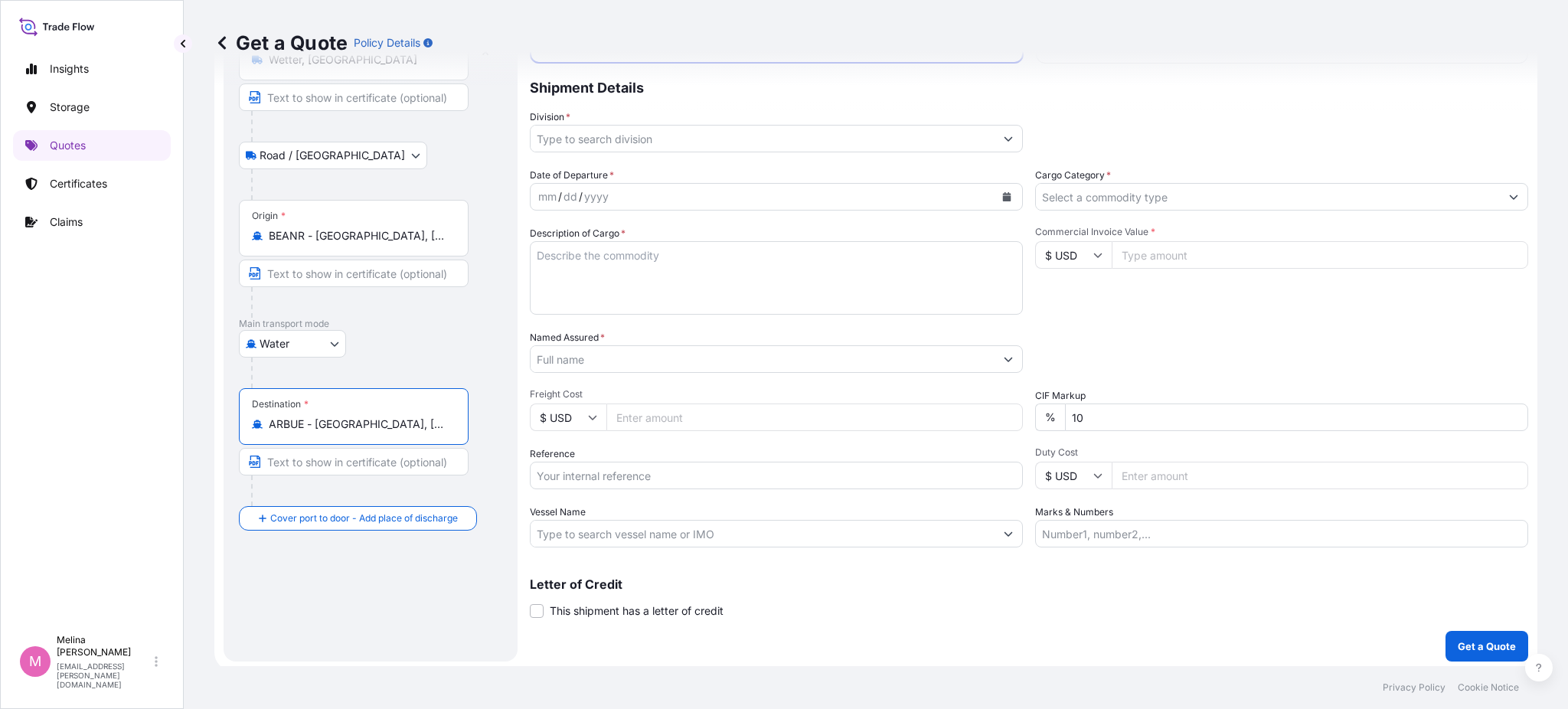
type input "ARBUE - [GEOGRAPHIC_DATA], [GEOGRAPHIC_DATA]"
click at [311, 598] on input "Place of Discharge" at bounding box center [360, 601] width 181 height 15
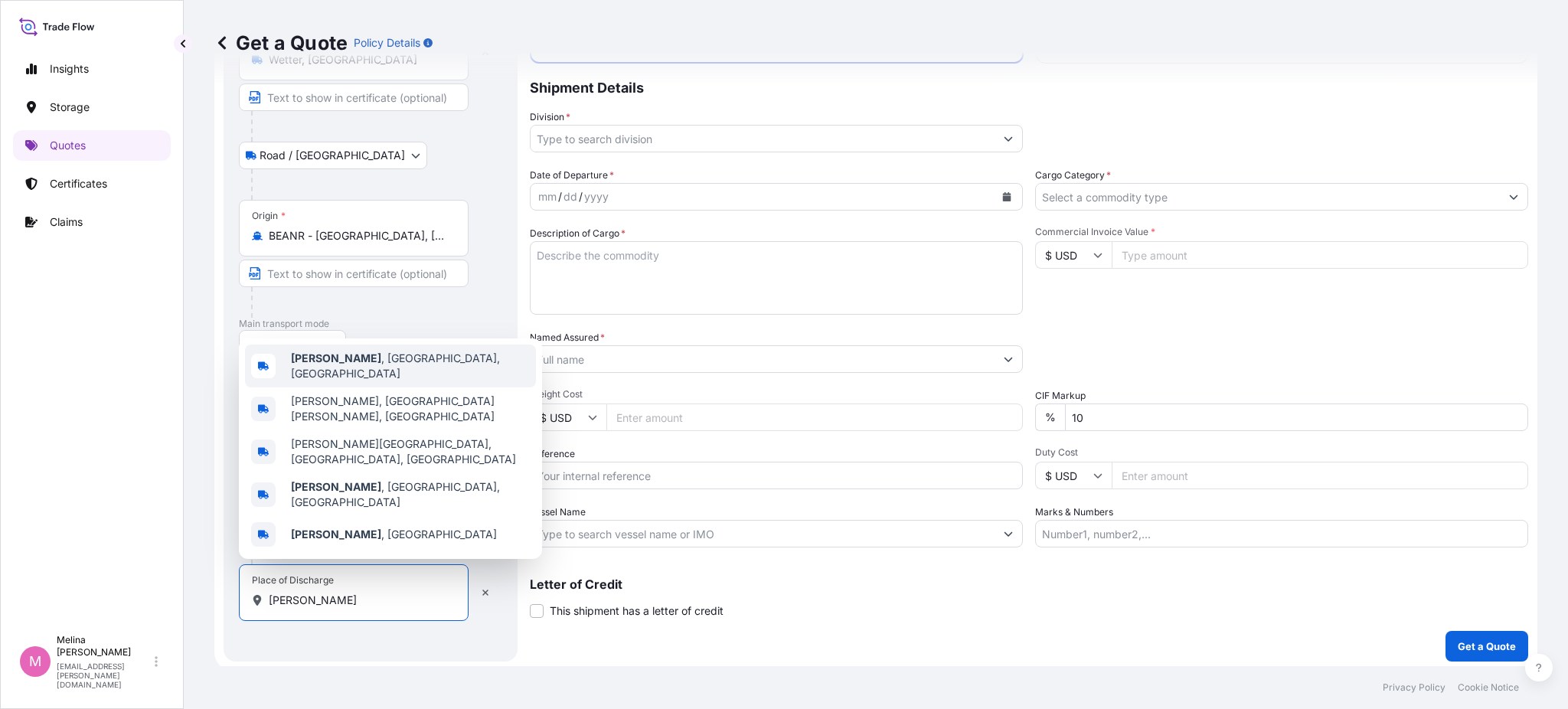
click at [376, 388] on div "[GEOGRAPHIC_DATA] , [GEOGRAPHIC_DATA], [GEOGRAPHIC_DATA]" at bounding box center [390, 366] width 291 height 43
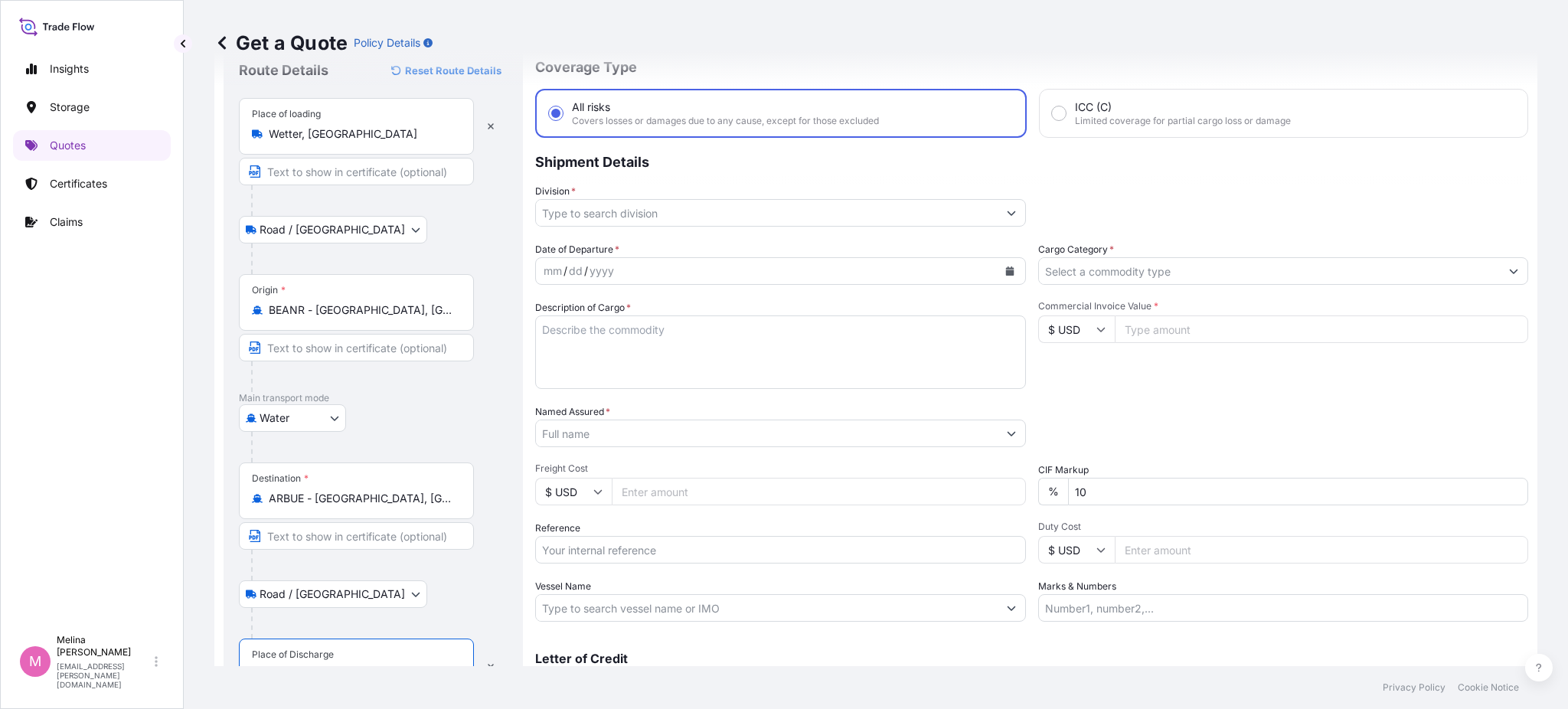
scroll to position [0, 0]
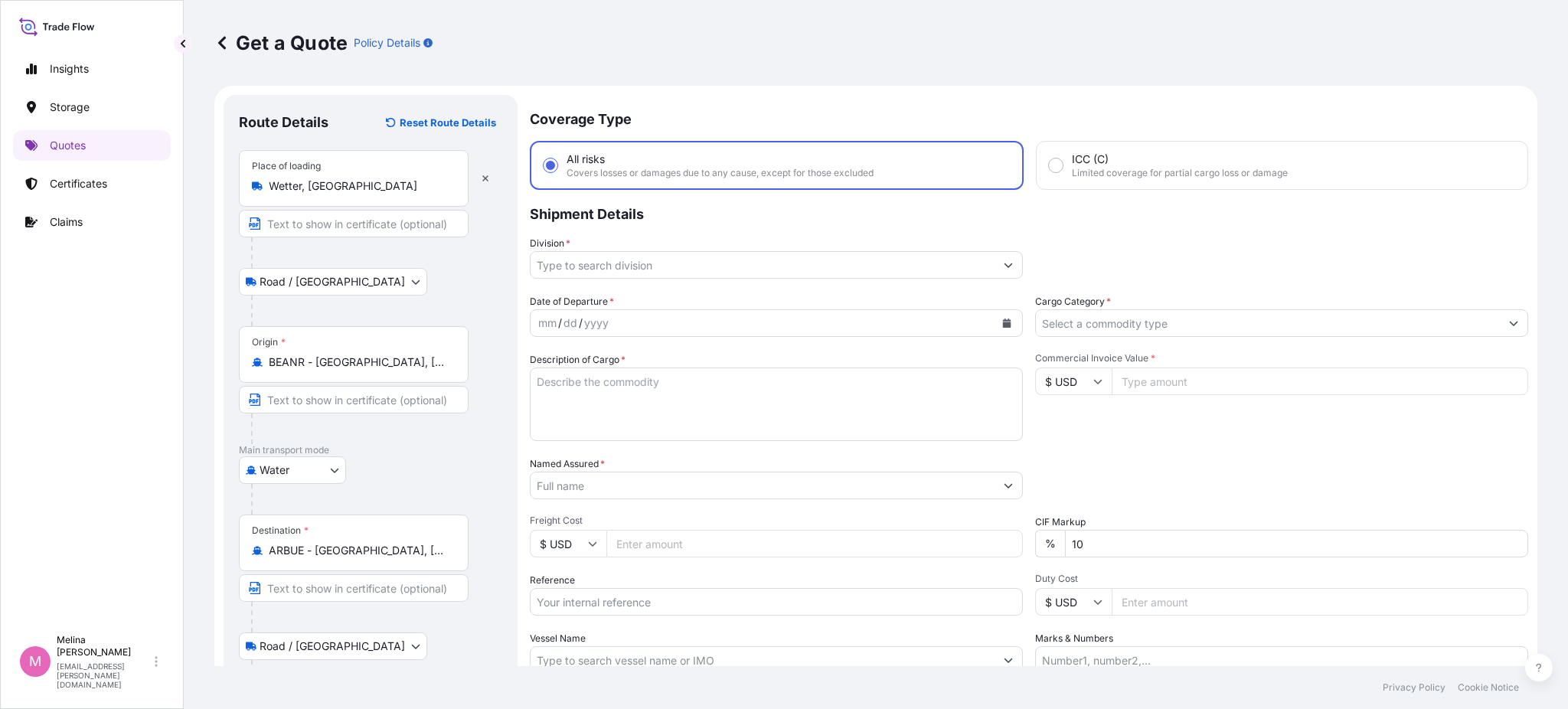
type input "[GEOGRAPHIC_DATA], [GEOGRAPHIC_DATA], [GEOGRAPHIC_DATA]"
click at [720, 254] on input "Division *" at bounding box center [762, 265] width 464 height 27
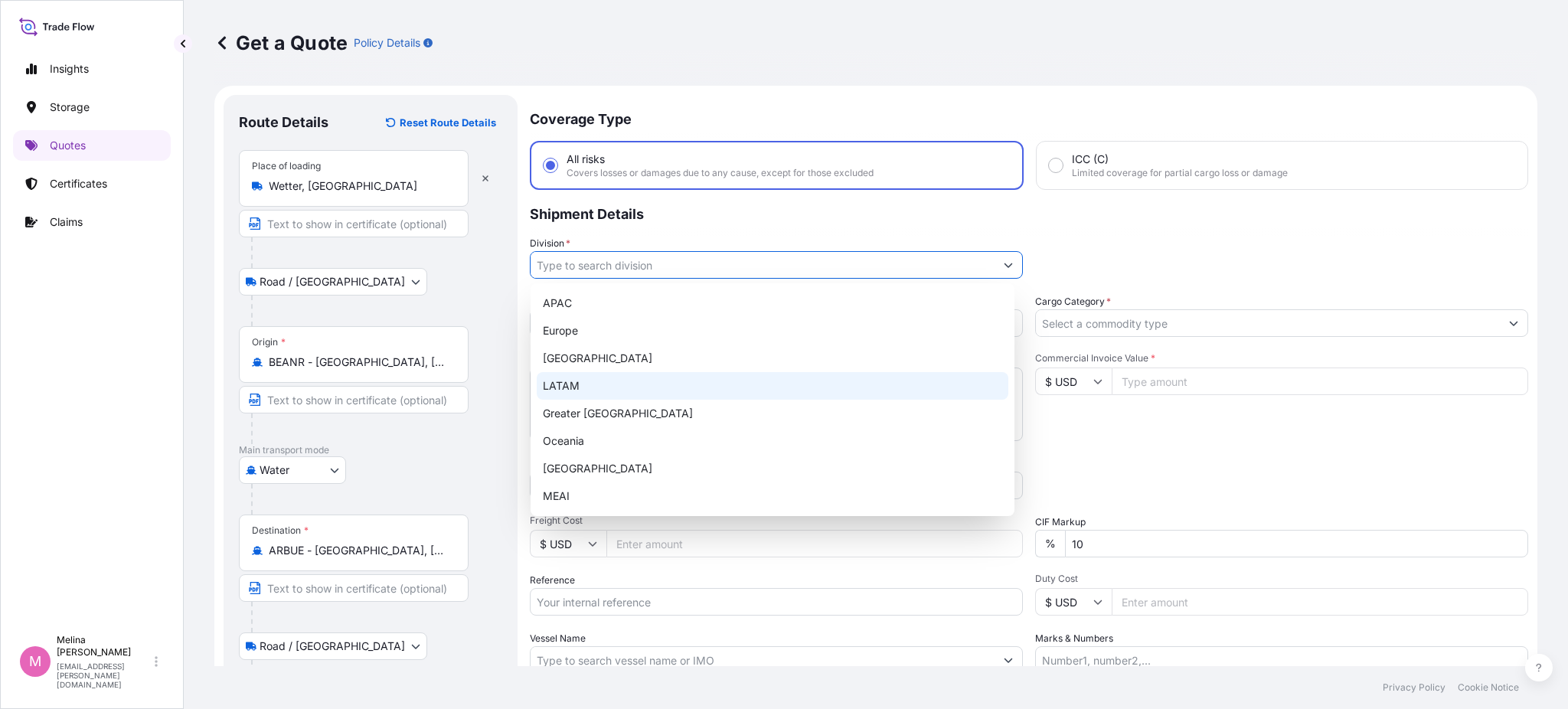
click at [613, 373] on div "LATAM" at bounding box center [772, 385] width 472 height 27
type input "LATAM"
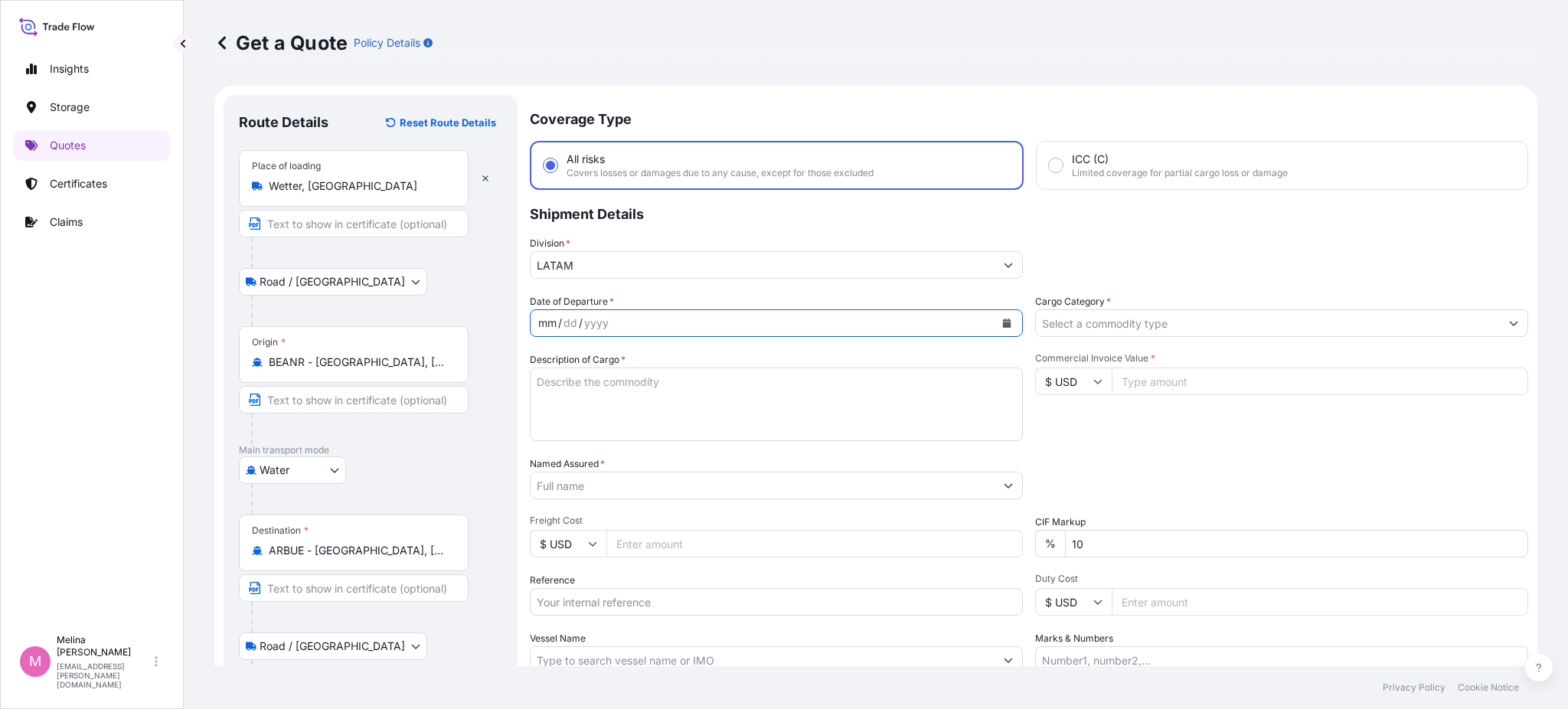
click at [863, 322] on div "mm / dd / yyyy" at bounding box center [762, 323] width 464 height 27
click at [995, 320] on button "Calendar" at bounding box center [1007, 323] width 24 height 24
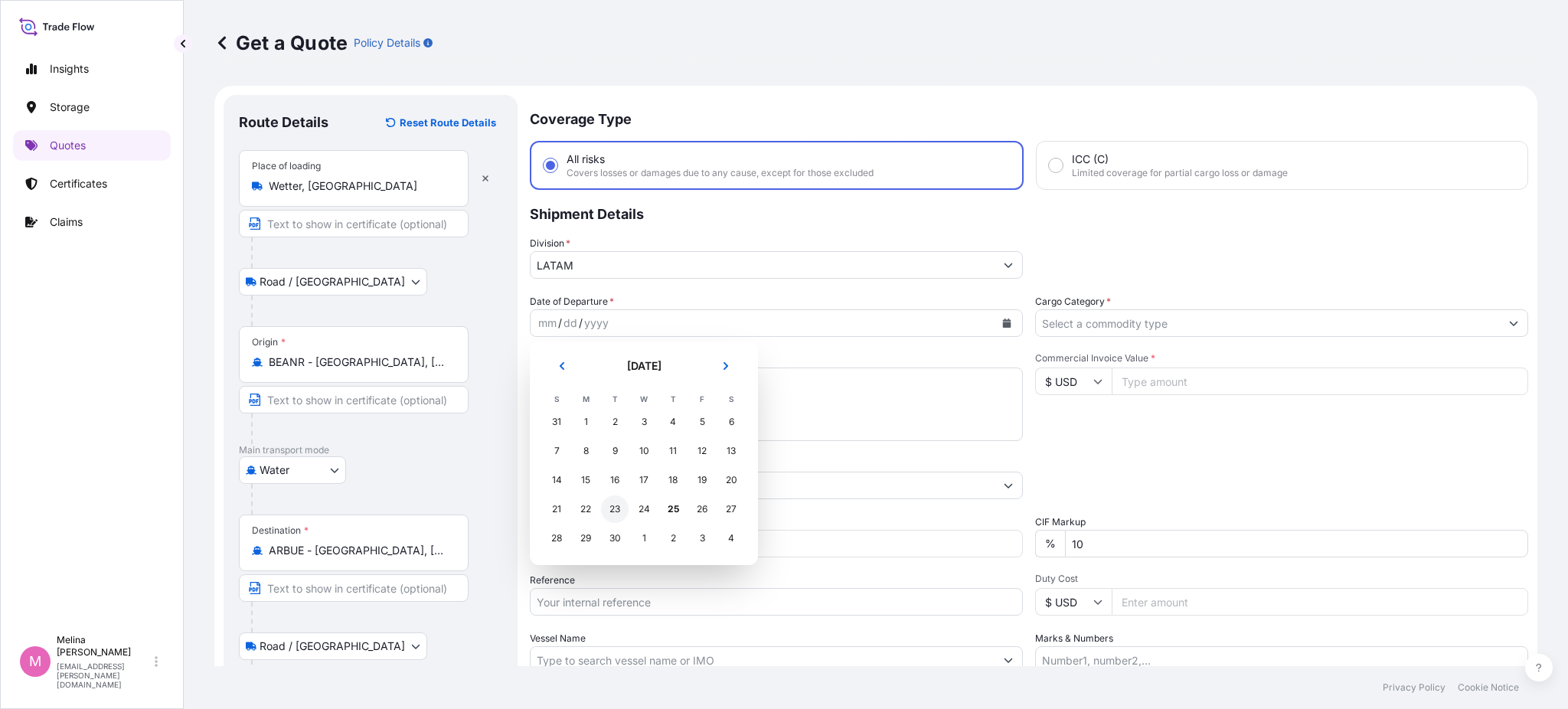
click at [611, 508] on div "23" at bounding box center [615, 508] width 27 height 27
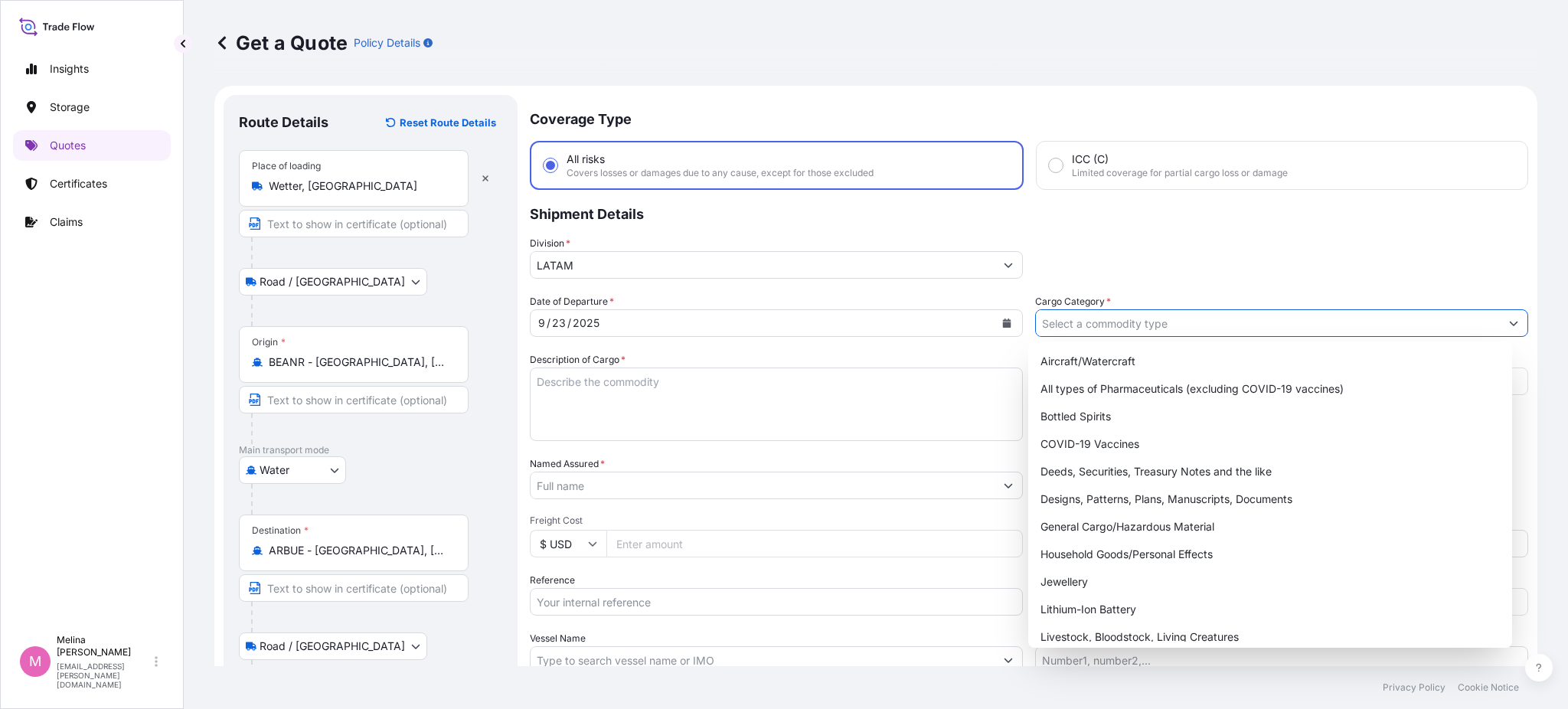
click at [1117, 322] on input "Cargo Category *" at bounding box center [1268, 323] width 464 height 27
click at [1107, 524] on div "General Cargo/Hazardous Material" at bounding box center [1270, 526] width 472 height 27
type input "General Cargo/Hazardous Material"
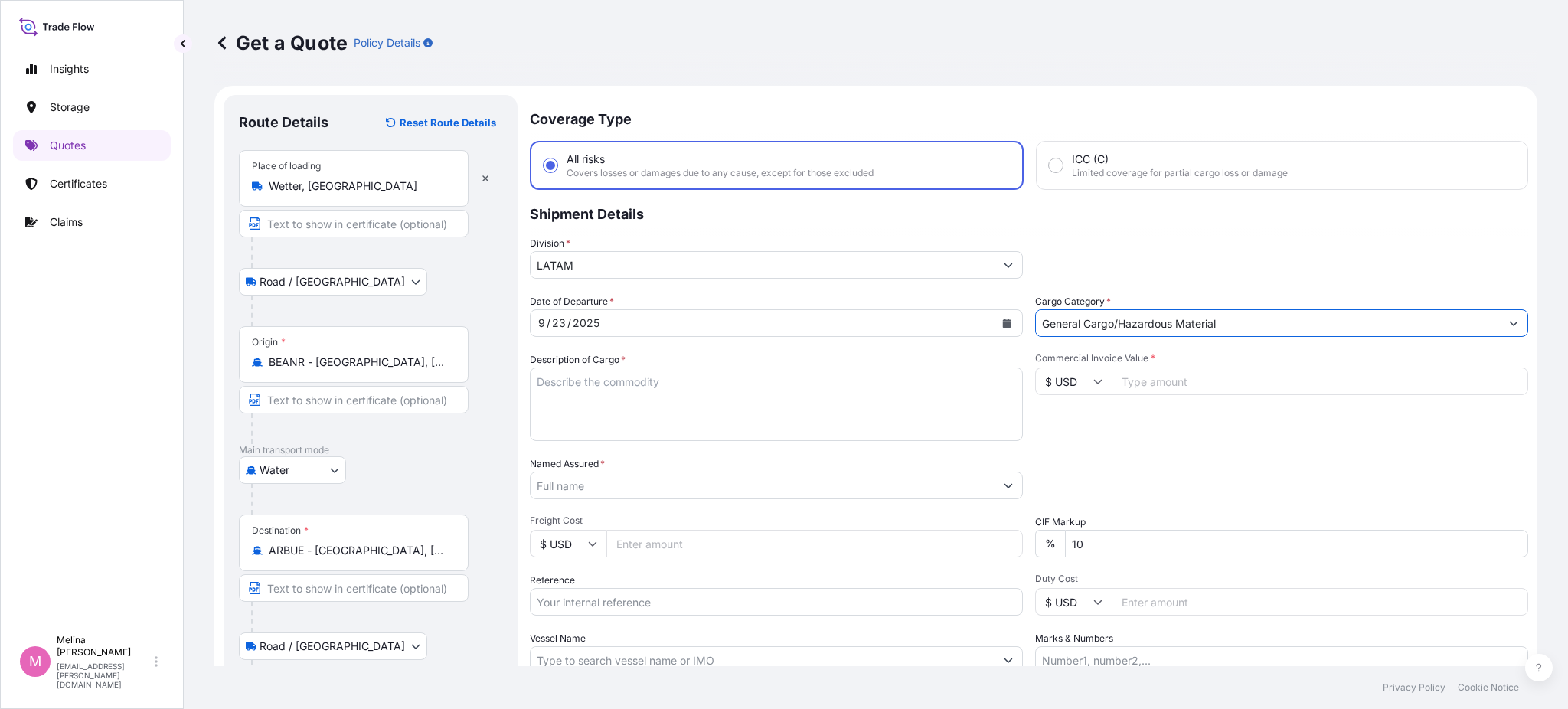
click at [659, 402] on textarea "Description of Cargo *" at bounding box center [776, 404] width 493 height 73
type textarea "MACHINERY PARTS"
click at [1064, 377] on input "$ USD" at bounding box center [1073, 380] width 76 height 27
click at [1061, 429] on div "€ EUR" at bounding box center [1065, 422] width 64 height 29
type input "€ EUR"
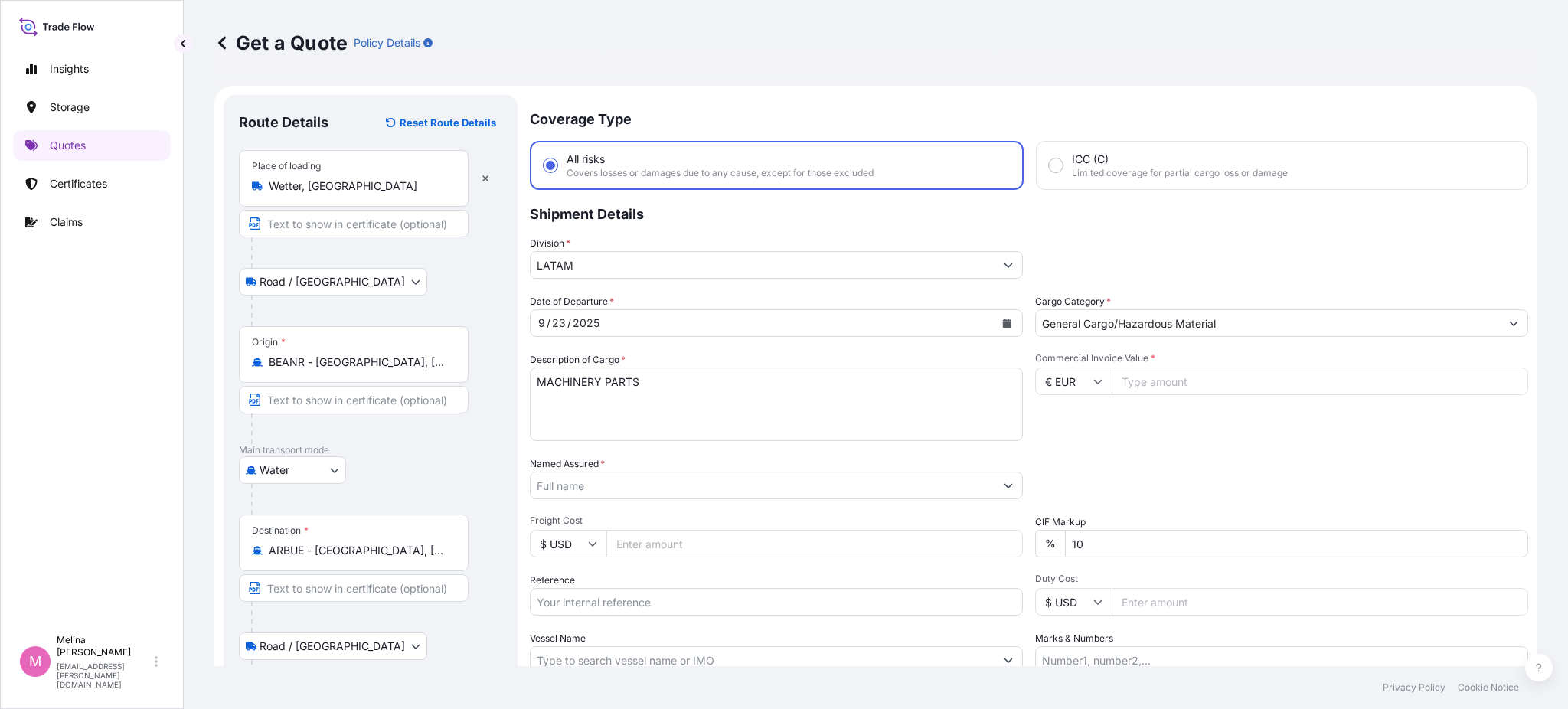
click at [1119, 376] on input "Commercial Invoice Value *" at bounding box center [1320, 380] width 417 height 27
type input "260117"
type input "260117.39"
click at [1096, 437] on div "Commercial Invoice Value * € EUR 260117.39" at bounding box center [1282, 396] width 493 height 89
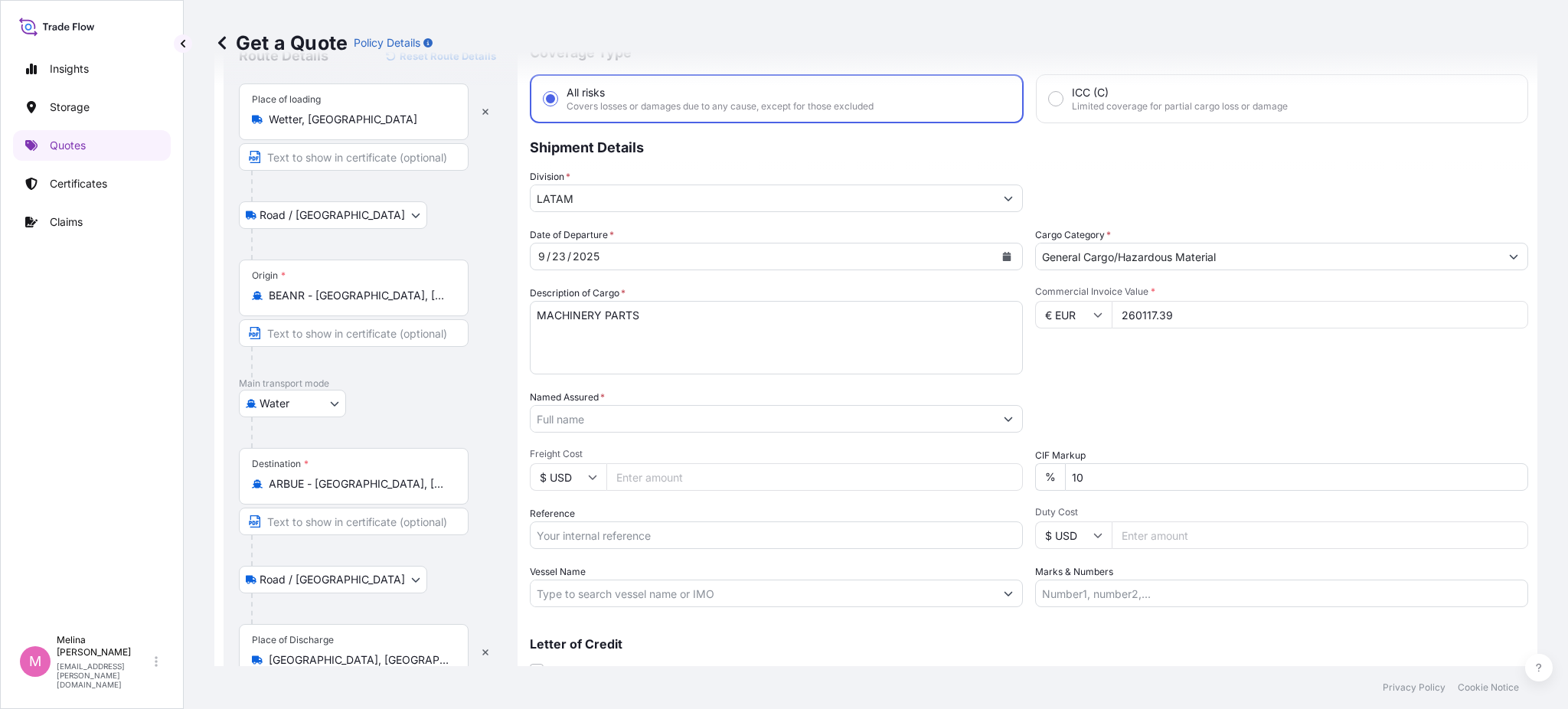
scroll to position [102, 0]
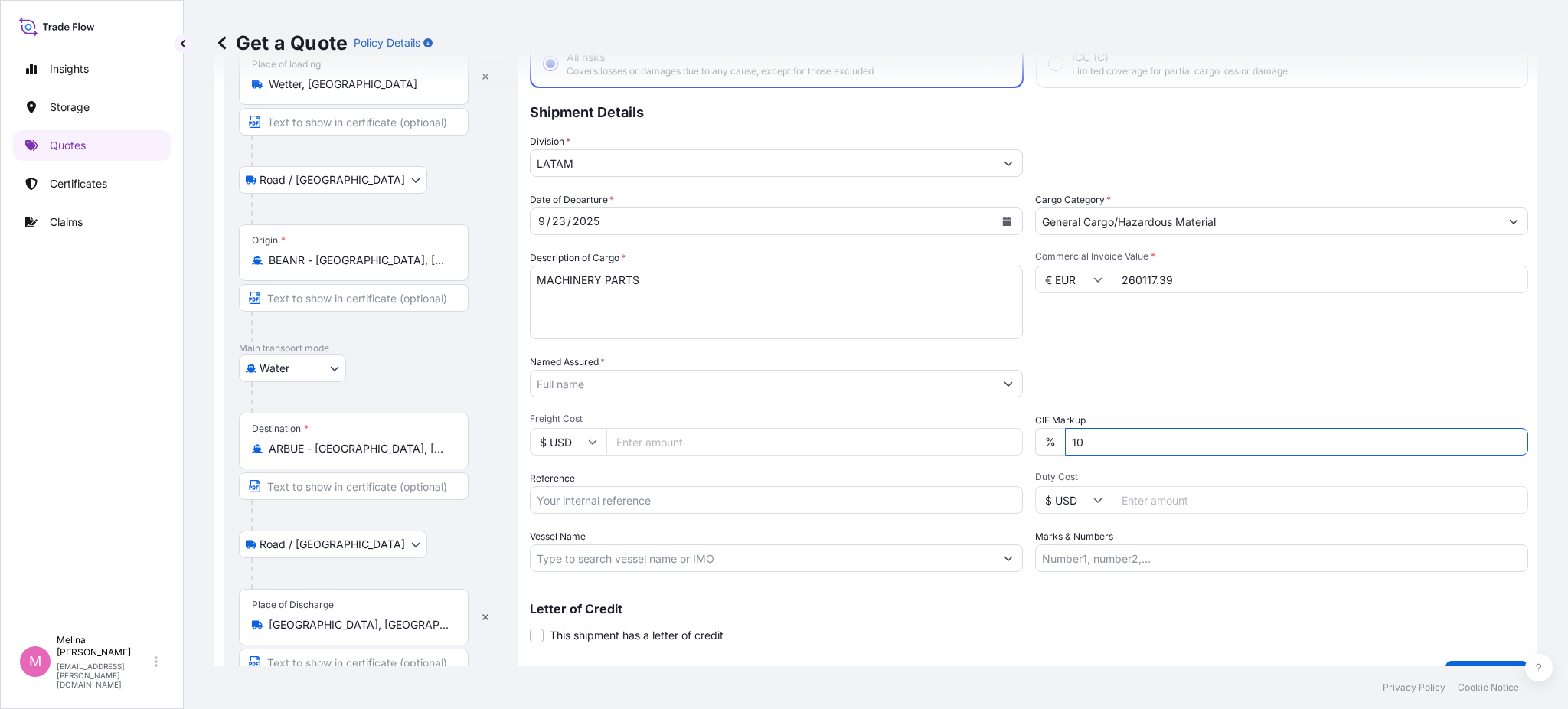
drag, startPoint x: 1134, startPoint y: 445, endPoint x: 1043, endPoint y: 440, distance: 91.1
click at [1043, 440] on div "% 10" at bounding box center [1282, 442] width 493 height 27
type input "0"
click at [741, 379] on input "Named Assured *" at bounding box center [762, 383] width 464 height 27
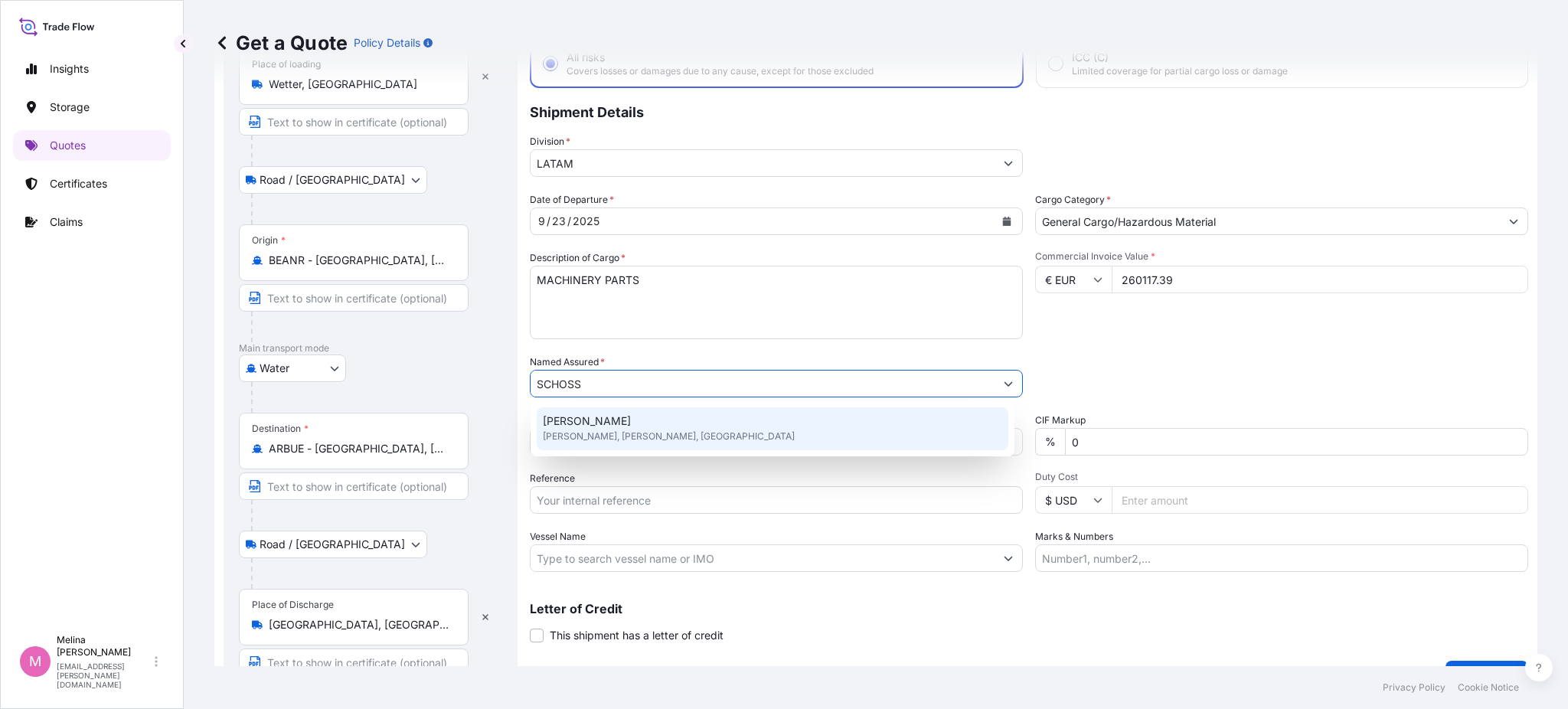
click at [664, 421] on div "[PERSON_NAME] [PERSON_NAME], [PERSON_NAME], [GEOGRAPHIC_DATA]" at bounding box center [772, 429] width 472 height 43
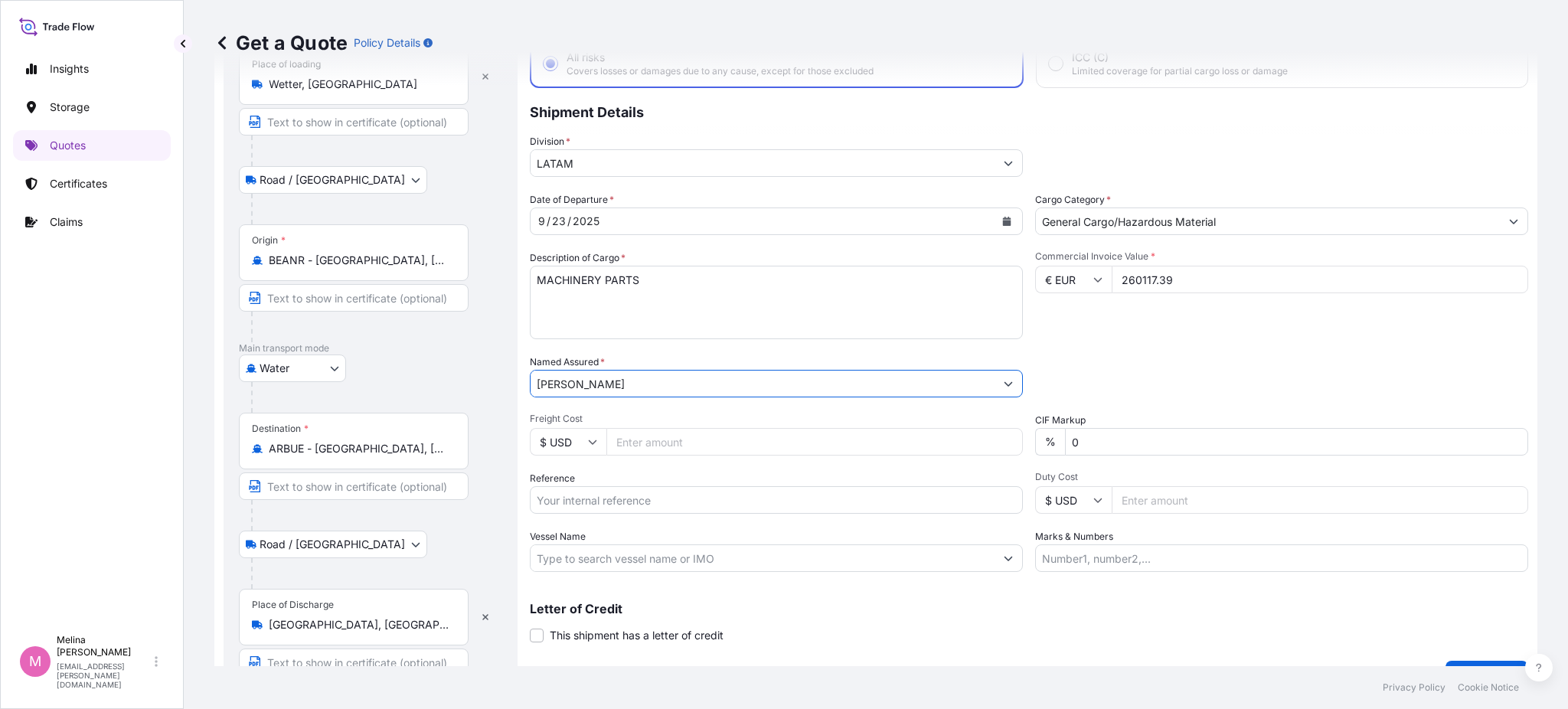
type input "[PERSON_NAME]"
click at [1145, 367] on div "Packing Category Type to search a container mode Please select a primary mode o…" at bounding box center [1282, 377] width 493 height 43
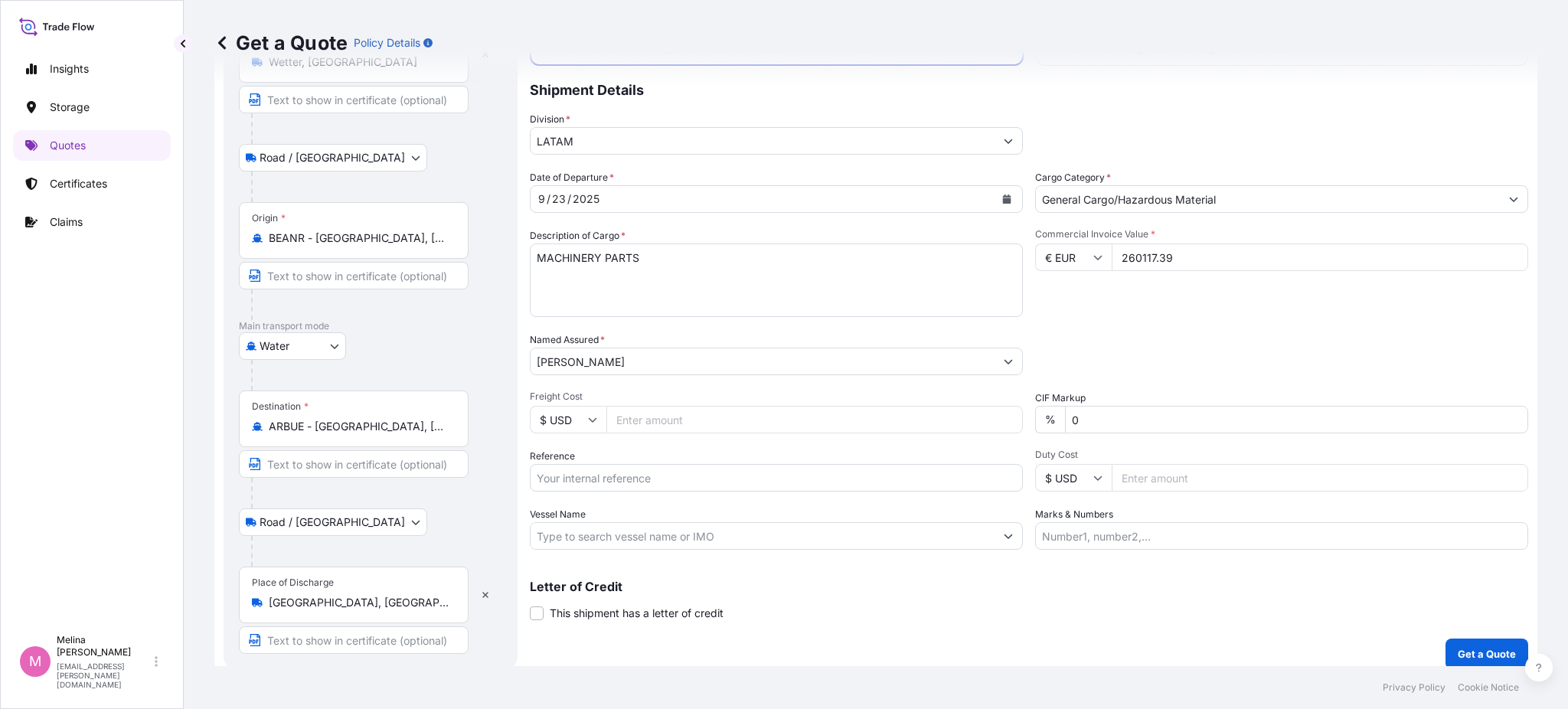
scroll to position [136, 0]
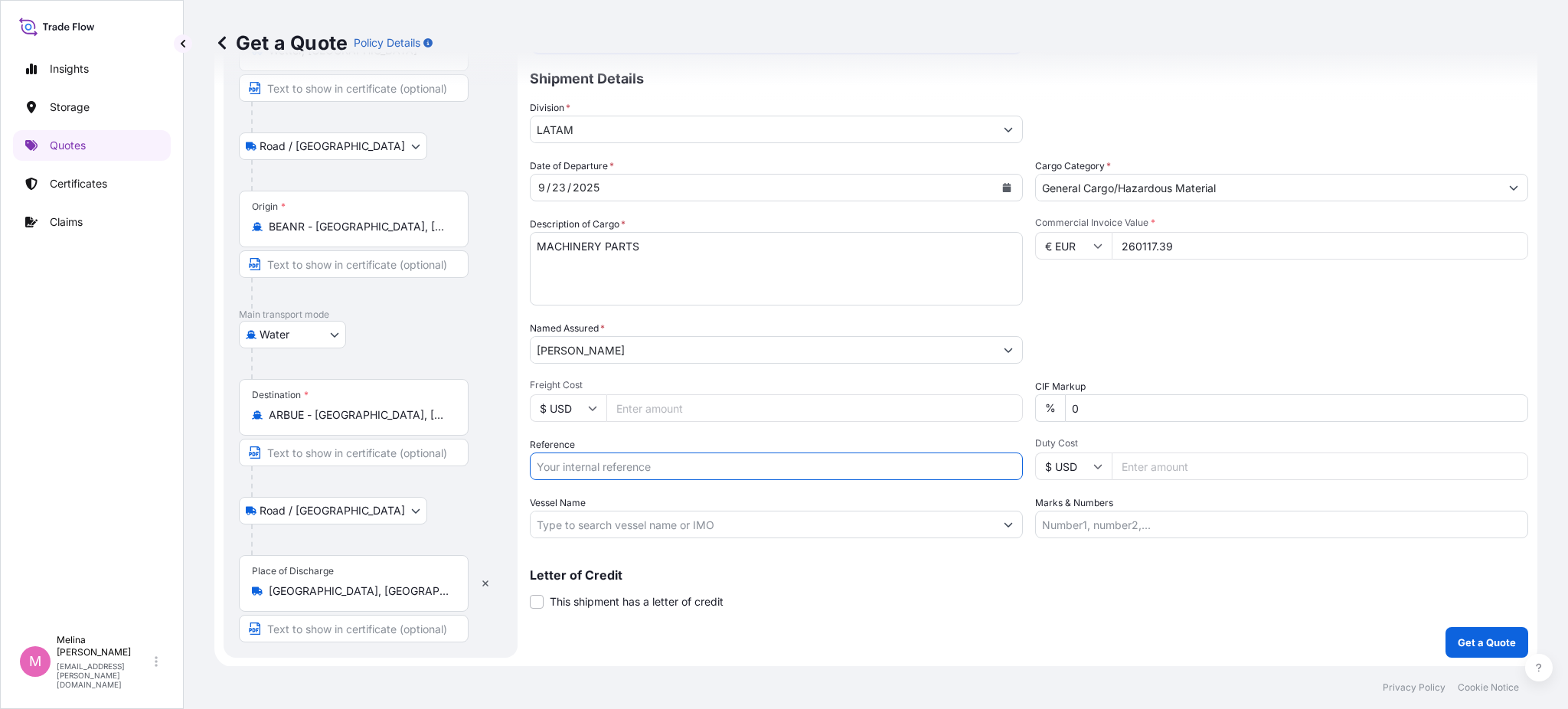
click at [675, 465] on input "Reference" at bounding box center [776, 466] width 493 height 27
paste input "1167443484"
type input "Shipment 40341018 and 40341017, Containers CRTU7414532 y TCLU7092990, HBL 11674…"
click at [925, 584] on div "Letter of Credit This shipment has a letter of credit Letter of credit * Letter…" at bounding box center [1029, 588] width 999 height 40
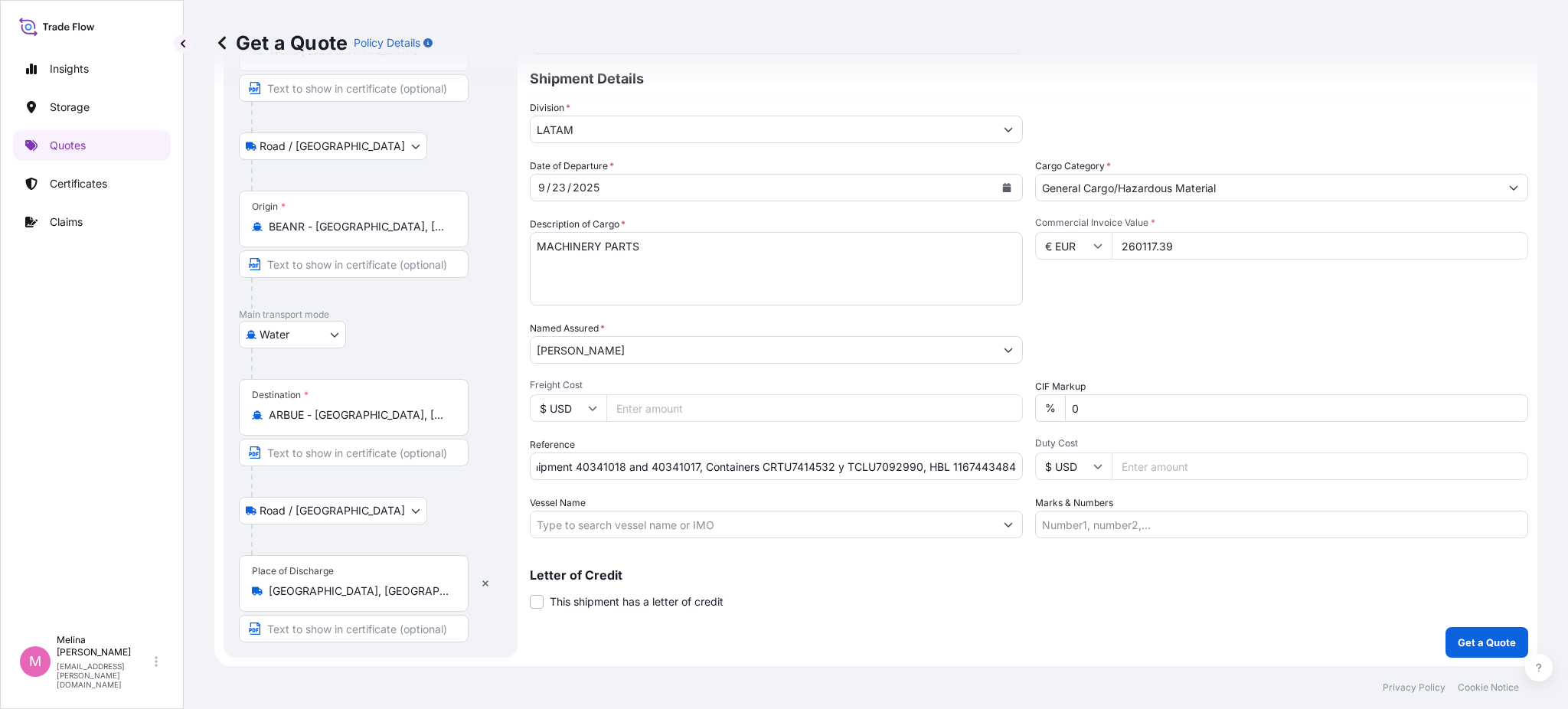
scroll to position [0, 0]
click at [1072, 528] on input "Marks & Numbers" at bounding box center [1282, 524] width 493 height 27
paste input "trade Flow // "This clause, commonly required by land carrier, implies that in …"
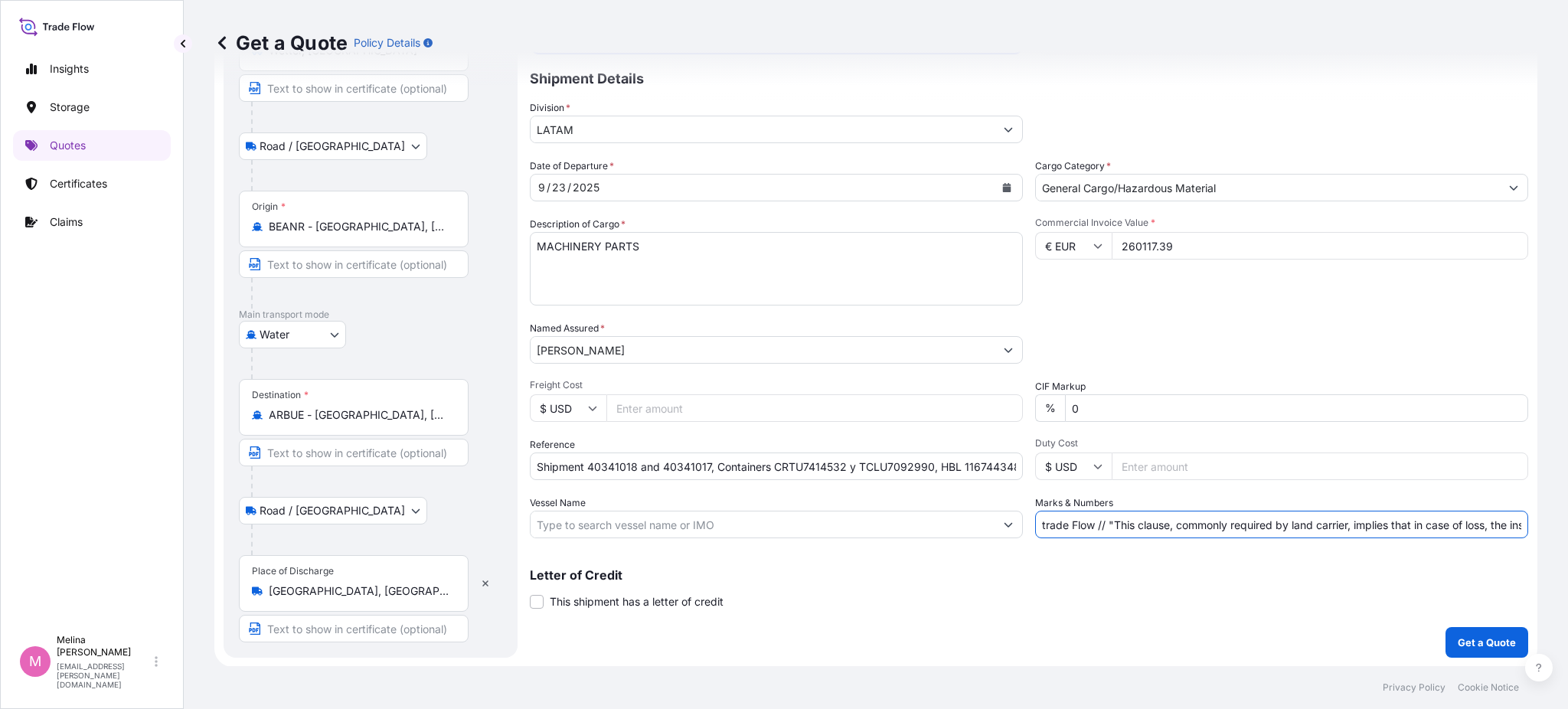
click at [912, 524] on div "Date of Departure * [DATE] Cargo Category * General Cargo/Hazardous Material De…" at bounding box center [1029, 347] width 999 height 379
click at [1101, 523] on input "trade Flow // "This clause, commonly required by land carrier, implies that in …" at bounding box center [1282, 524] width 493 height 27
drag, startPoint x: 1101, startPoint y: 523, endPoint x: 1027, endPoint y: 524, distance: 74.0
click at [1035, 524] on input "trade Flow // "This clause, commonly required by land carrier, implies that in …" at bounding box center [1282, 524] width 493 height 27
type input ""This clause, commonly required by land carrier, implies that in case of loss, …"
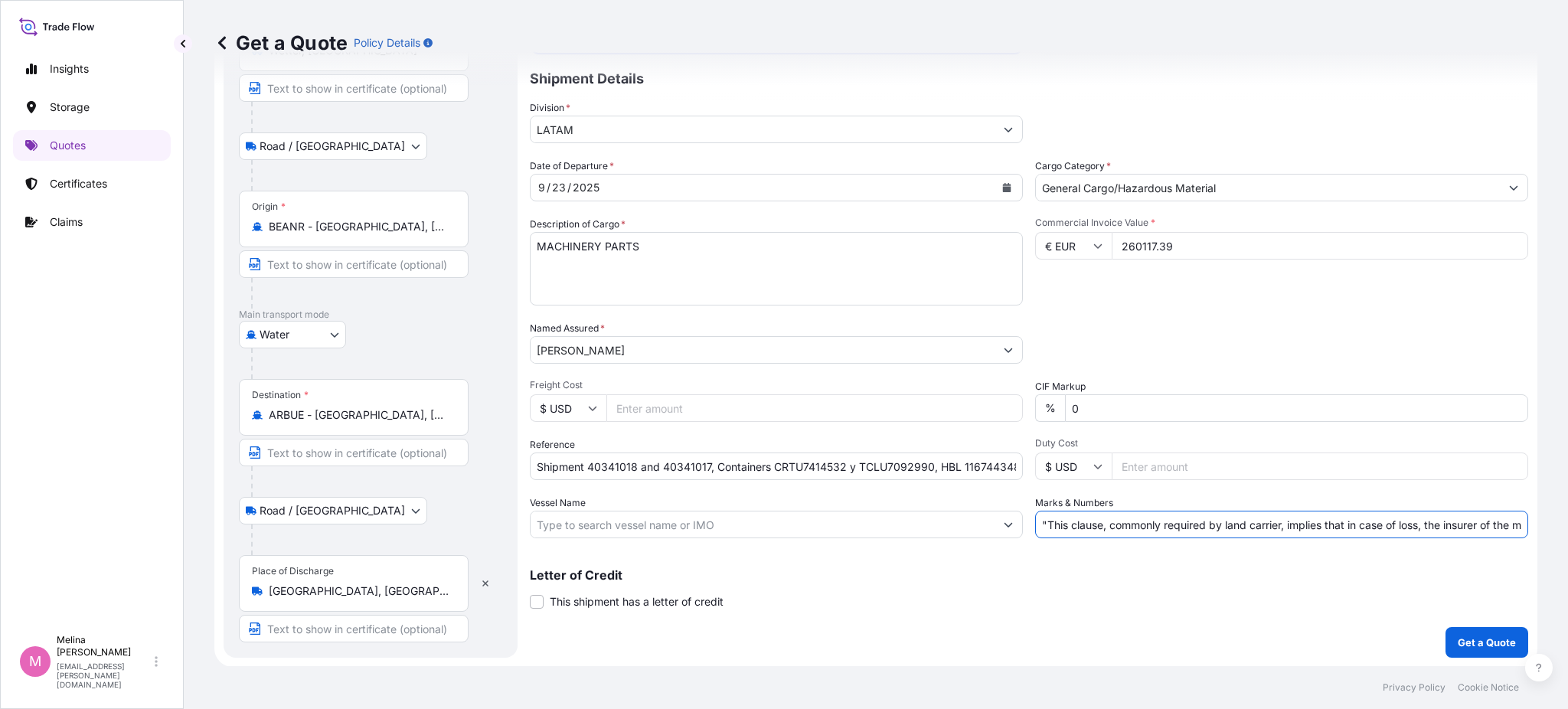
click at [988, 595] on div "Letter of Credit This shipment has a letter of credit Letter of credit * Letter…" at bounding box center [1029, 588] width 999 height 40
click at [1458, 640] on p "Get a Quote" at bounding box center [1487, 642] width 58 height 15
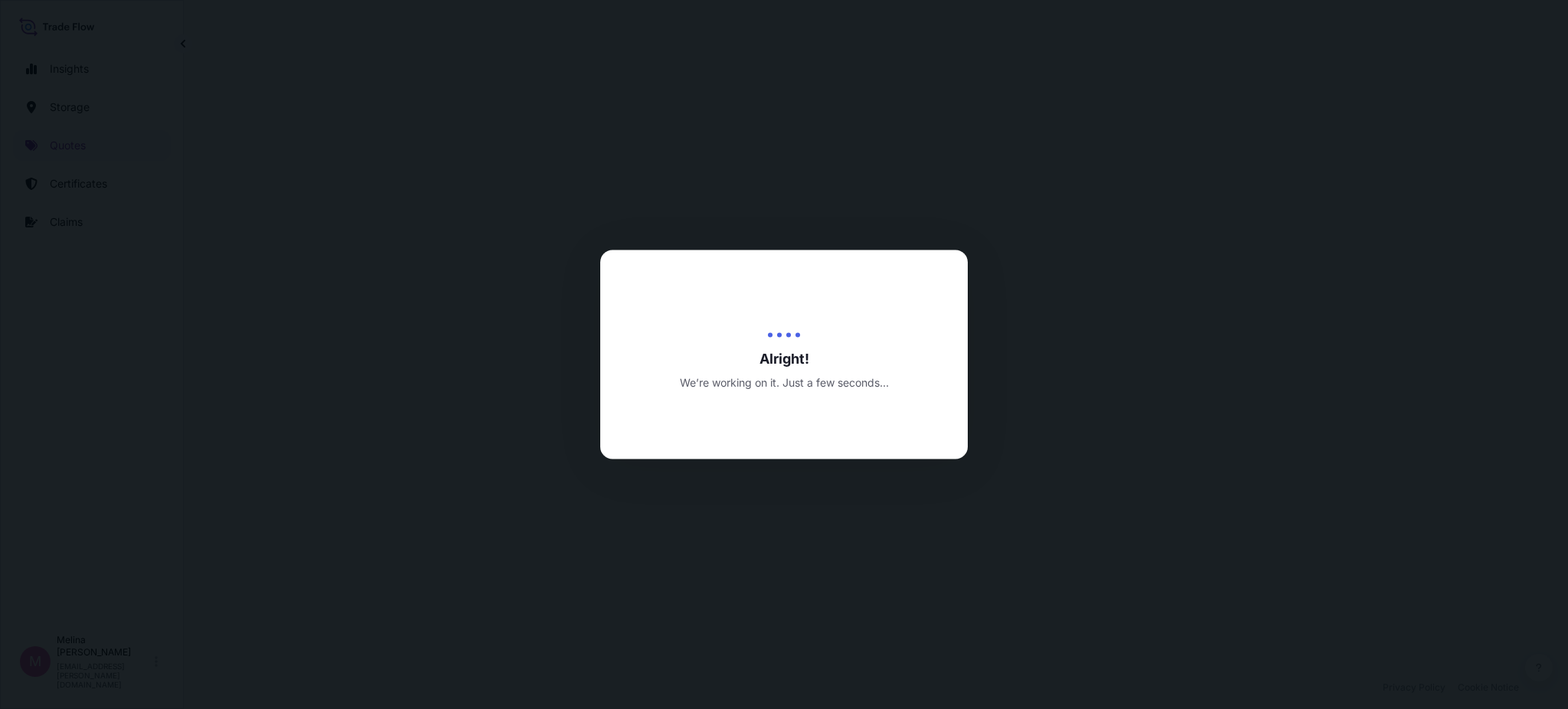
select select "Road / [GEOGRAPHIC_DATA]"
select select "Water"
select select "Road / [GEOGRAPHIC_DATA]"
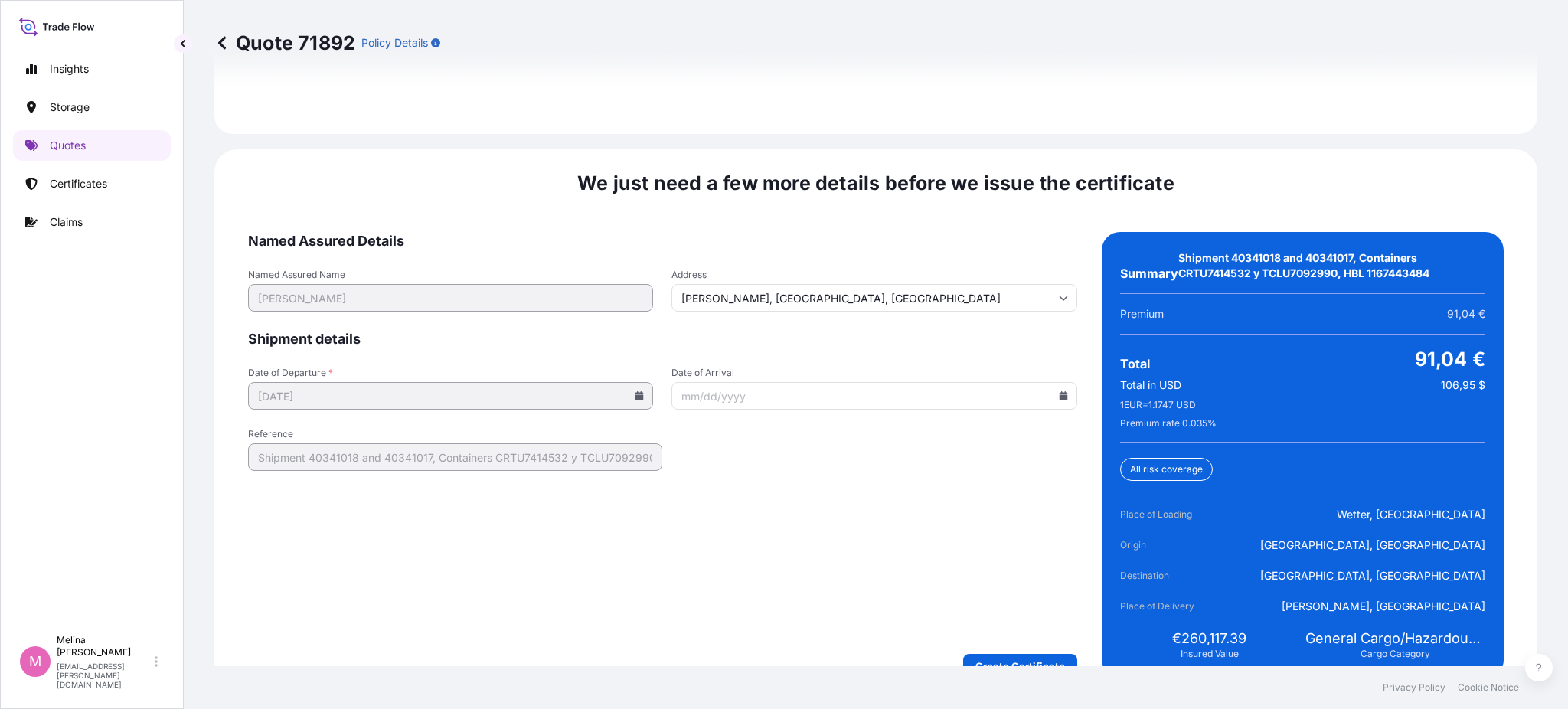
scroll to position [2409, 0]
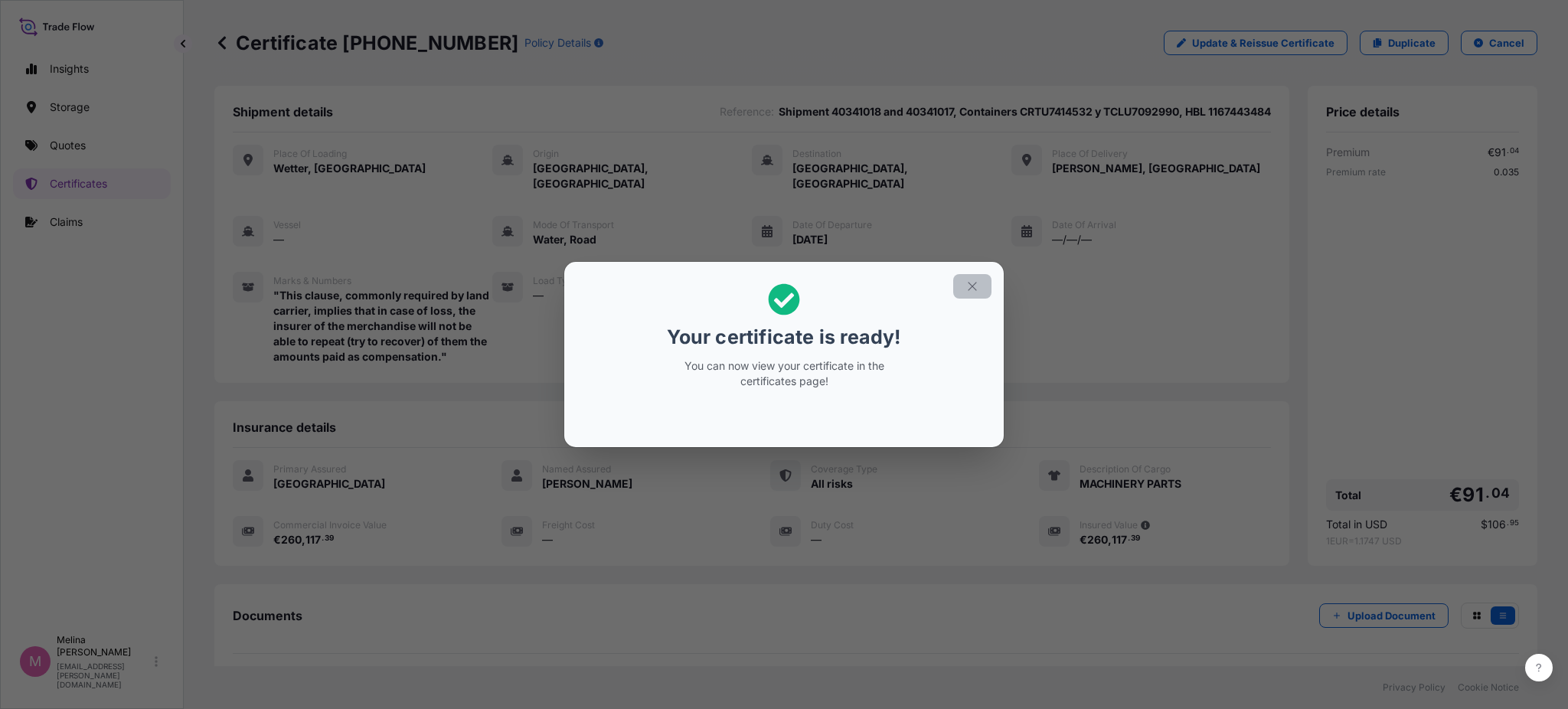
click at [985, 285] on button "button" at bounding box center [972, 286] width 39 height 24
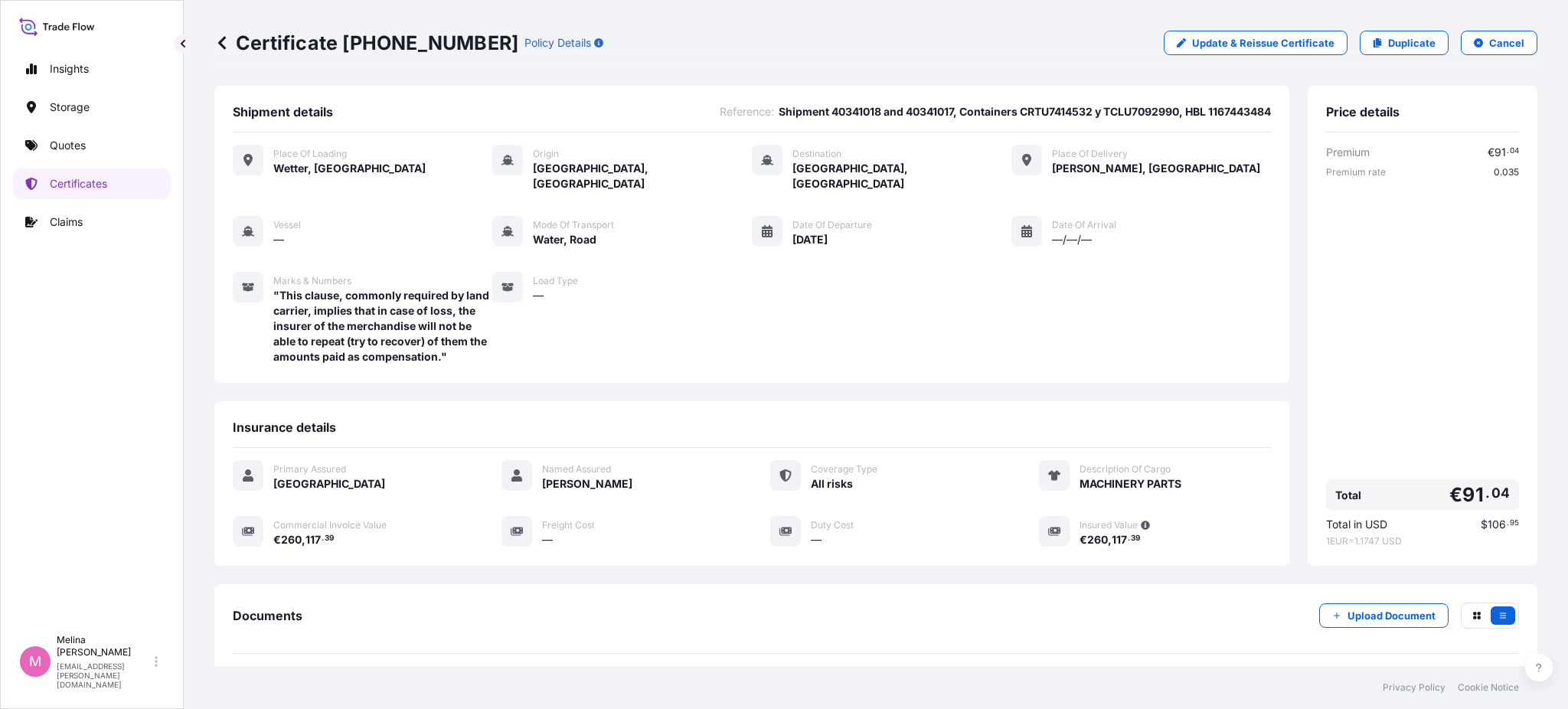
scroll to position [137, 0]
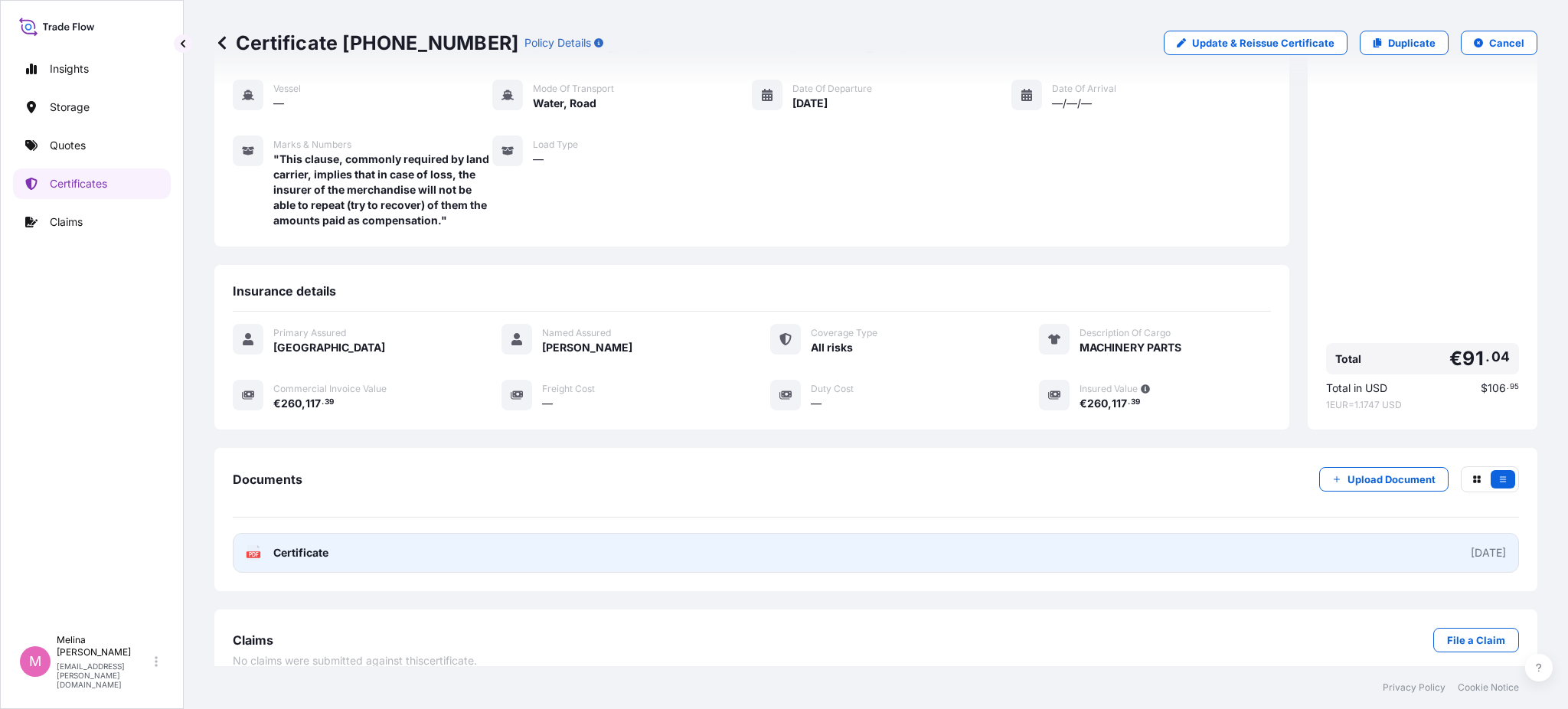
click at [436, 533] on link "PDF Certificate [DATE]" at bounding box center [875, 553] width 1287 height 40
